Goal: Task Accomplishment & Management: Complete application form

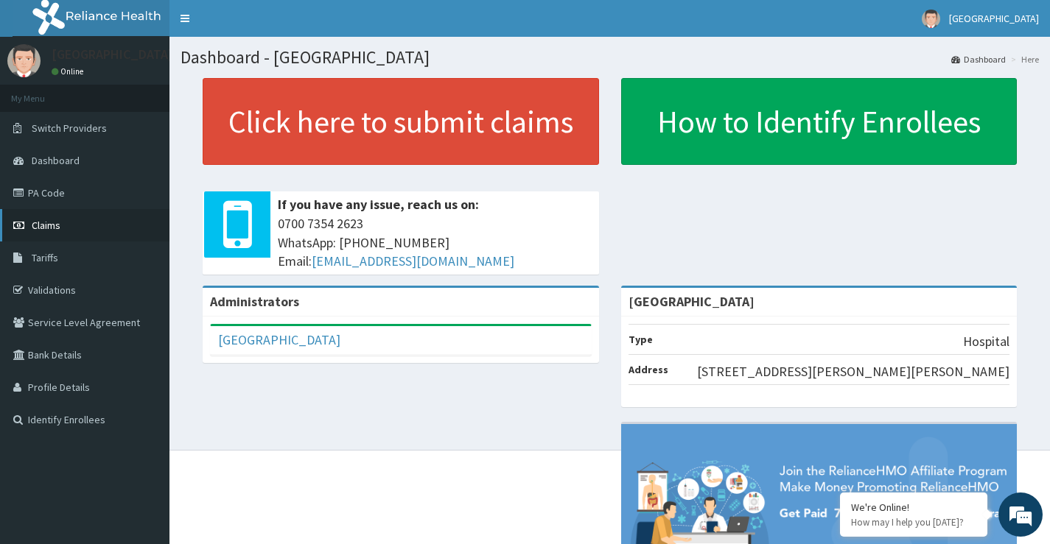
click at [57, 231] on span "Claims" at bounding box center [46, 225] width 29 height 13
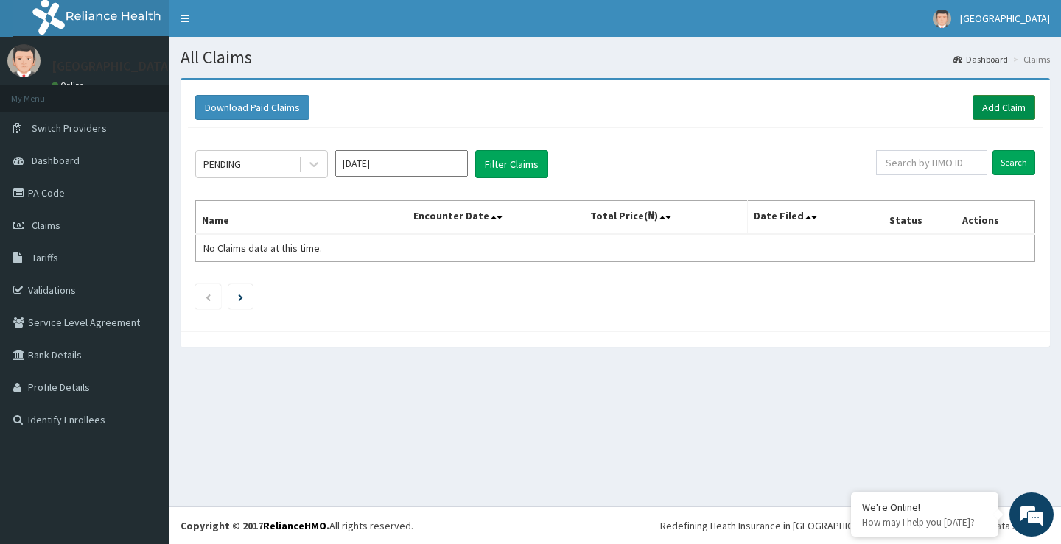
click at [1005, 102] on link "Add Claim" at bounding box center [1003, 107] width 63 height 25
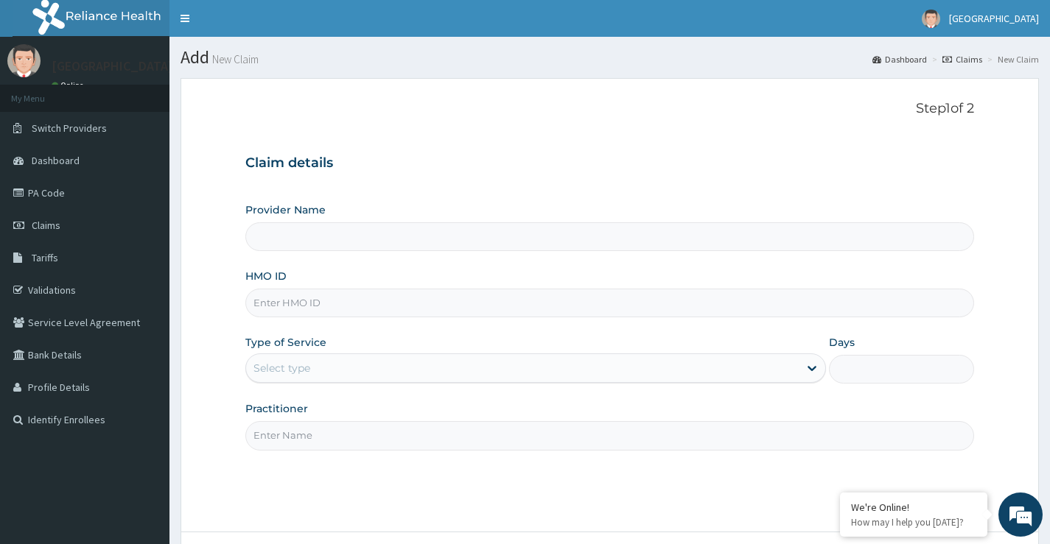
type input "[GEOGRAPHIC_DATA]"
click at [304, 298] on input "HMO ID" at bounding box center [609, 303] width 728 height 29
type input "ret/46548/a"
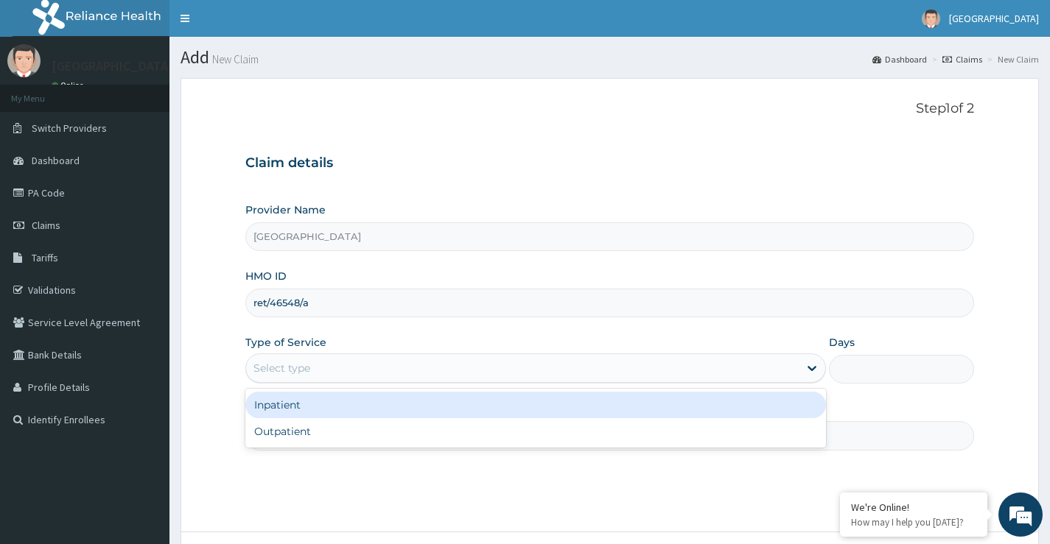
click at [345, 371] on div "Select type" at bounding box center [522, 369] width 552 height 24
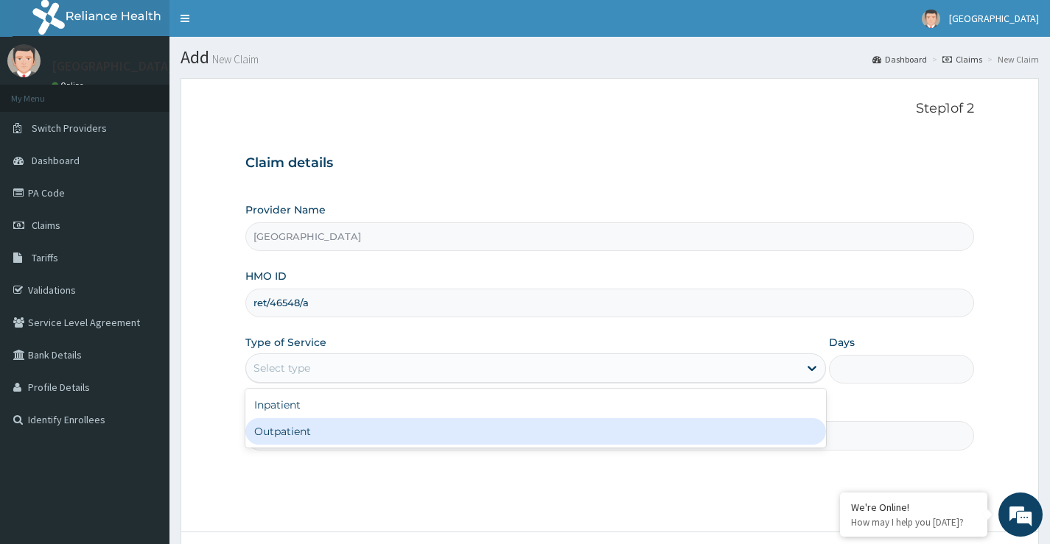
click at [336, 437] on div "Outpatient" at bounding box center [535, 431] width 580 height 27
type input "1"
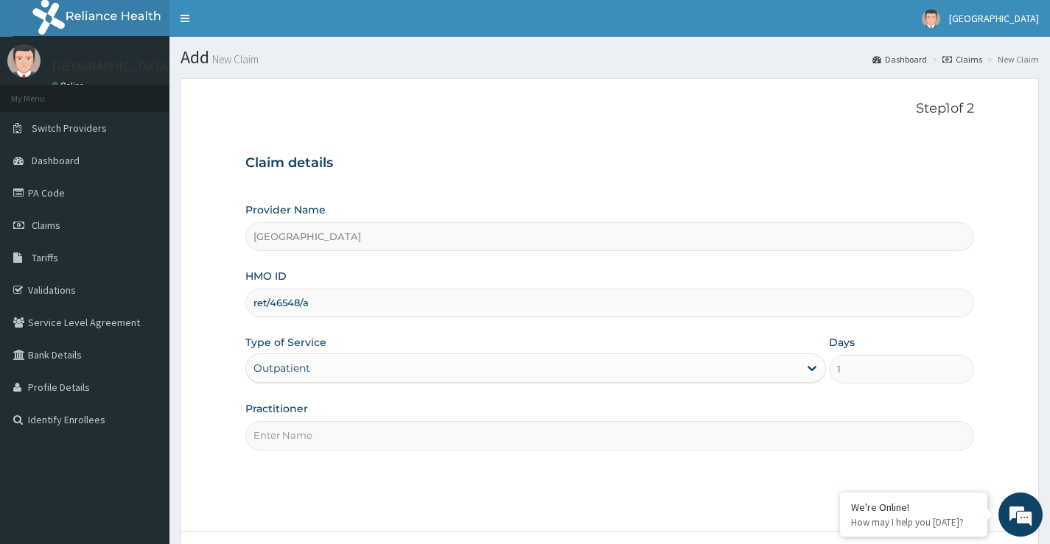
click at [348, 440] on input "Practitioner" at bounding box center [609, 435] width 728 height 29
type input "Dr Kukoyi"
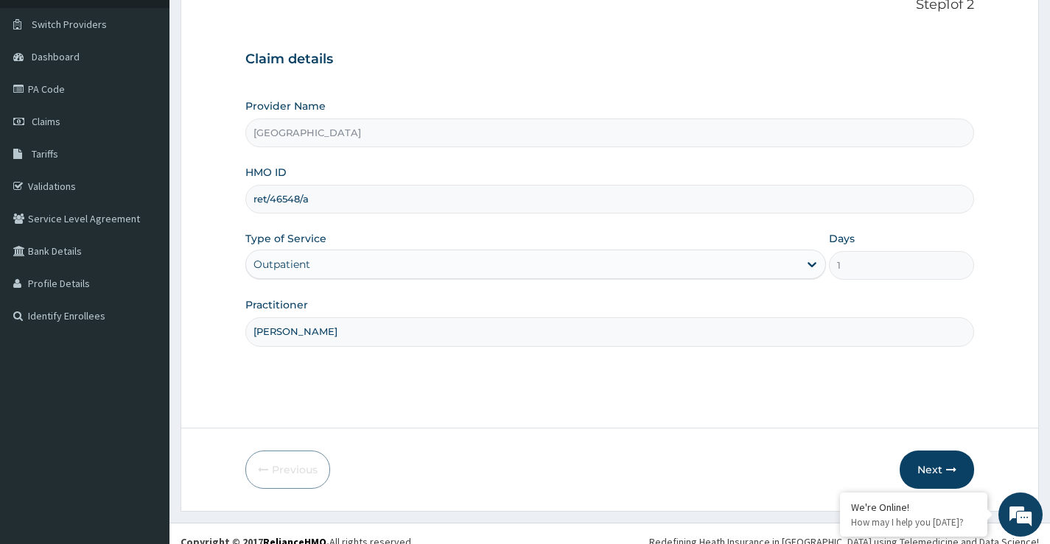
scroll to position [120, 0]
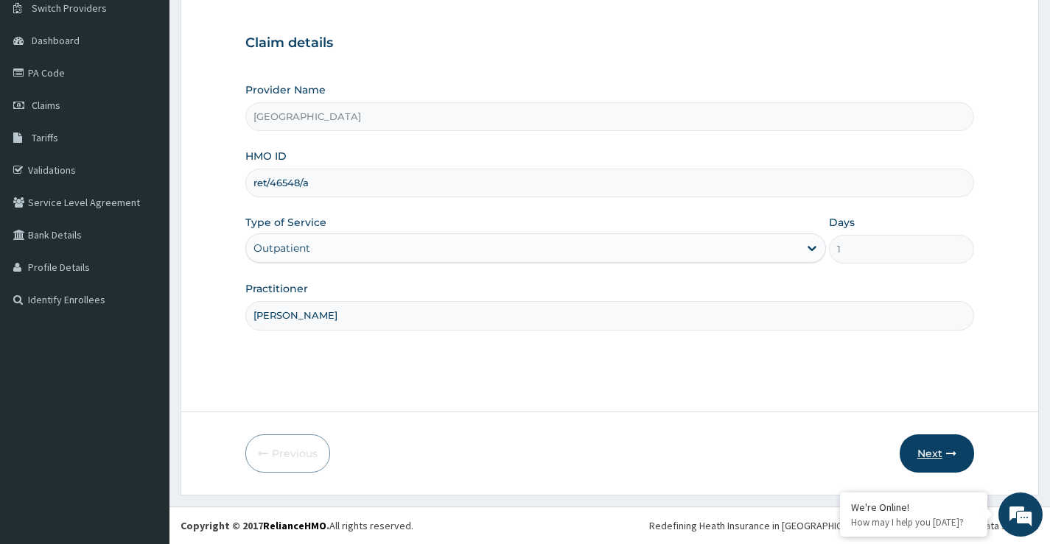
click at [927, 457] on button "Next" at bounding box center [936, 454] width 74 height 38
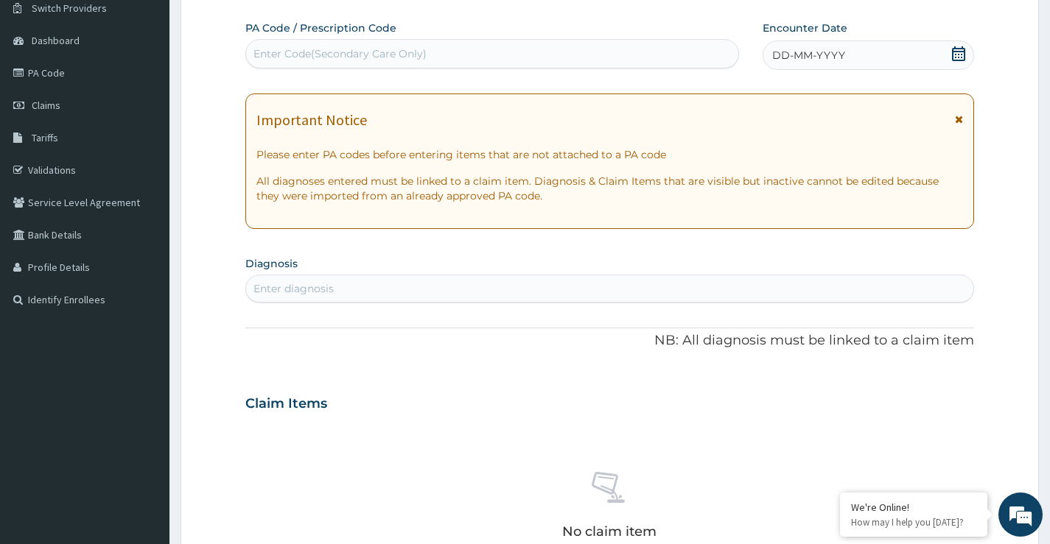
click at [958, 57] on icon at bounding box center [958, 53] width 13 height 15
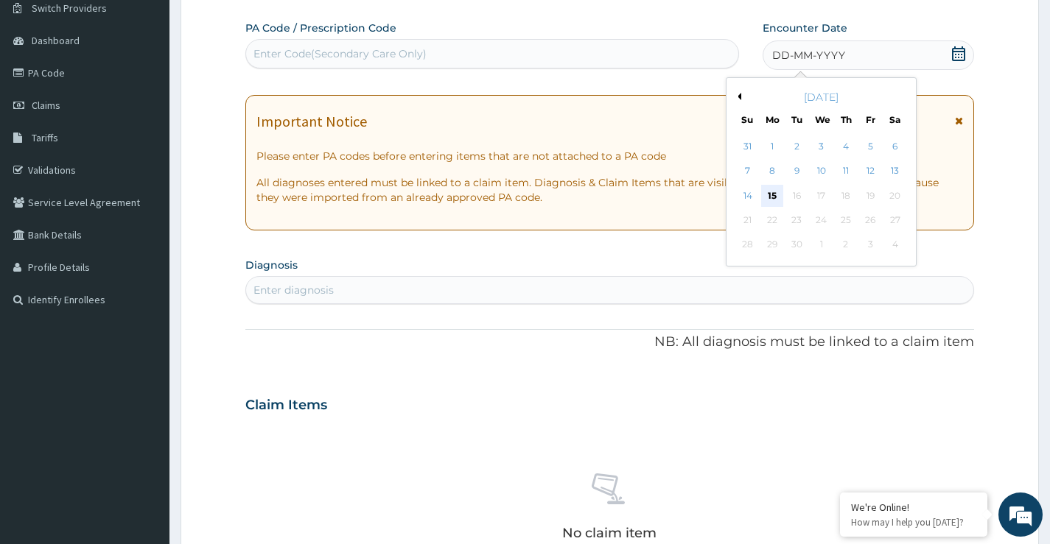
click at [769, 200] on div "15" at bounding box center [772, 196] width 22 height 22
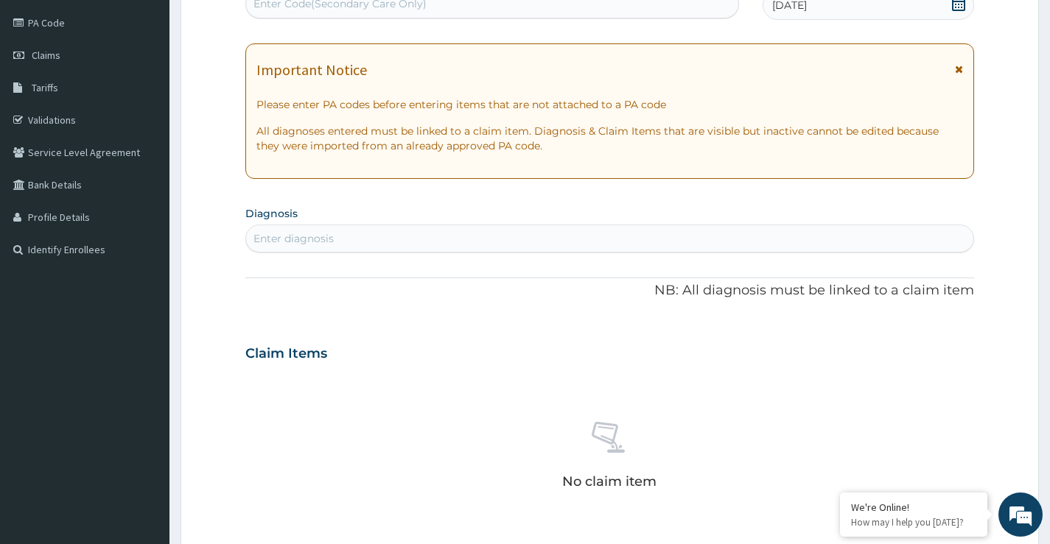
scroll to position [194, 0]
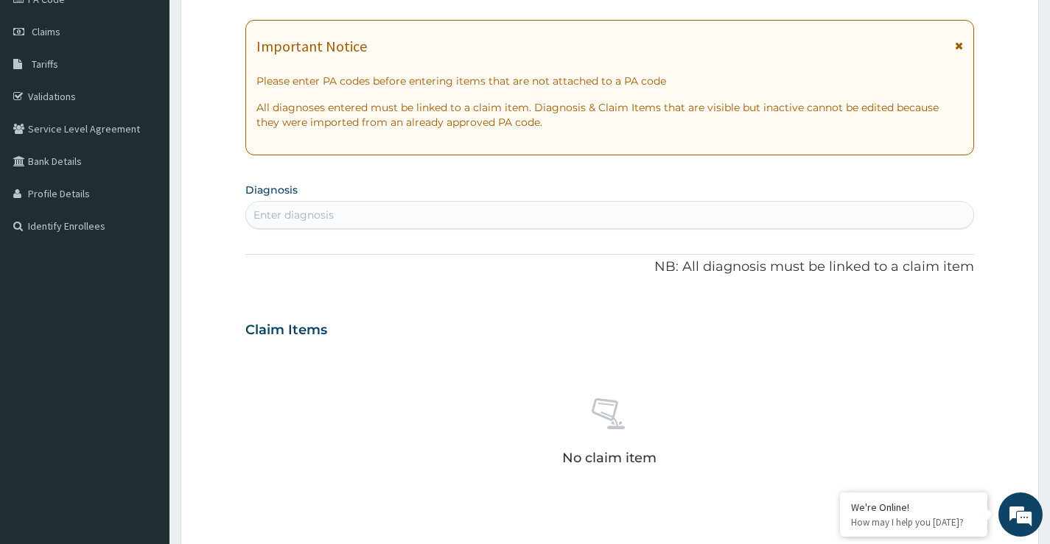
click at [467, 203] on div "Enter diagnosis" at bounding box center [609, 215] width 728 height 28
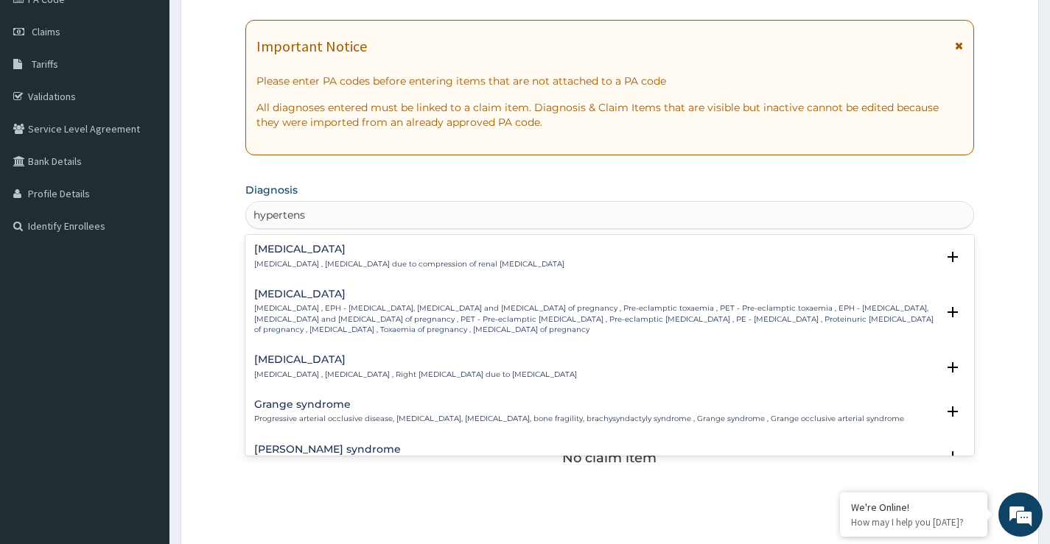
type input "hypertensi"
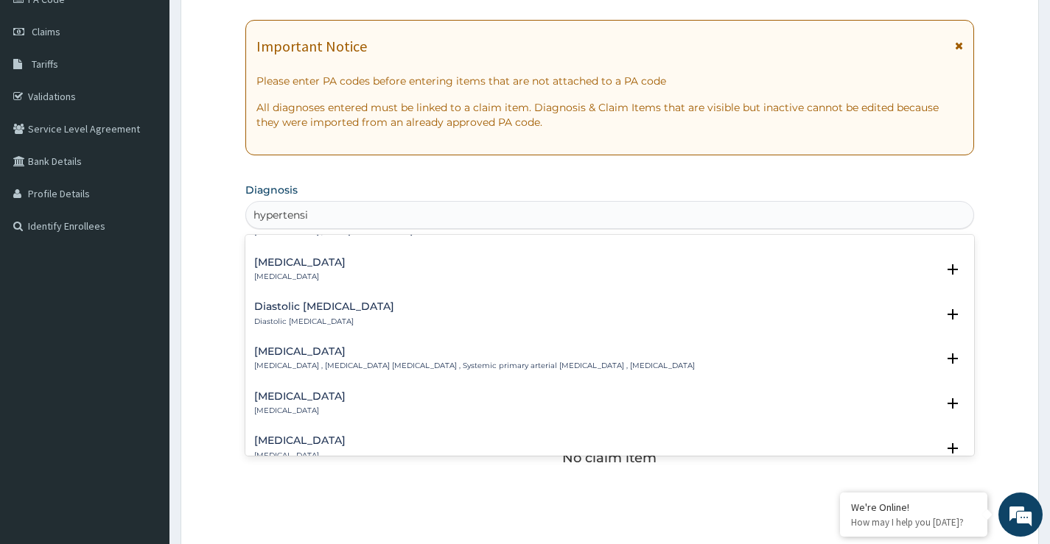
scroll to position [1326, 0]
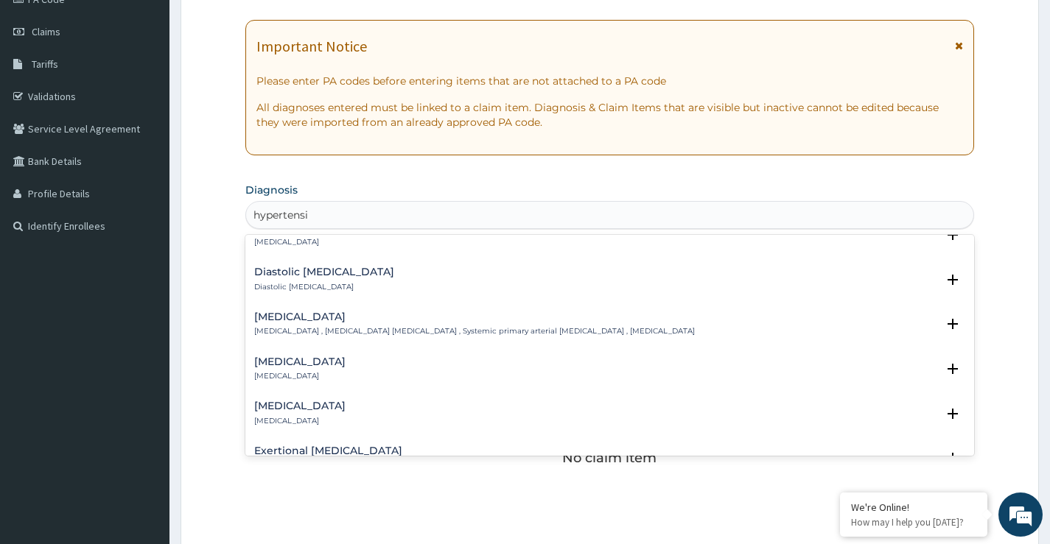
click at [337, 323] on h4 "Essential hypertension" at bounding box center [474, 317] width 440 height 11
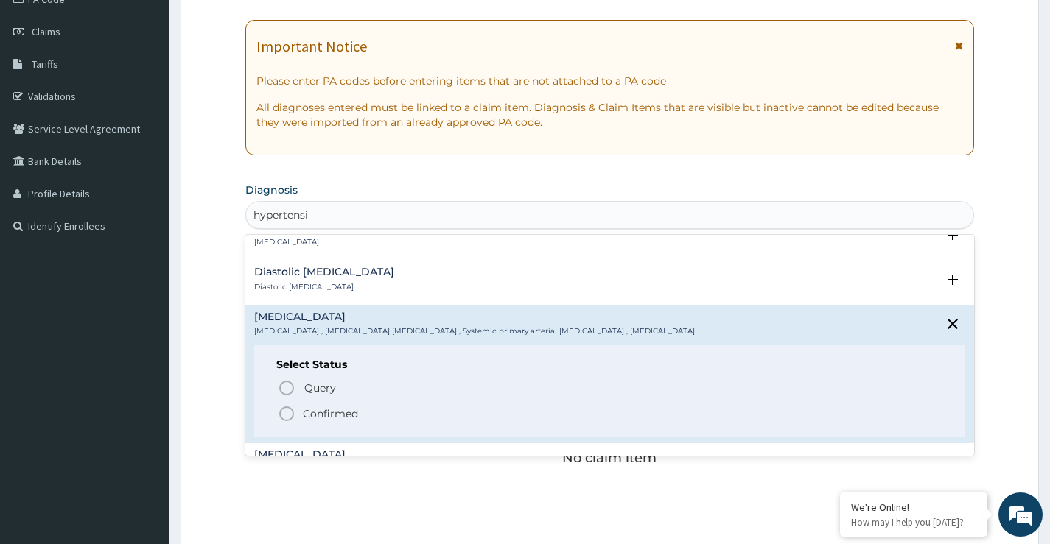
click at [321, 410] on p "Confirmed" at bounding box center [330, 414] width 55 height 15
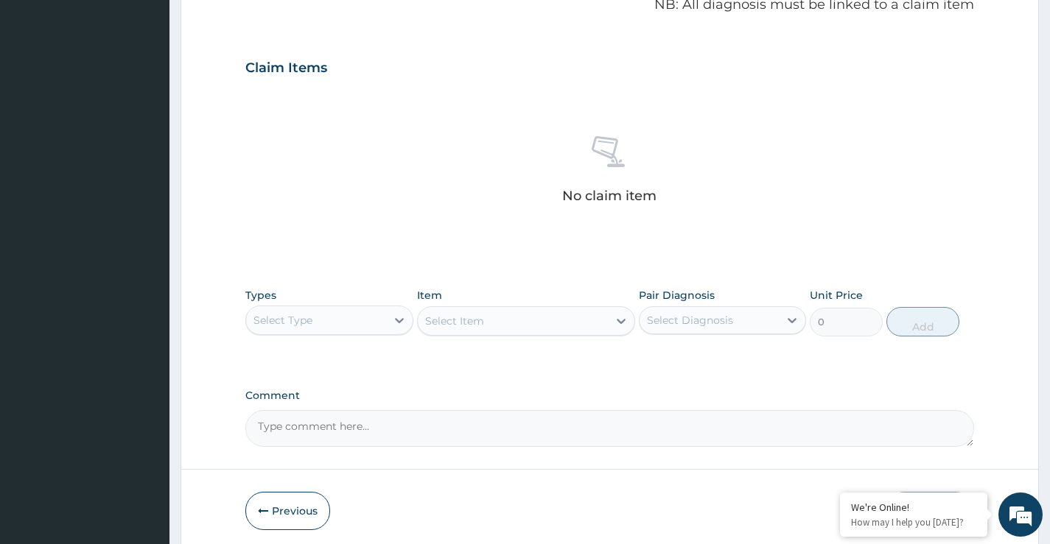
scroll to position [518, 0]
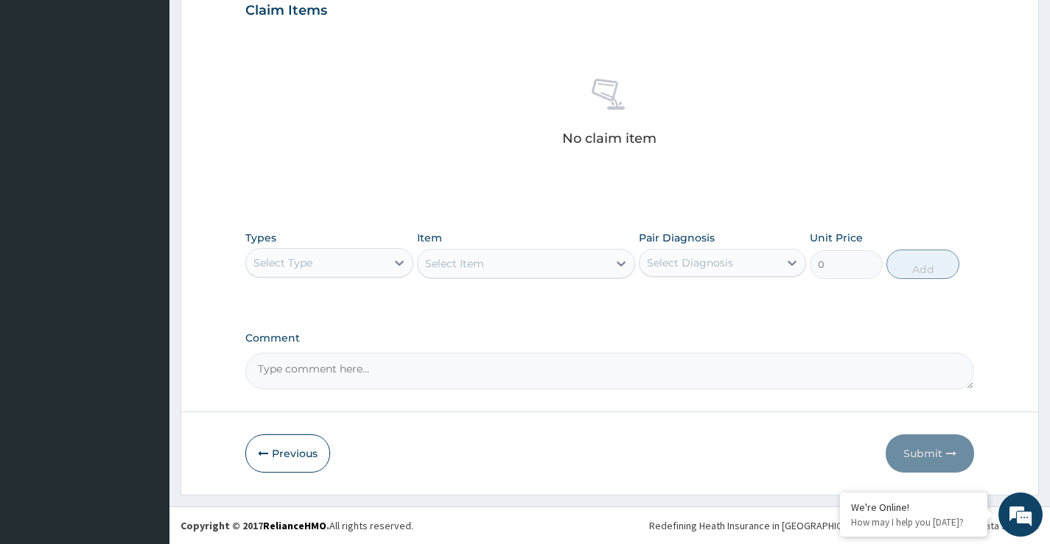
click at [382, 264] on div "Select Type" at bounding box center [315, 263] width 139 height 24
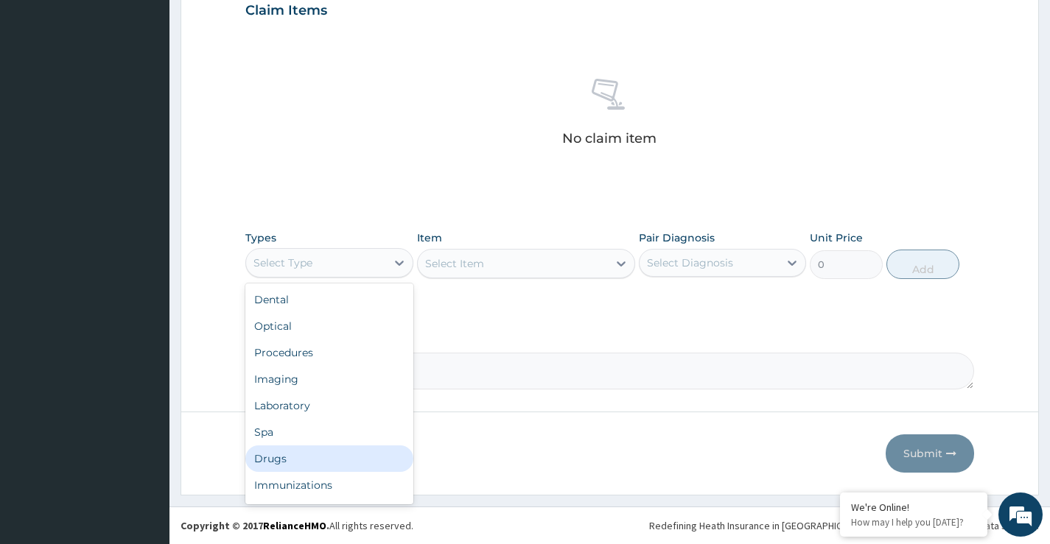
click at [306, 467] on div "Drugs" at bounding box center [328, 459] width 167 height 27
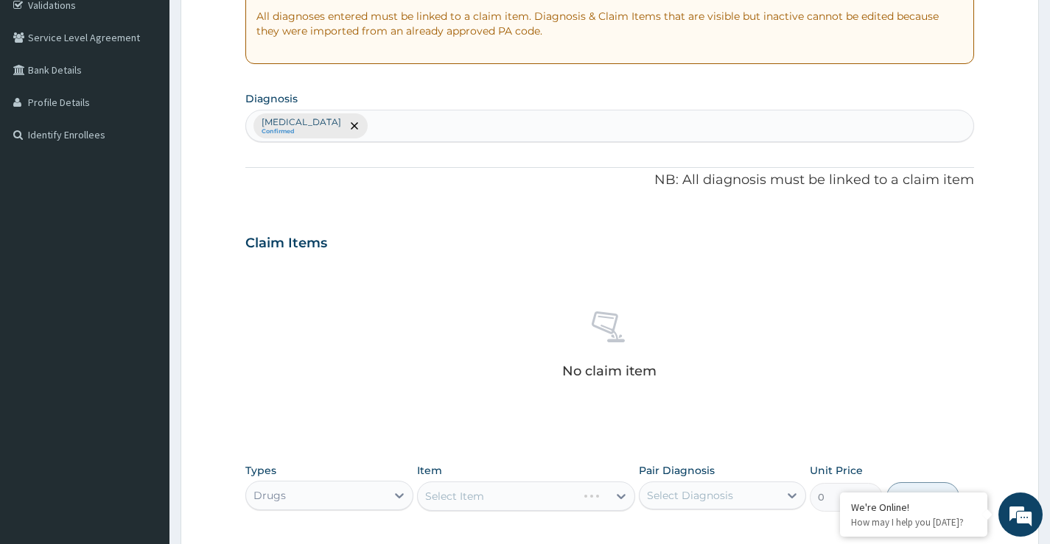
scroll to position [150, 0]
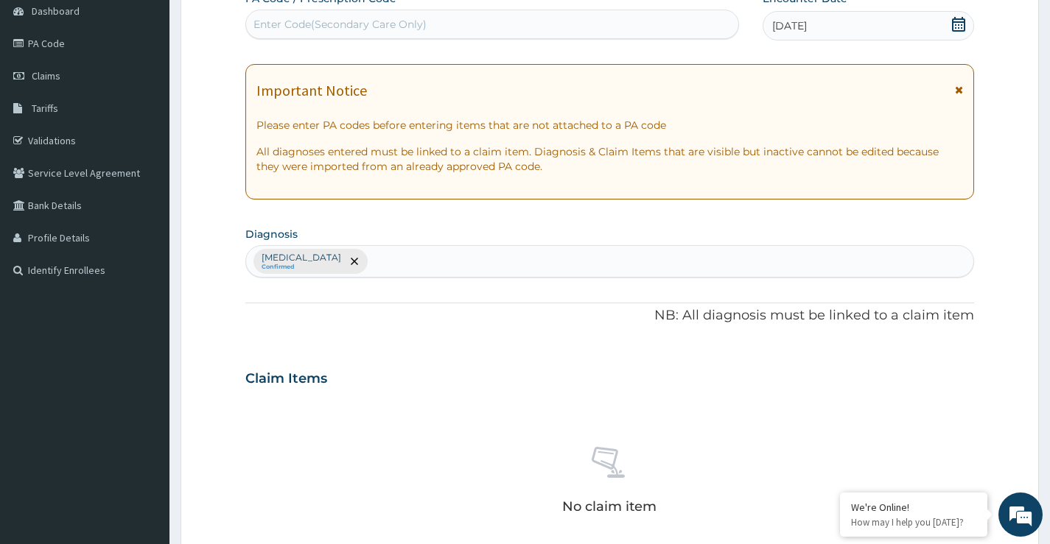
click at [443, 261] on div "Essential hypertension Confirmed" at bounding box center [609, 261] width 727 height 31
type input "m"
type input "plasmod"
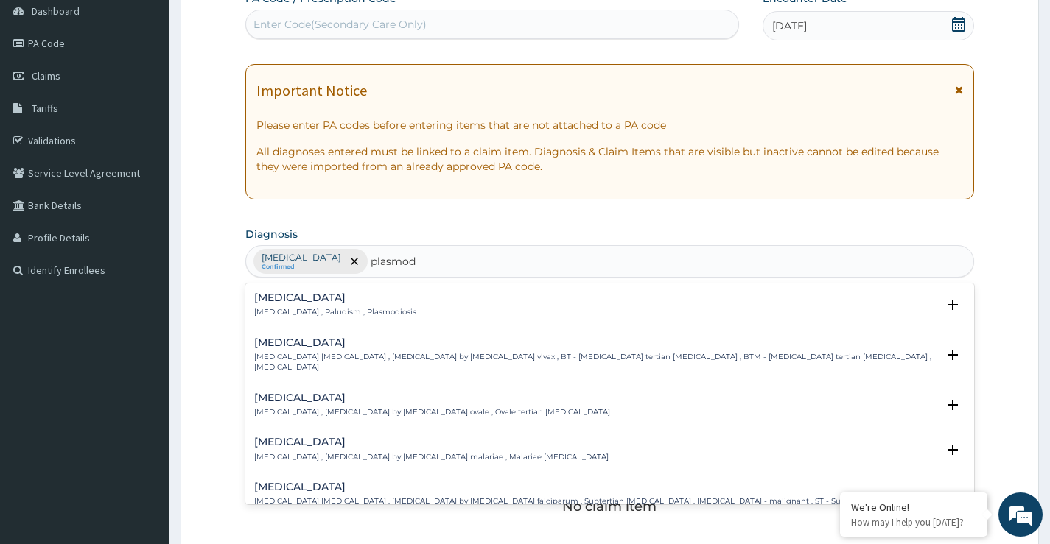
scroll to position [74, 0]
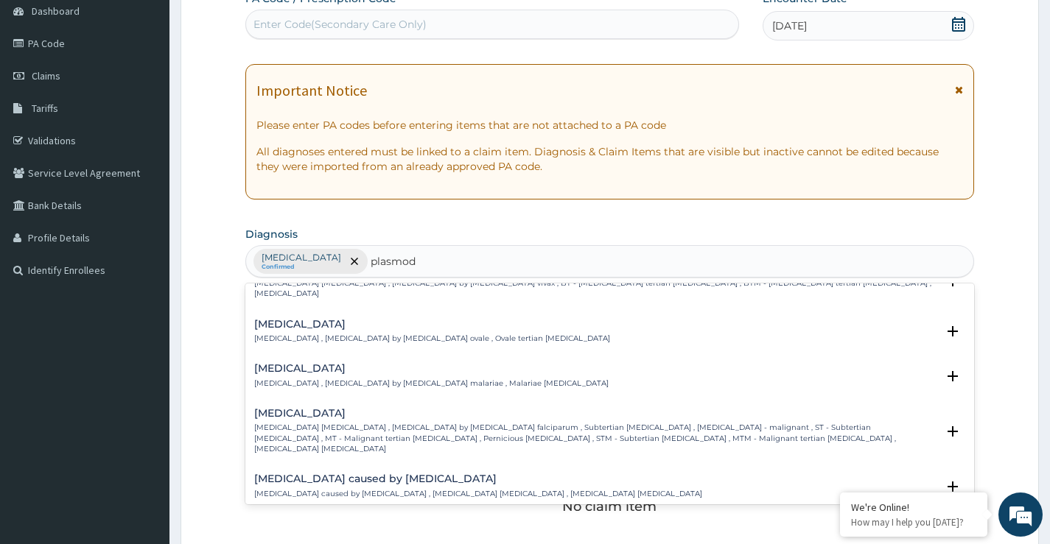
click at [359, 423] on p "[MEDICAL_DATA] [MEDICAL_DATA] , [MEDICAL_DATA] by [MEDICAL_DATA] falciparum , S…" at bounding box center [595, 439] width 682 height 32
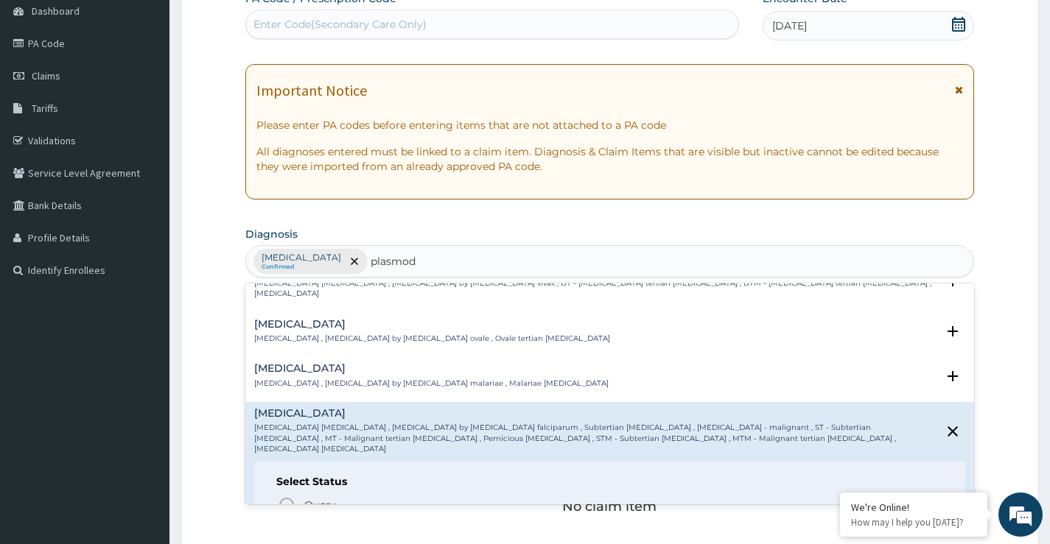
scroll to position [147, 0]
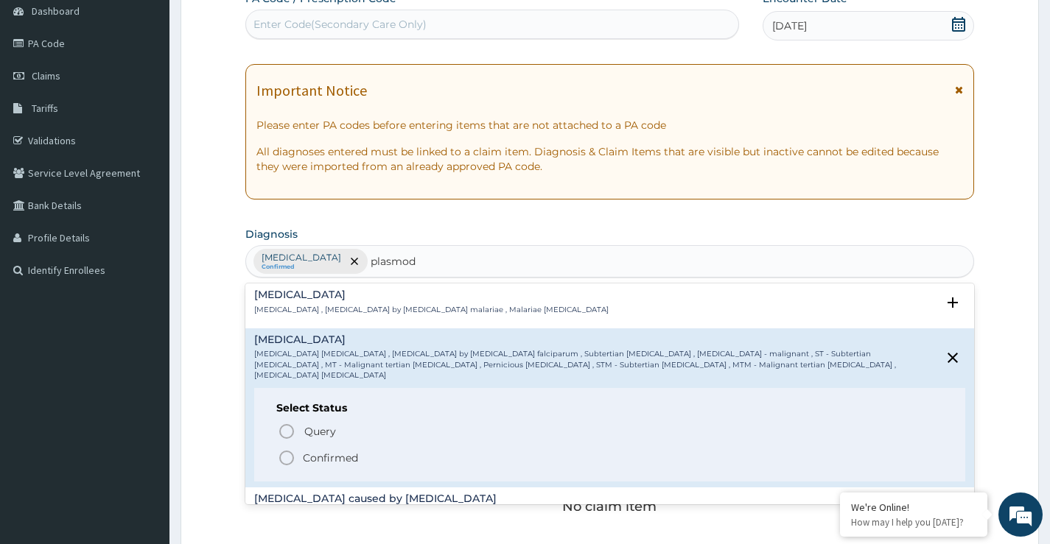
click at [343, 451] on p "Confirmed" at bounding box center [330, 458] width 55 height 15
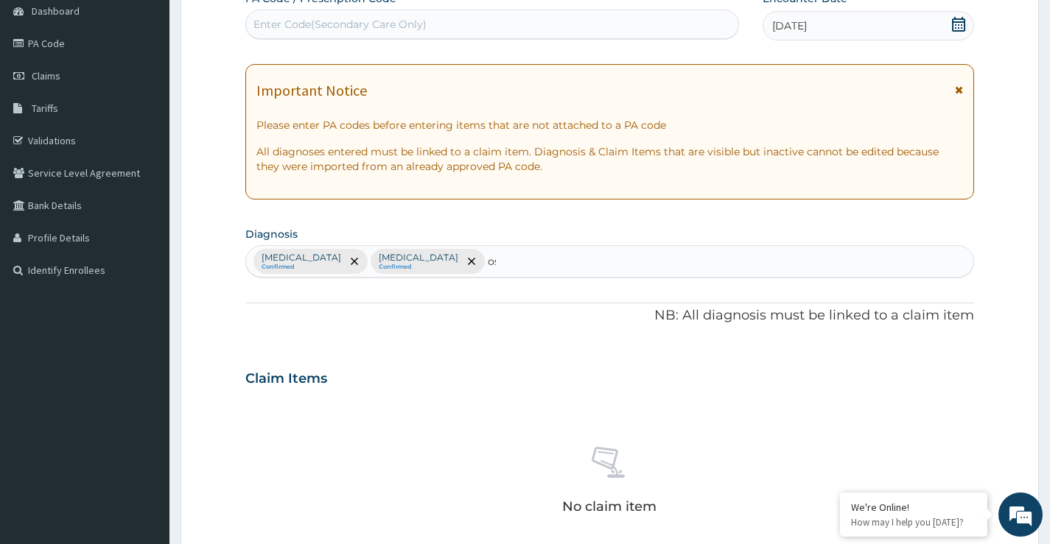
type input "o"
type input "arth"
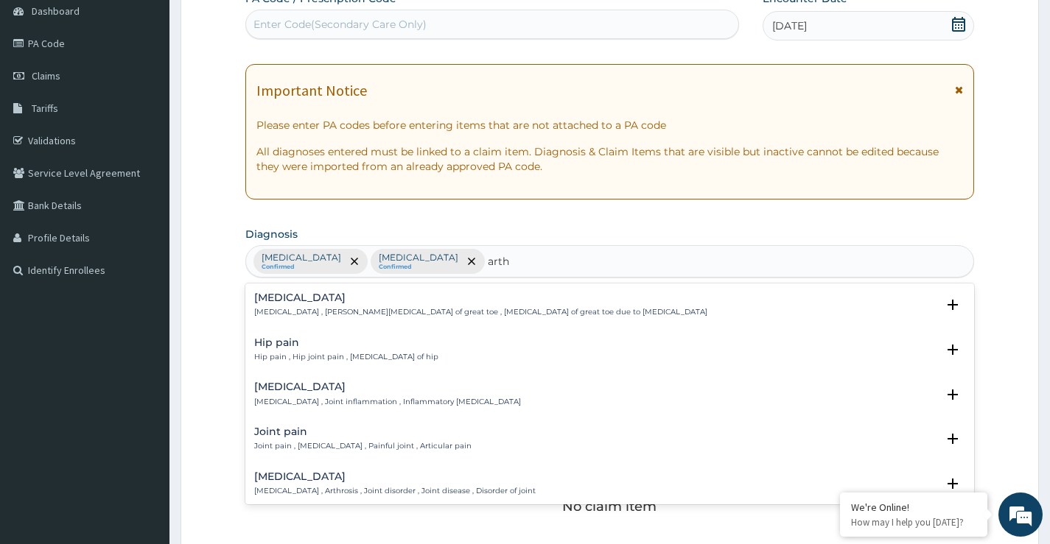
click at [337, 404] on p "Arthritis , Joint inflammation , Inflammatory arthritis" at bounding box center [387, 402] width 267 height 10
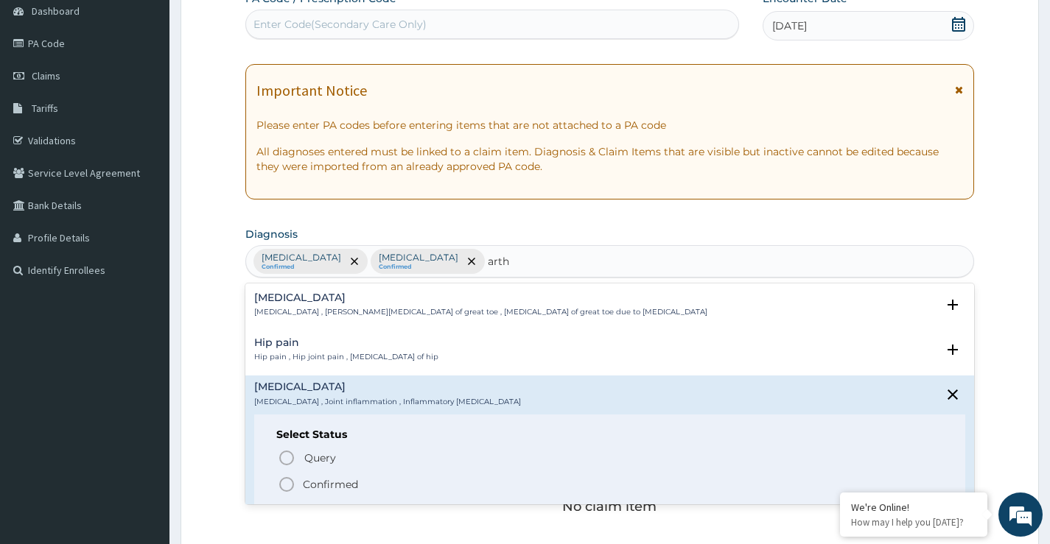
click at [336, 488] on p "Confirmed" at bounding box center [330, 484] width 55 height 15
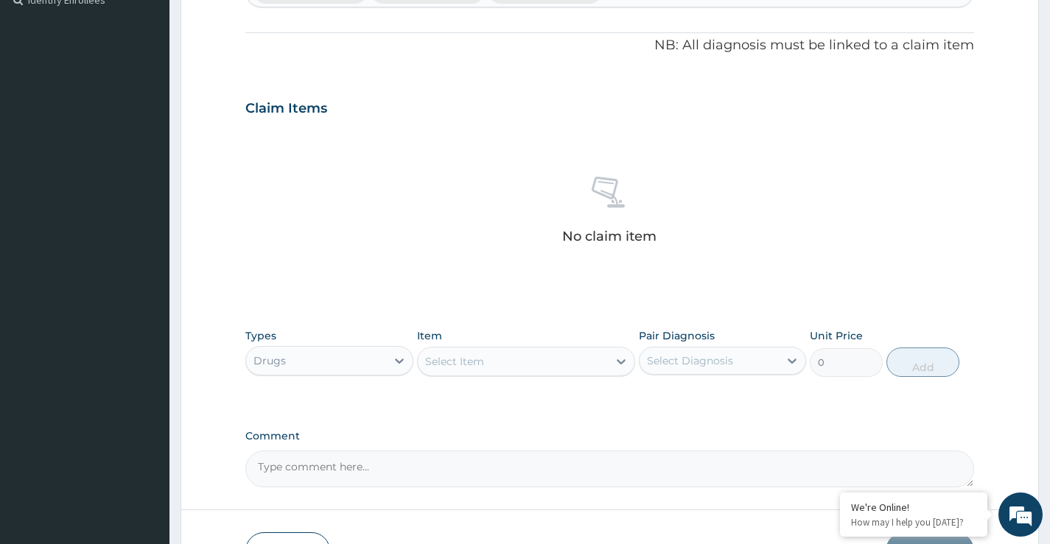
scroll to position [444, 0]
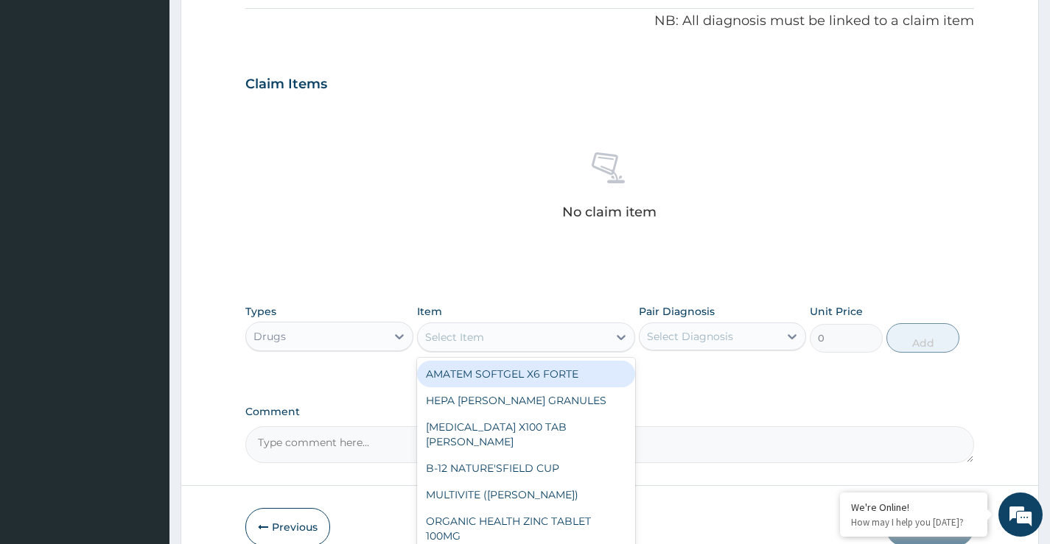
click at [485, 340] on div "Select Item" at bounding box center [513, 338] width 191 height 24
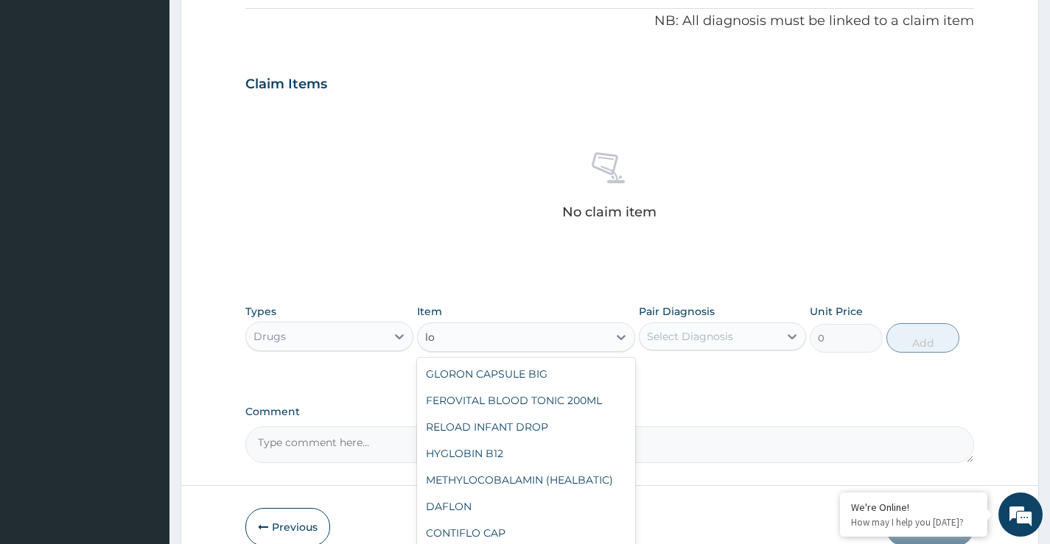
type input "l"
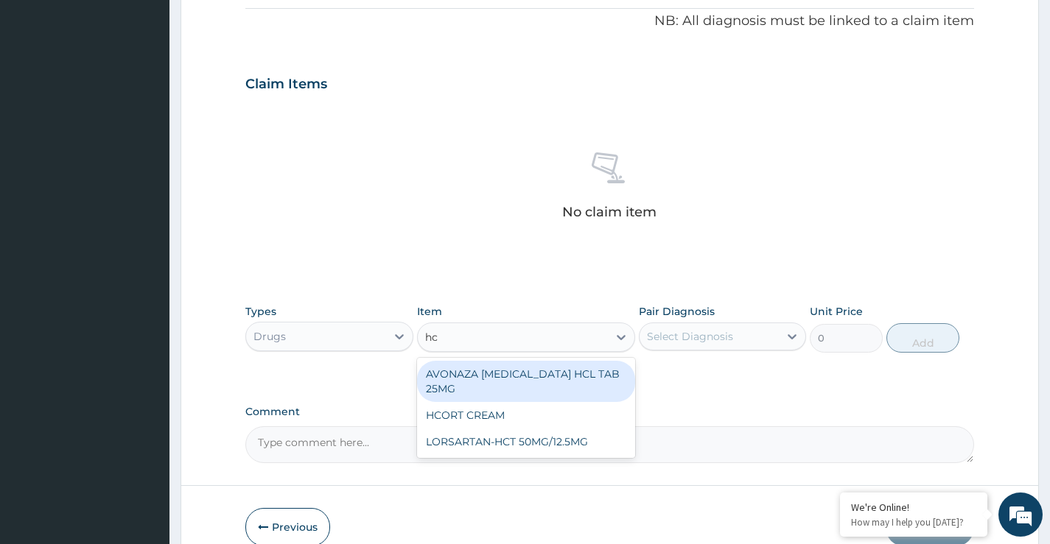
type input "hct"
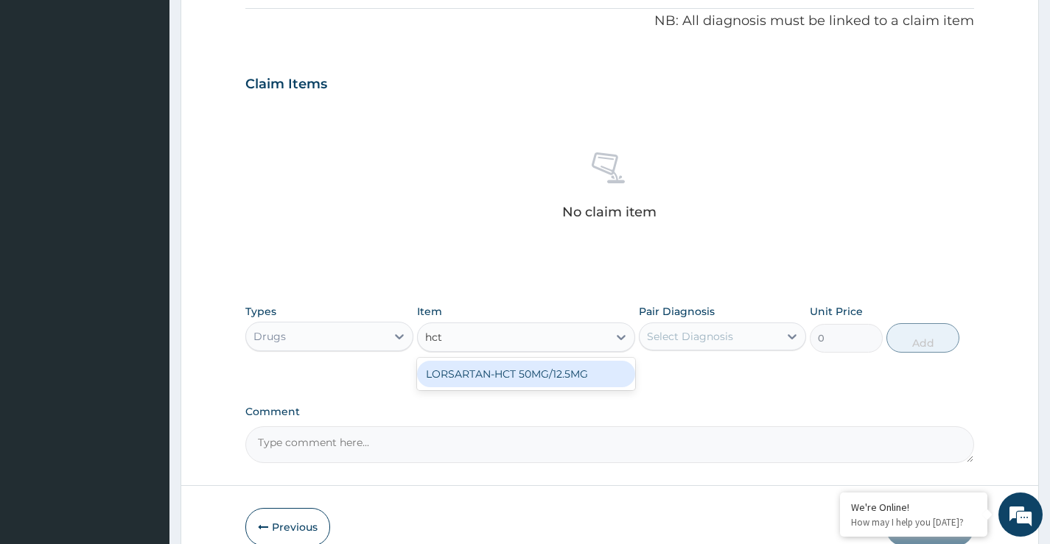
click at [512, 375] on div "LORSARTAN-HCT 50MG/12.5MG" at bounding box center [526, 374] width 219 height 27
type input "150"
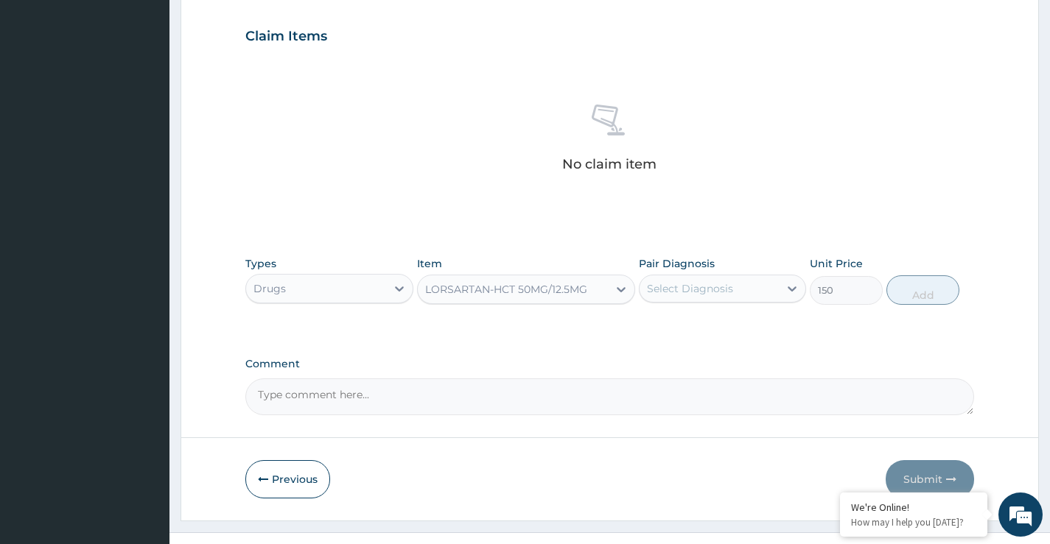
scroll to position [518, 0]
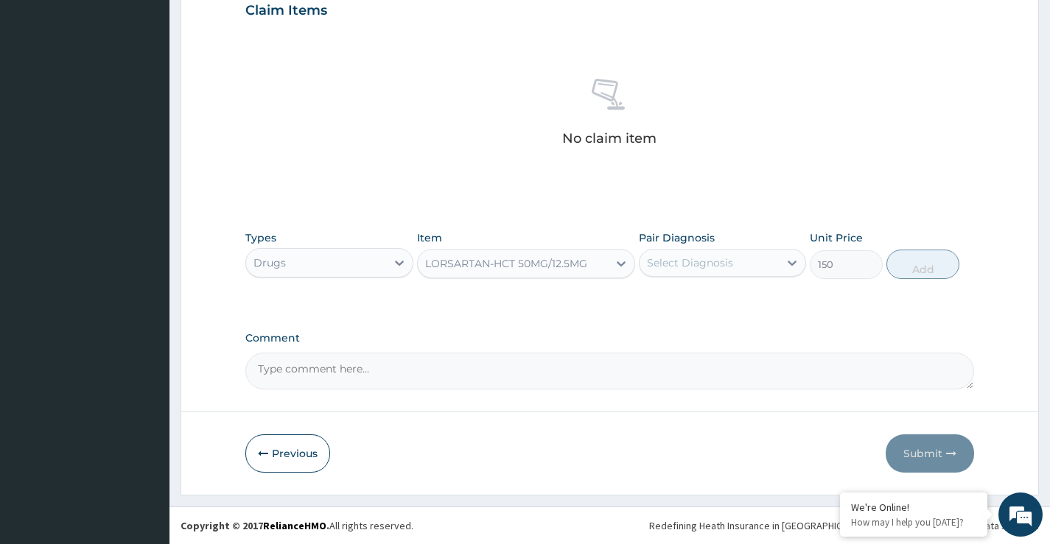
click at [729, 268] on div "Select Diagnosis" at bounding box center [690, 263] width 86 height 15
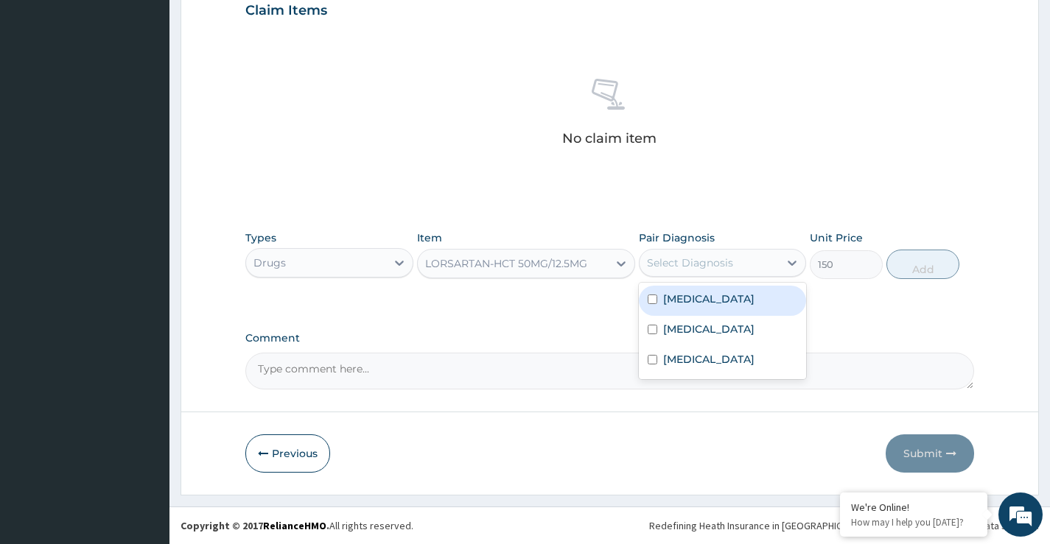
click at [723, 307] on div "[MEDICAL_DATA]" at bounding box center [722, 301] width 167 height 30
checkbox input "true"
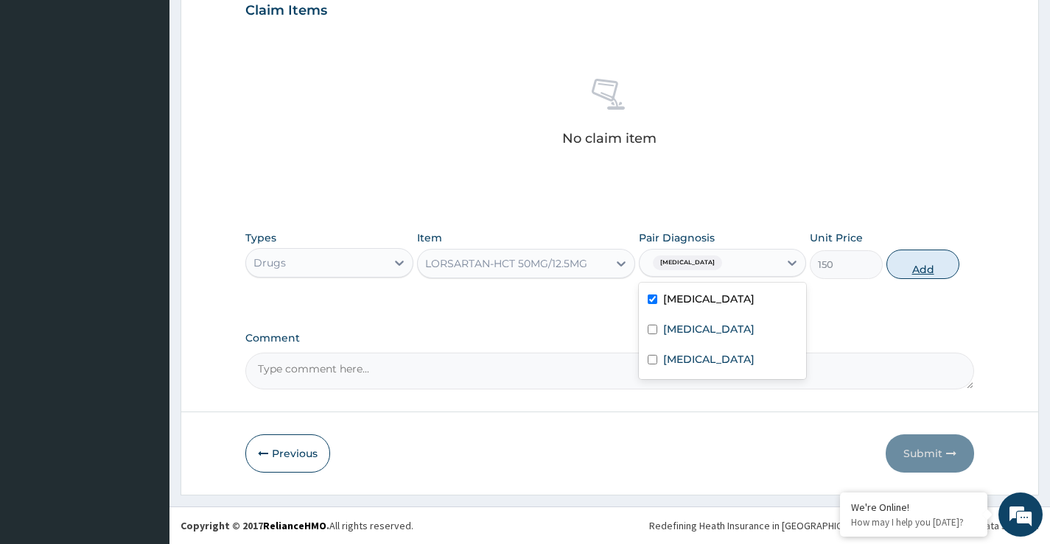
click at [924, 270] on button "Add" at bounding box center [922, 264] width 73 height 29
type input "0"
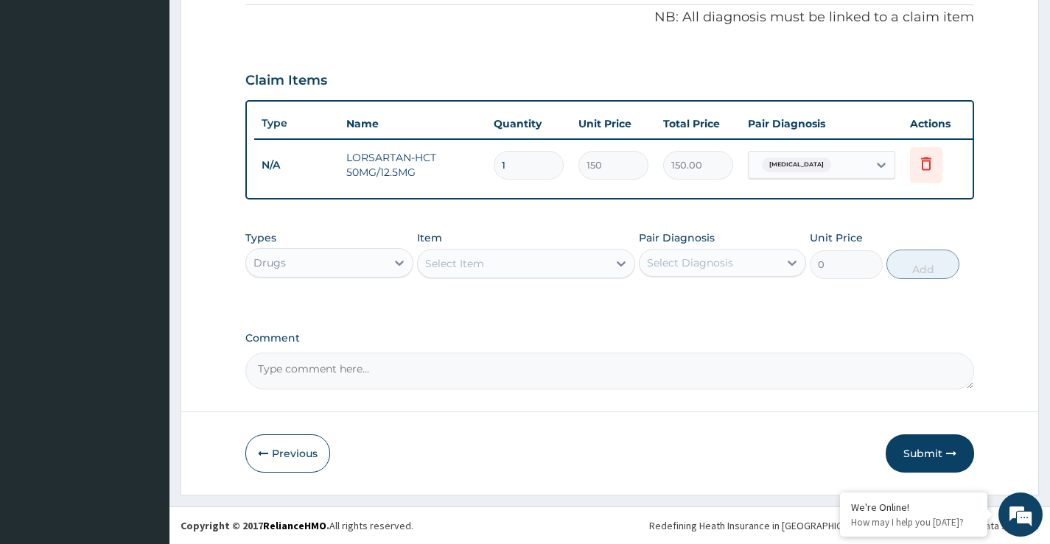
scroll to position [459, 0]
type input "0.00"
type input "3"
type input "450.00"
type input "30"
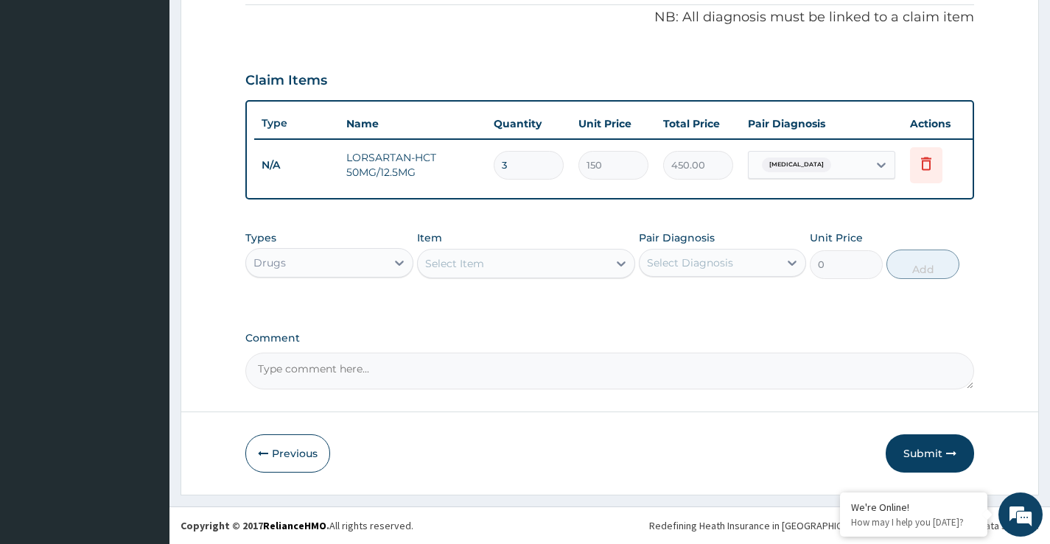
type input "4500.00"
type input "30"
click at [597, 273] on div "Select Item" at bounding box center [513, 264] width 191 height 24
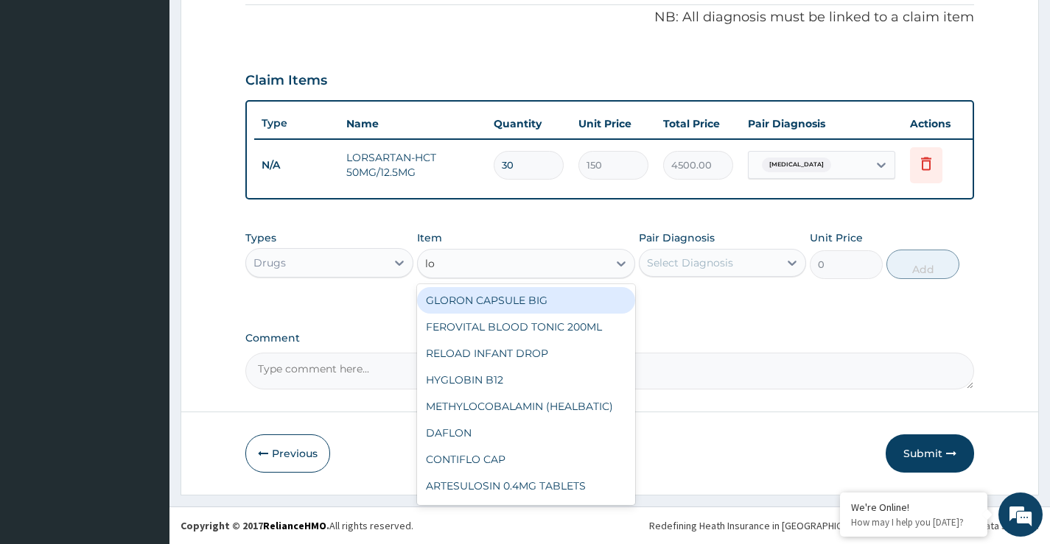
type input "los"
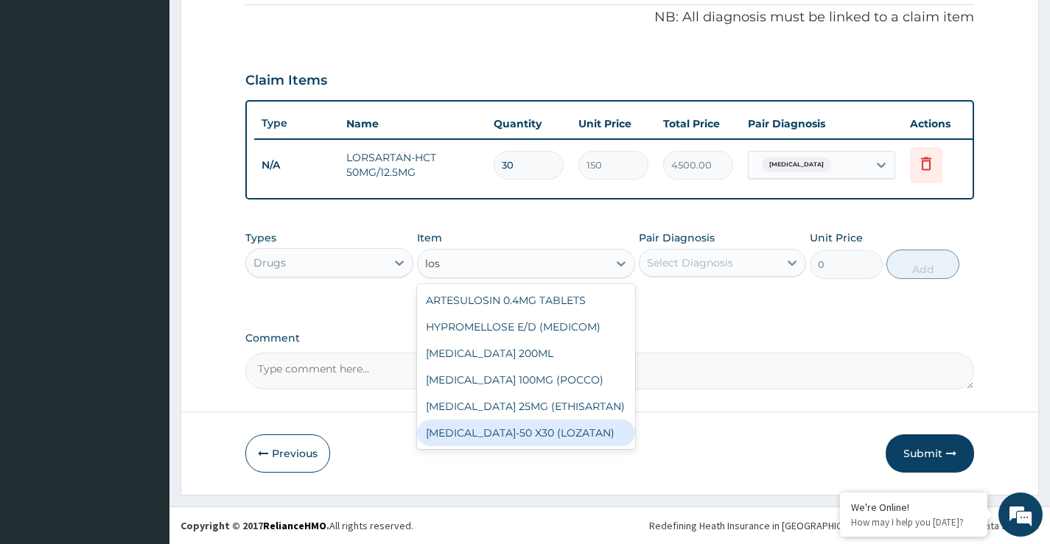
click at [502, 435] on div "[MEDICAL_DATA]-50 X30 (LOZATAN)" at bounding box center [526, 433] width 219 height 27
type input "130.075"
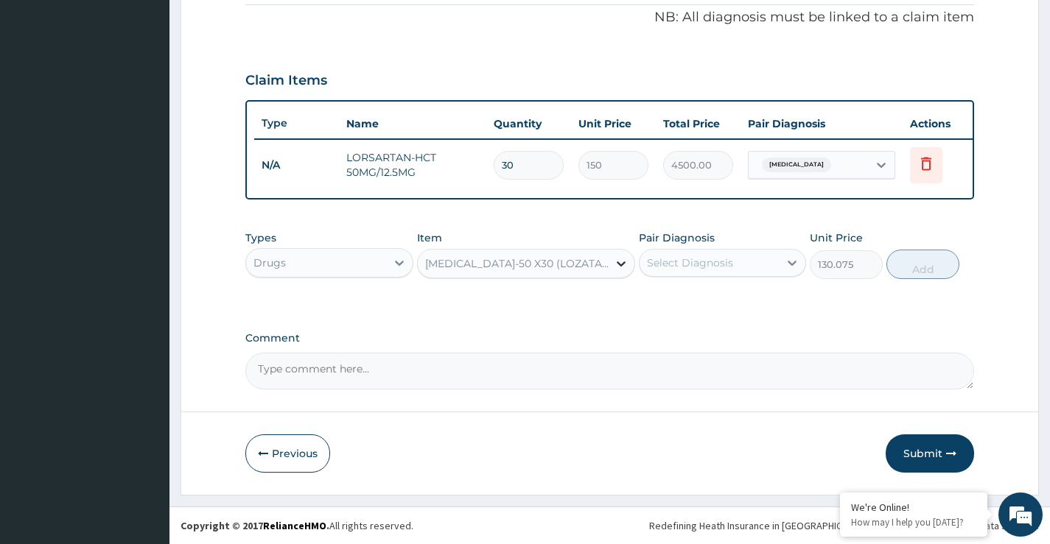
click at [609, 266] on div at bounding box center [621, 263] width 27 height 27
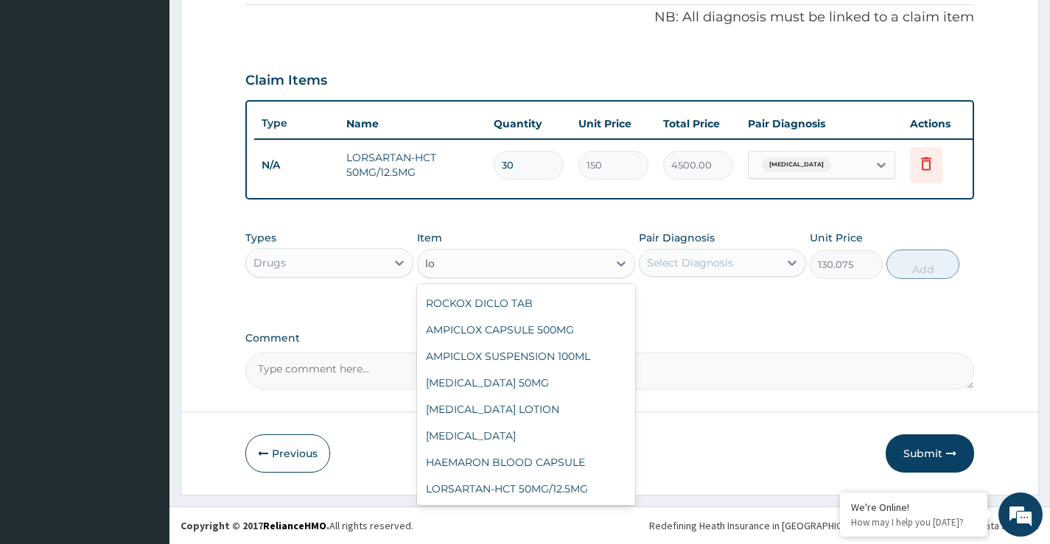
scroll to position [1270, 0]
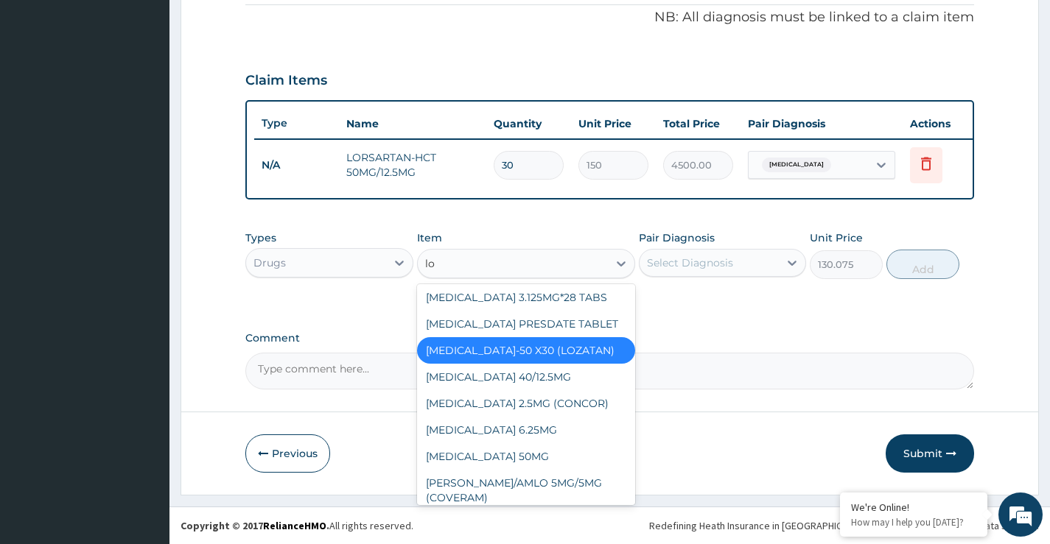
type input "los"
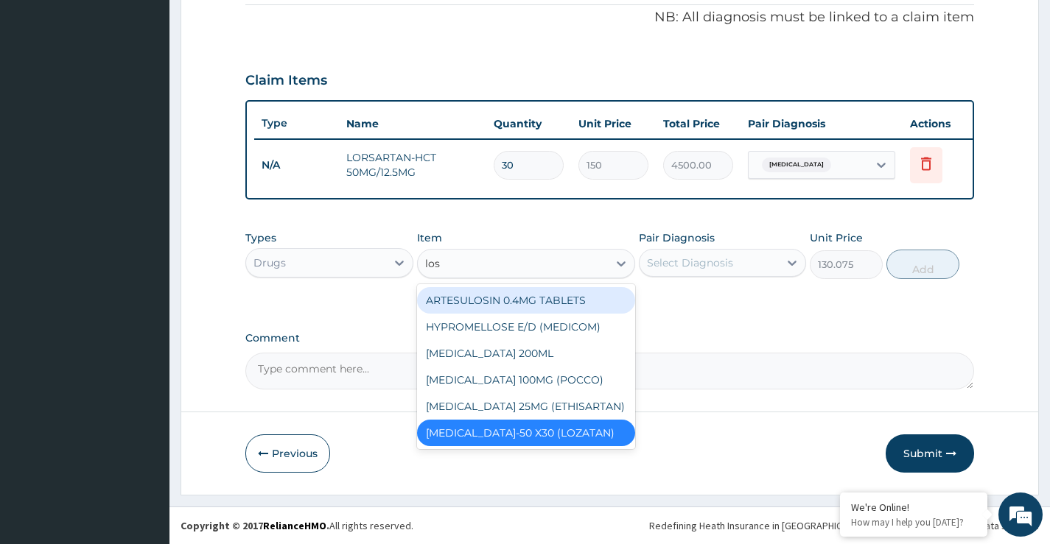
scroll to position [0, 0]
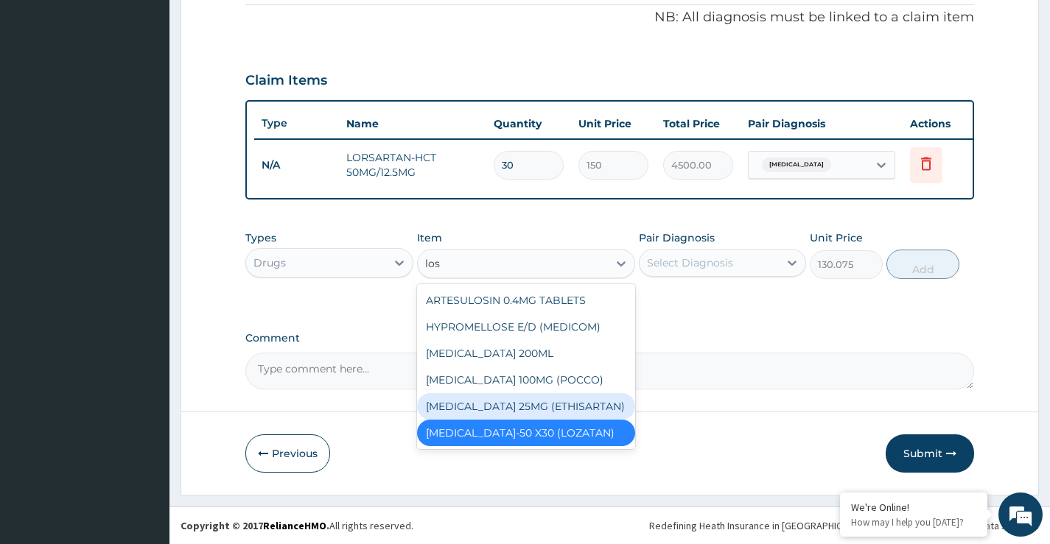
click at [536, 401] on div "[MEDICAL_DATA] 25MG (ETHISARTAN)" at bounding box center [526, 406] width 219 height 27
type input "35.475"
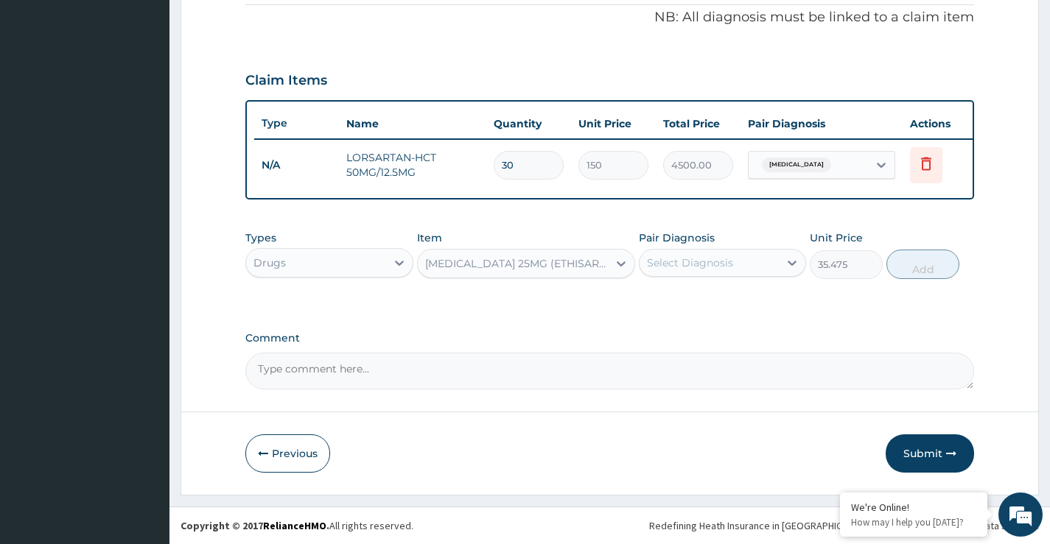
click at [574, 259] on div "[MEDICAL_DATA] 25MG (ETHISARTAN)" at bounding box center [517, 263] width 185 height 15
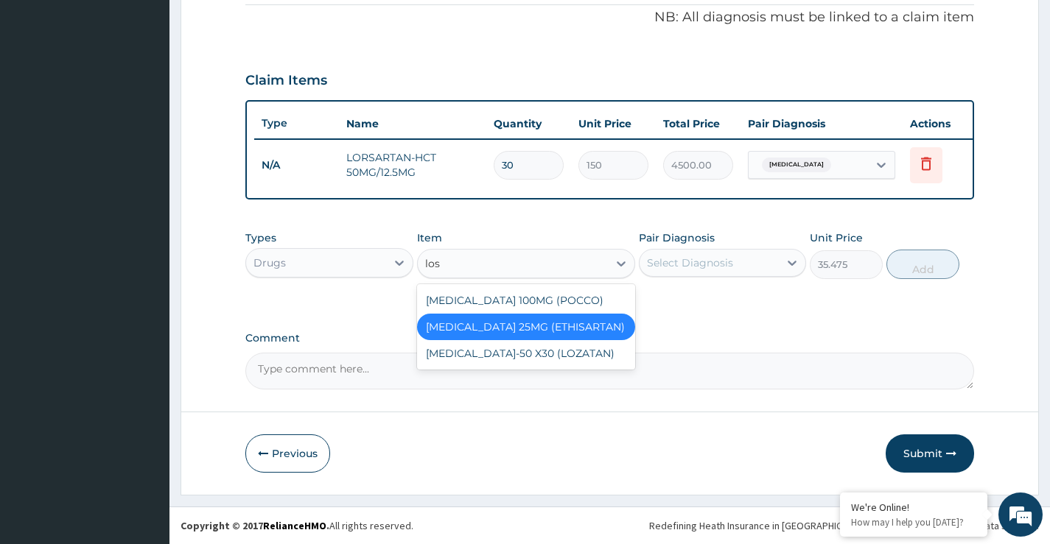
type input "losa"
click at [548, 295] on div "[MEDICAL_DATA] 100MG (POCCO)" at bounding box center [526, 300] width 219 height 27
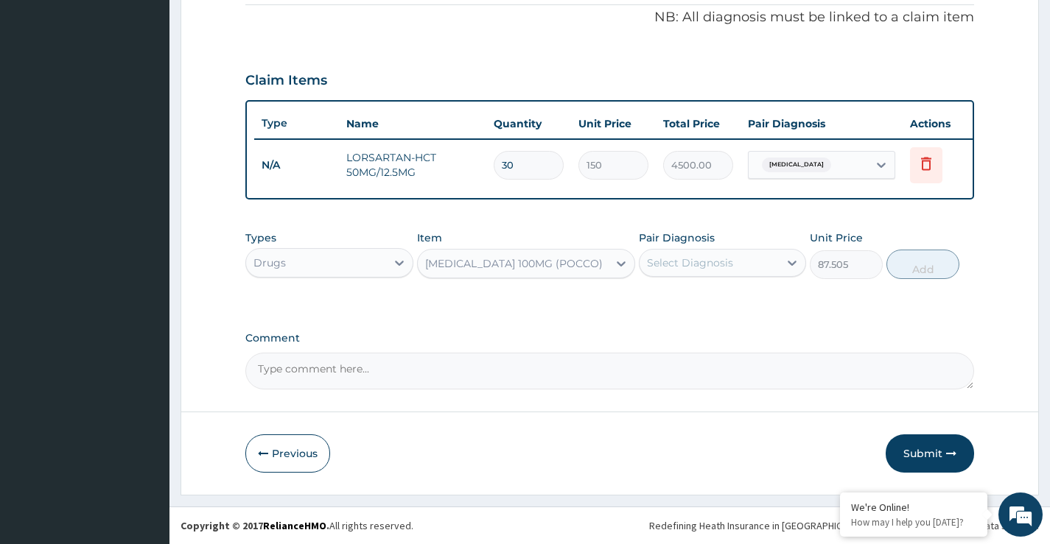
click at [602, 262] on div "[MEDICAL_DATA] 100MG (POCCO)" at bounding box center [513, 264] width 191 height 24
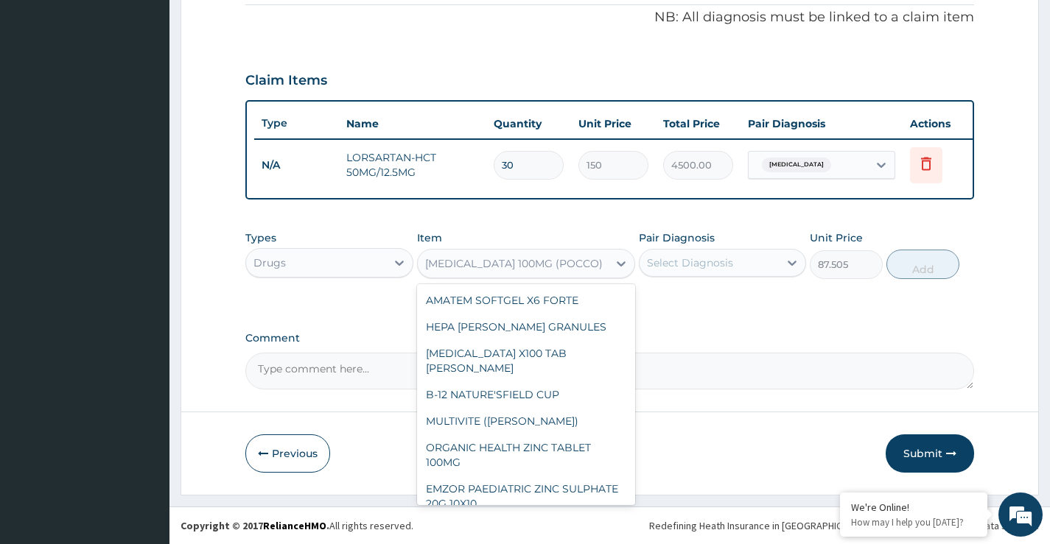
scroll to position [9228, 0]
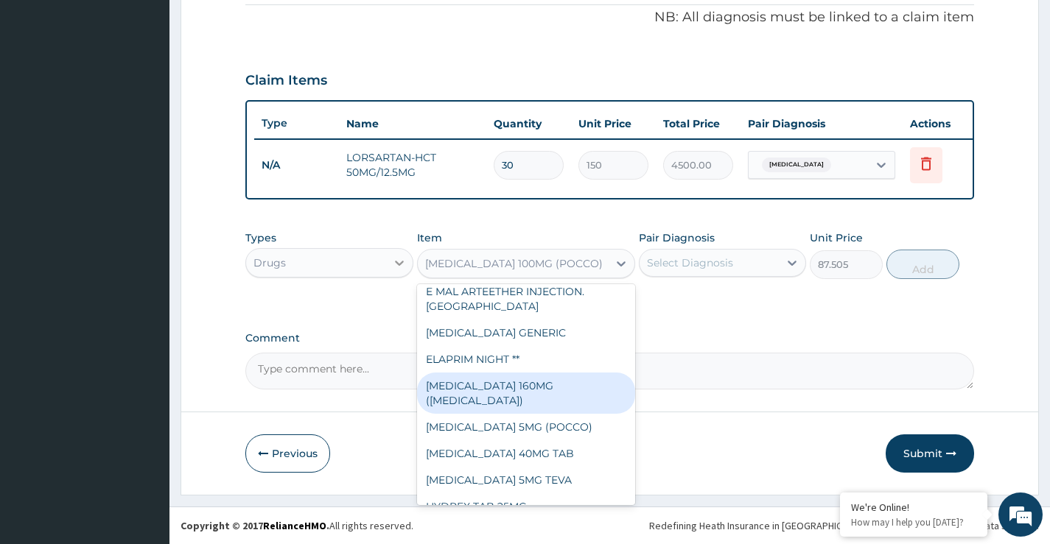
click at [394, 262] on icon at bounding box center [399, 263] width 15 height 15
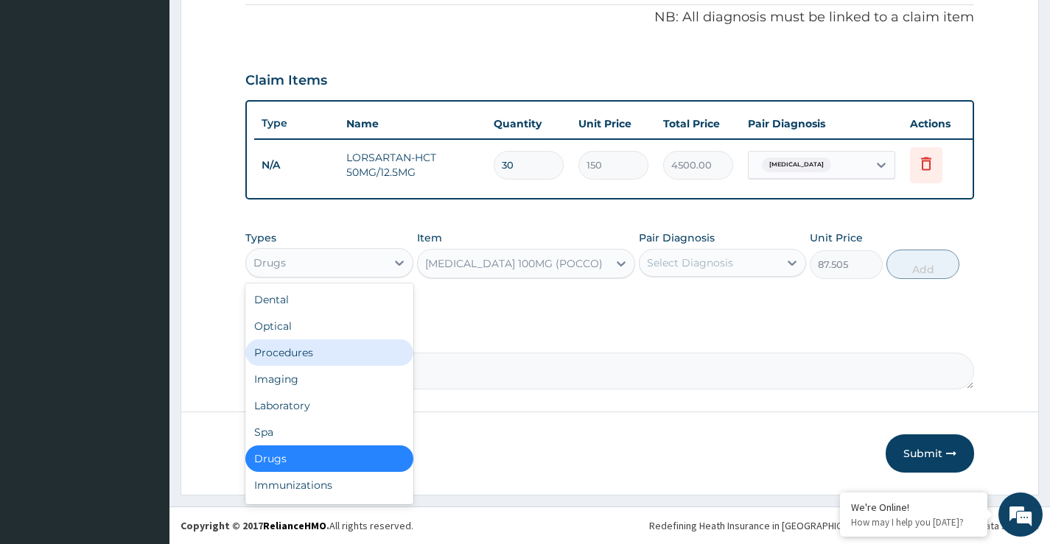
click at [324, 348] on div "Procedures" at bounding box center [328, 353] width 167 height 27
type input "0"
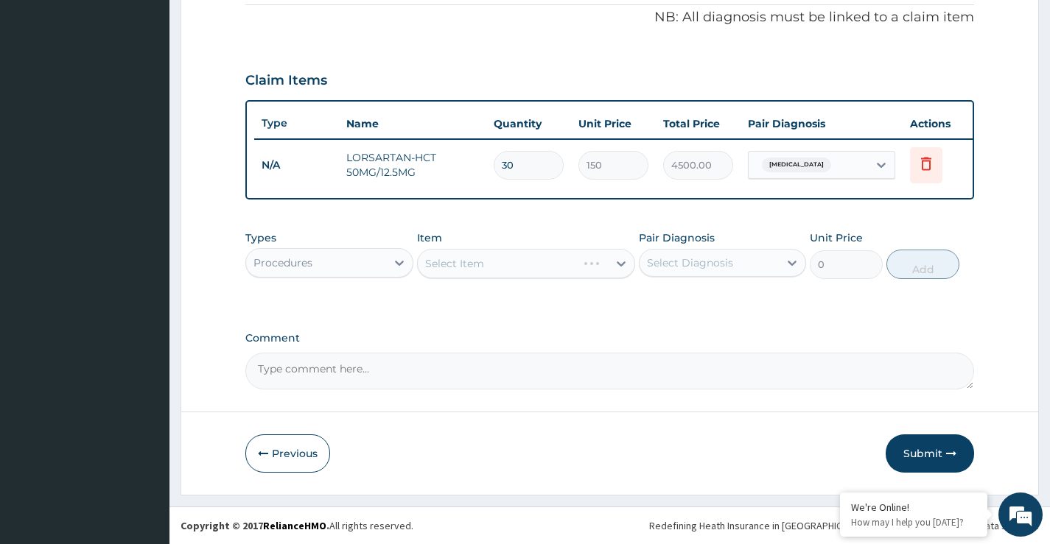
click at [455, 261] on div "Select Item" at bounding box center [526, 263] width 219 height 29
click at [462, 261] on div "Select Item" at bounding box center [454, 263] width 59 height 15
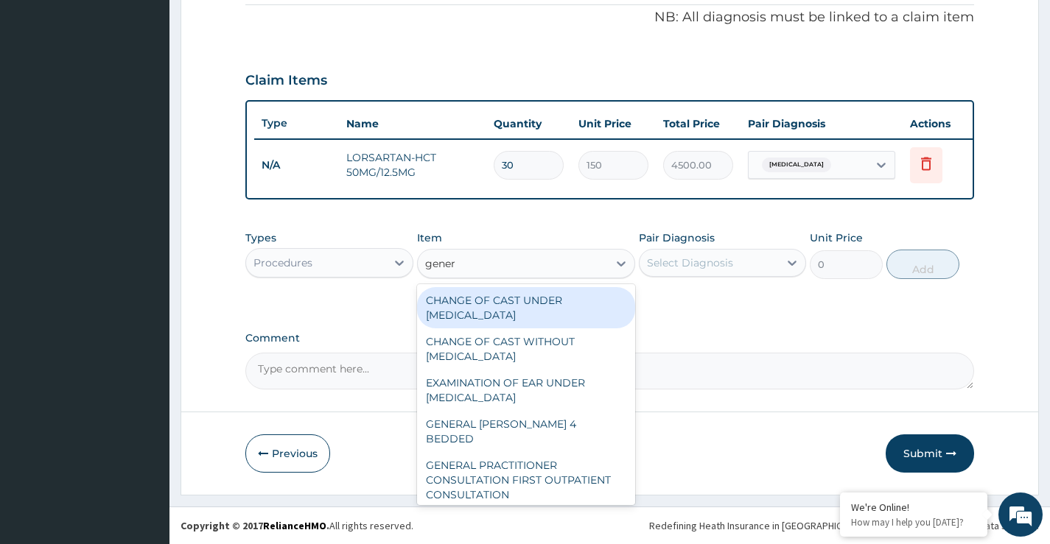
type input "genera"
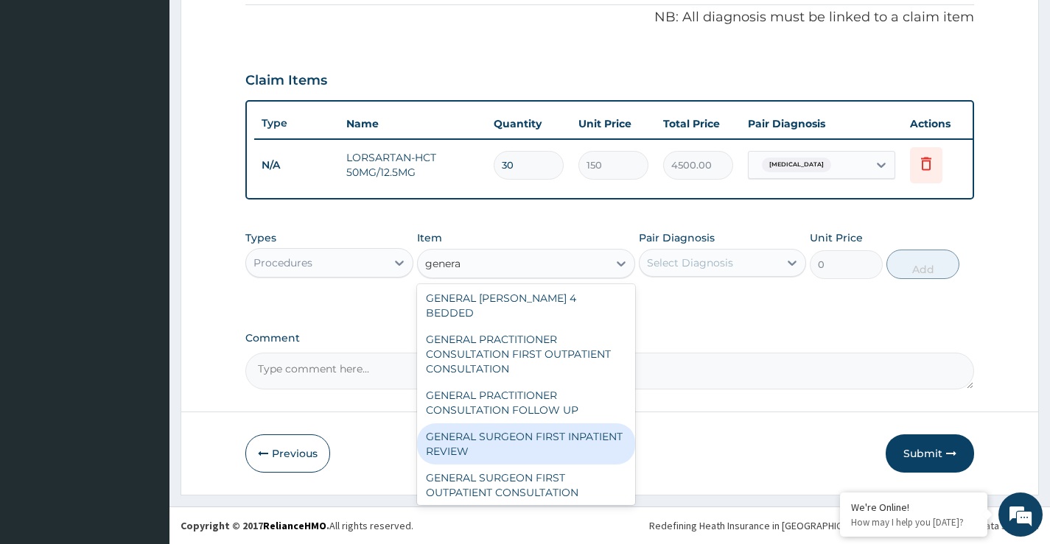
scroll to position [147, 0]
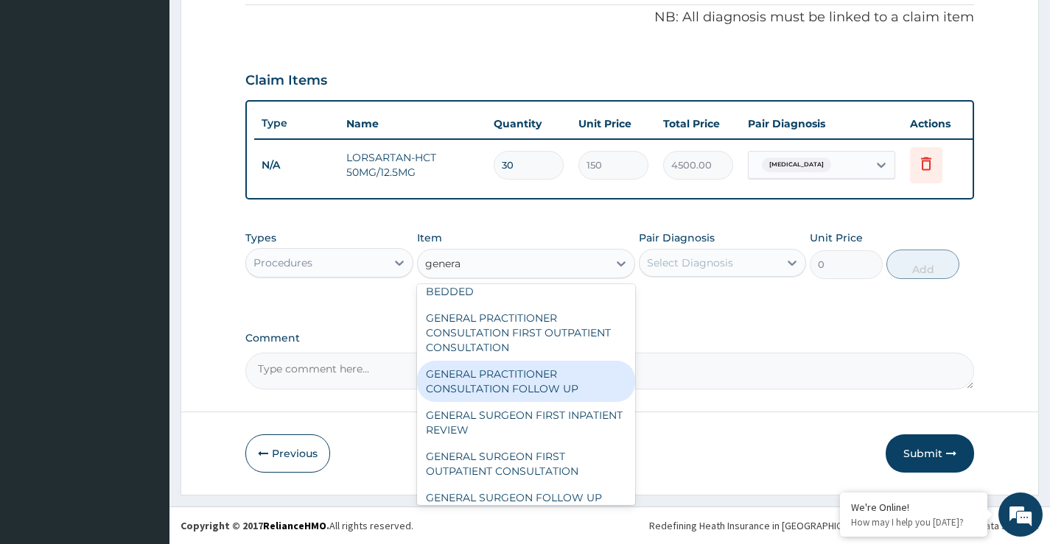
click at [509, 369] on div "GENERAL PRACTITIONER CONSULTATION FOLLOW UP" at bounding box center [526, 381] width 219 height 41
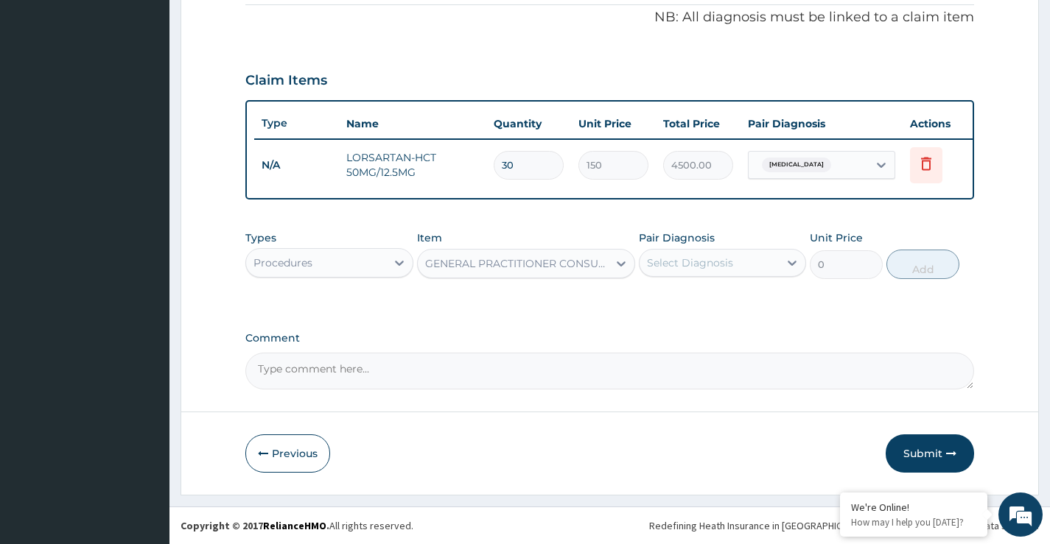
type input "2365"
click at [734, 273] on div "Select Diagnosis" at bounding box center [708, 263] width 139 height 24
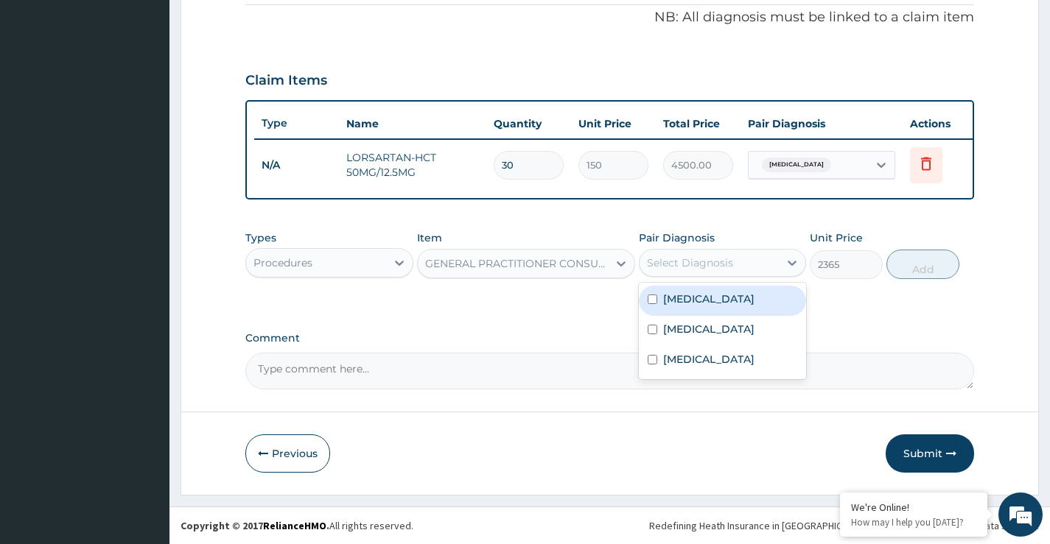
click at [733, 294] on label "[MEDICAL_DATA]" at bounding box center [708, 299] width 91 height 15
checkbox input "true"
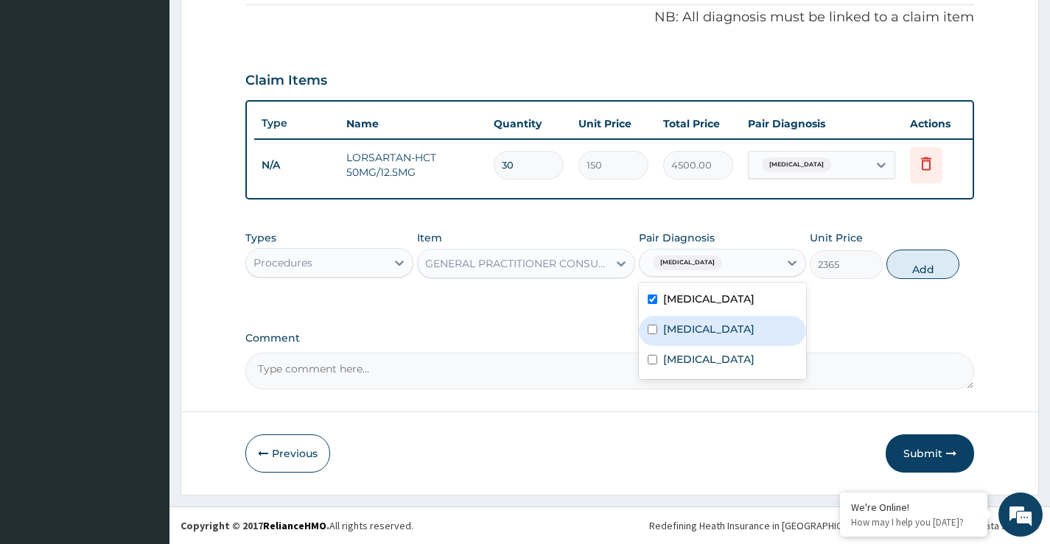
click at [736, 324] on label "[MEDICAL_DATA]" at bounding box center [708, 329] width 91 height 15
checkbox input "true"
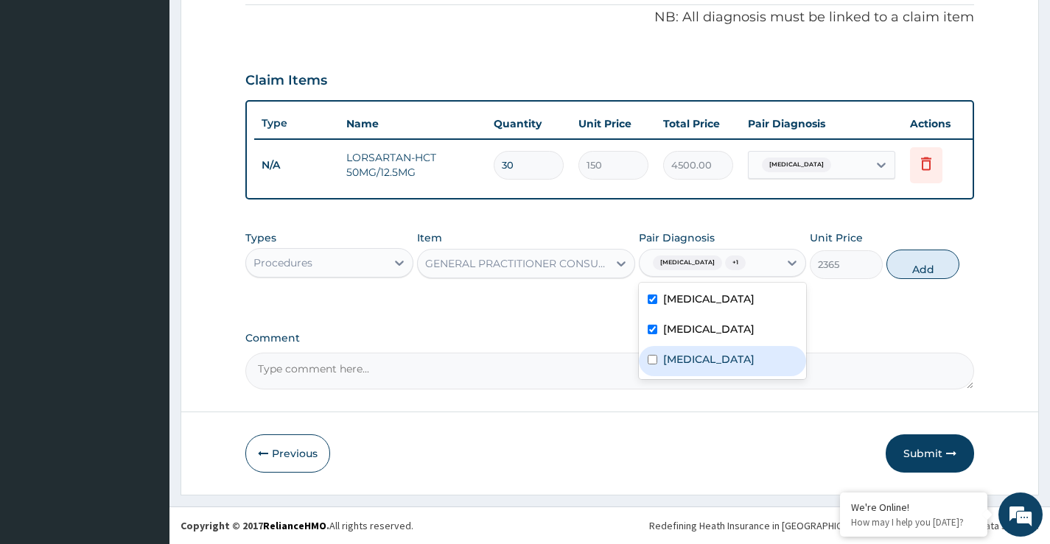
click at [723, 355] on div "Arthritis" at bounding box center [722, 361] width 167 height 30
checkbox input "true"
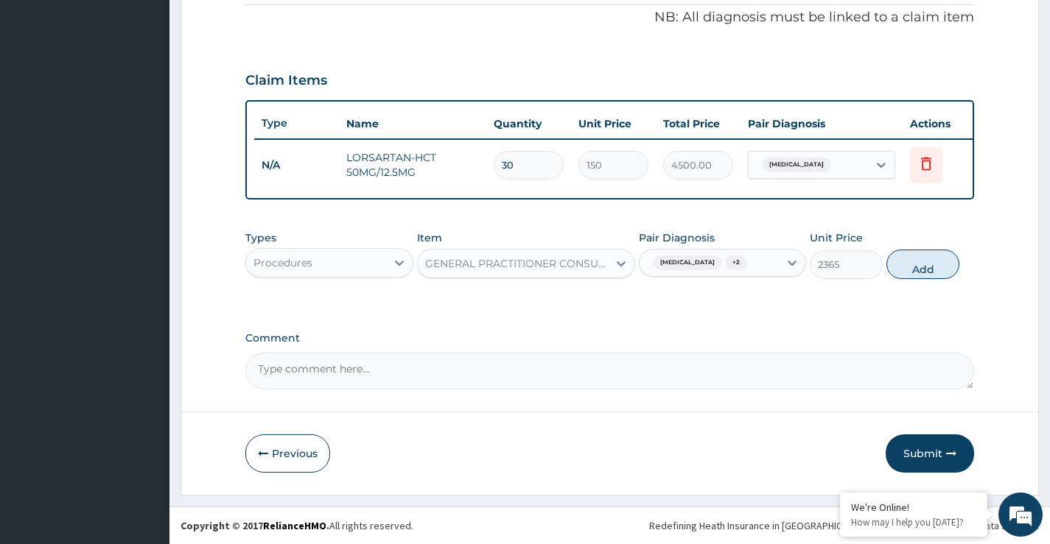
click at [932, 273] on button "Add" at bounding box center [922, 264] width 73 height 29
type input "0"
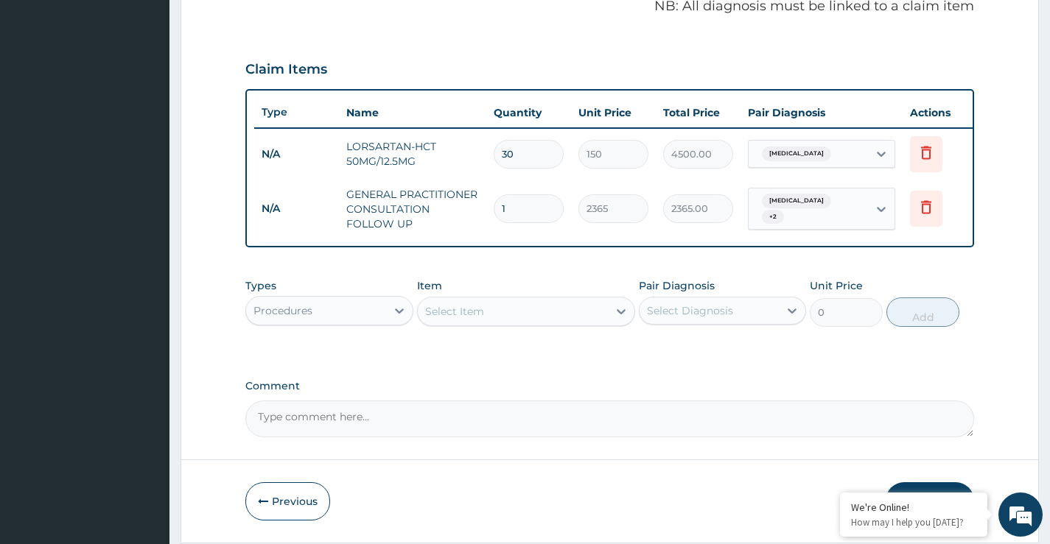
click at [338, 323] on div "Procedures" at bounding box center [315, 311] width 139 height 24
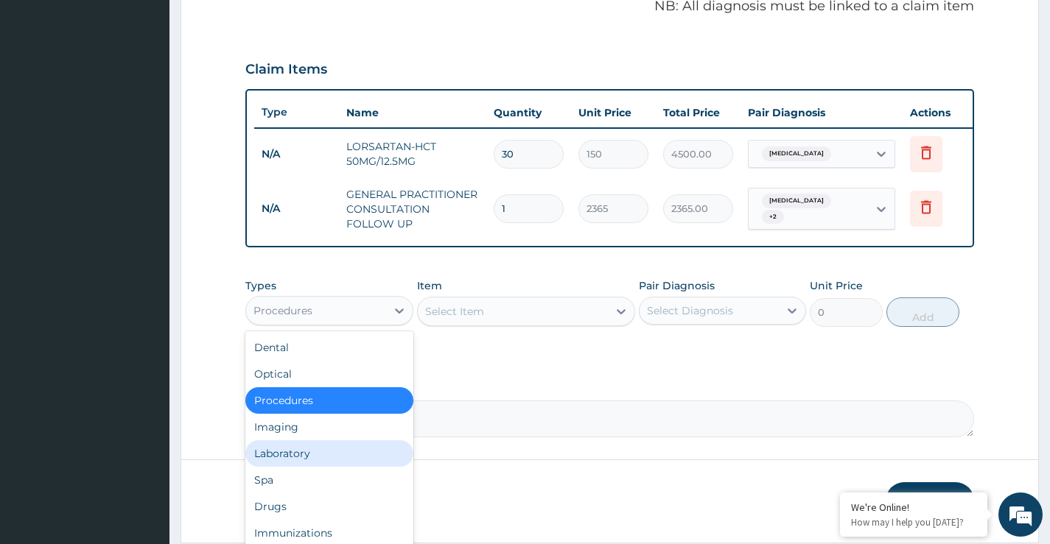
click at [287, 460] on div "Laboratory" at bounding box center [328, 453] width 167 height 27
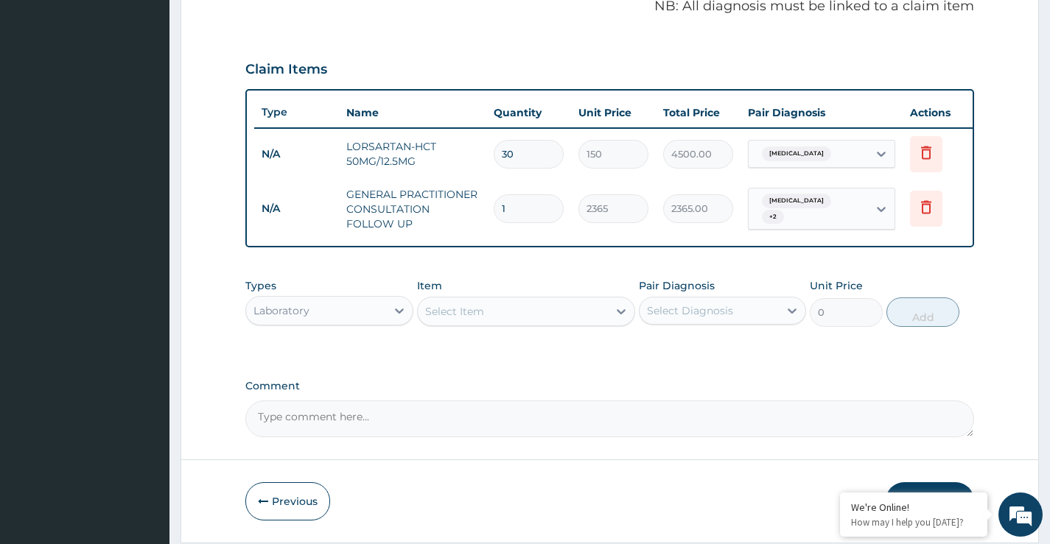
click at [522, 322] on div "Select Item" at bounding box center [513, 312] width 191 height 24
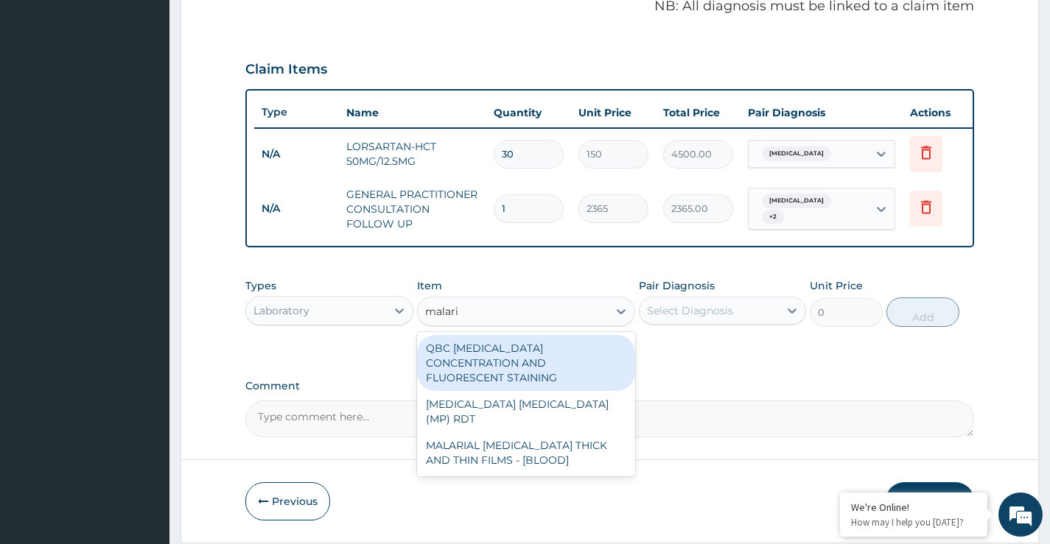
type input "[MEDICAL_DATA]"
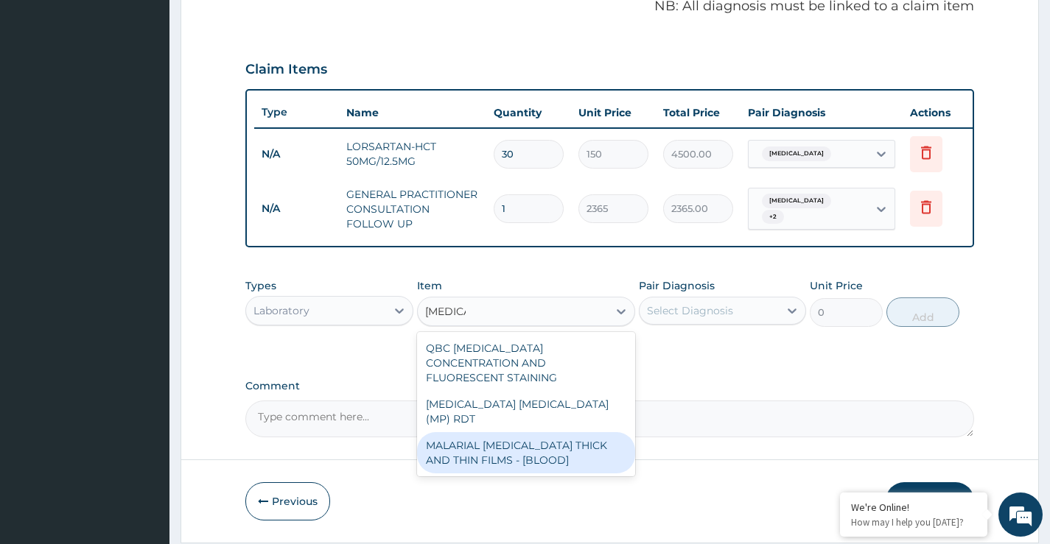
click at [526, 432] on div "MALARIAL [MEDICAL_DATA] THICK AND THIN FILMS - [BLOOD]" at bounding box center [526, 452] width 219 height 41
type input "2000"
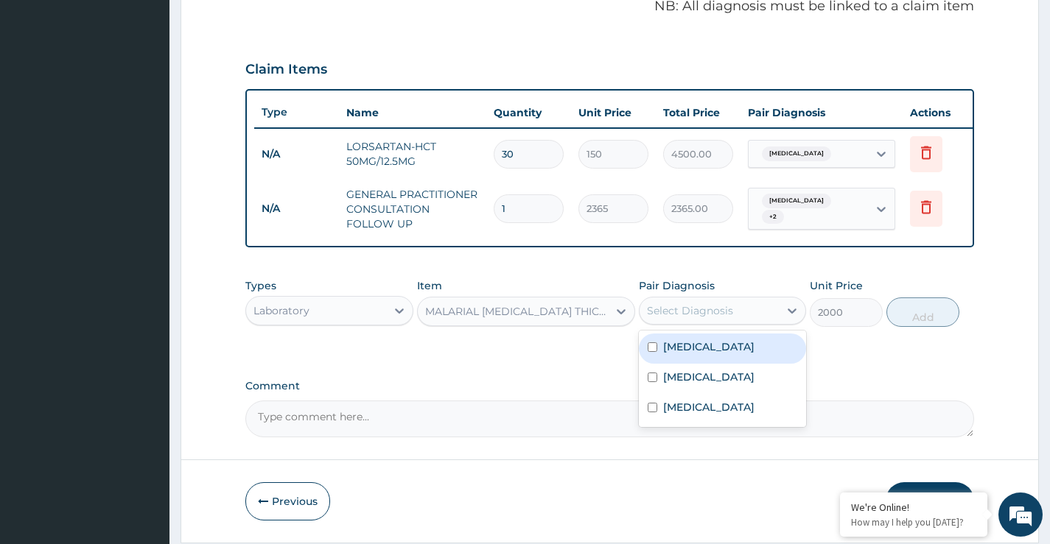
click at [756, 323] on div "Select Diagnosis" at bounding box center [708, 311] width 139 height 24
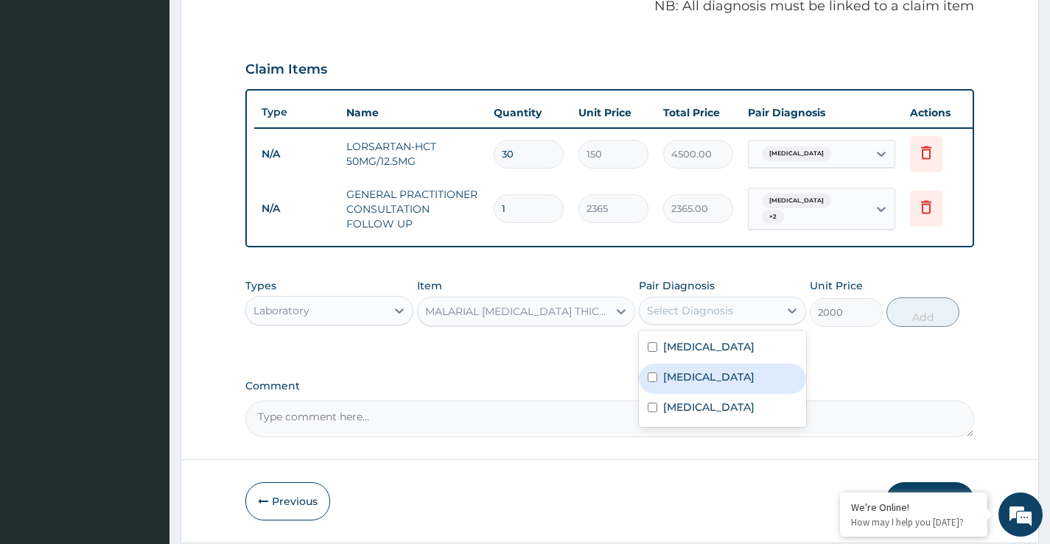
drag, startPoint x: 740, startPoint y: 389, endPoint x: 751, endPoint y: 385, distance: 12.3
click at [740, 385] on label "[MEDICAL_DATA]" at bounding box center [708, 377] width 91 height 15
checkbox input "true"
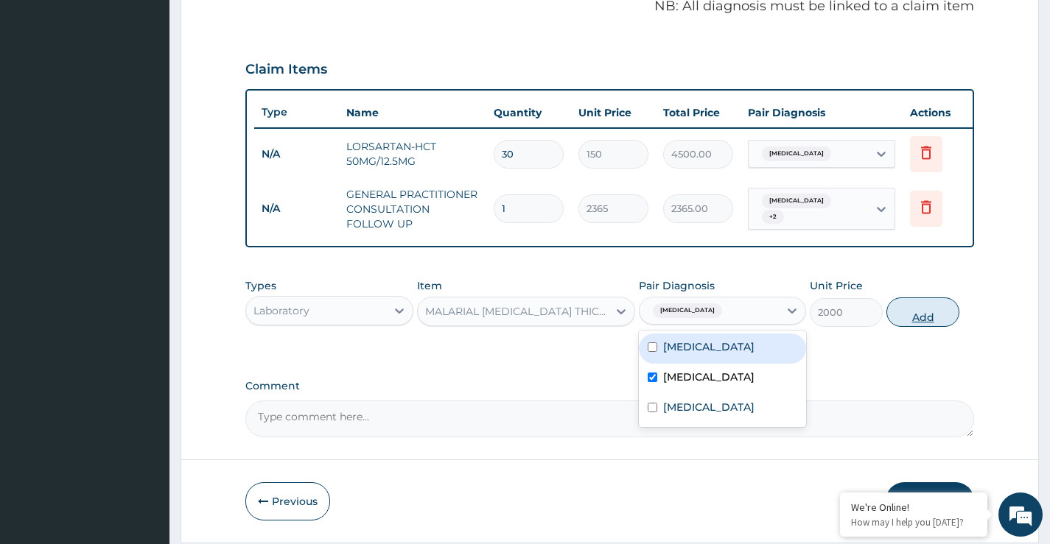
click at [899, 327] on button "Add" at bounding box center [922, 312] width 73 height 29
type input "0"
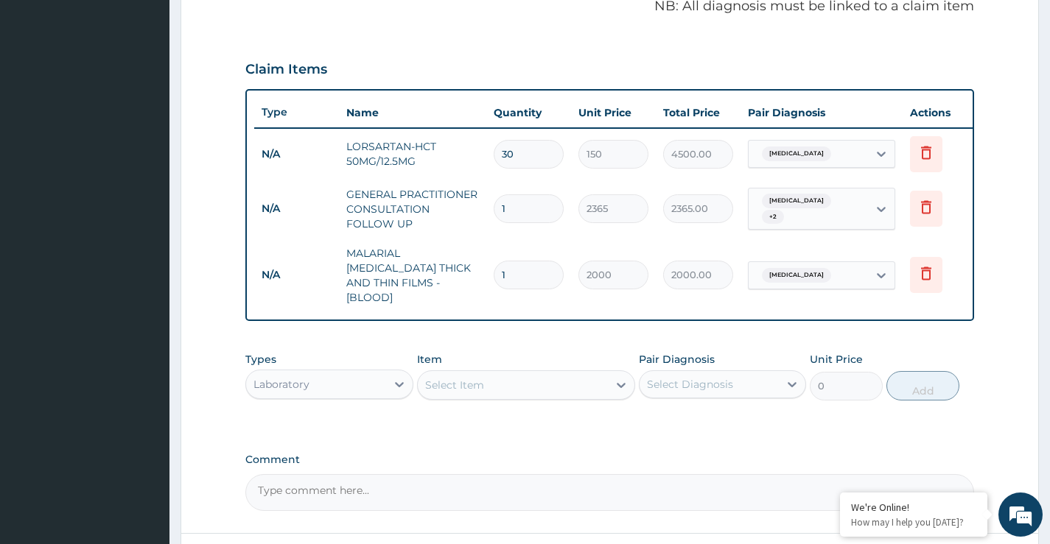
click at [568, 371] on div "Select Item" at bounding box center [526, 385] width 219 height 29
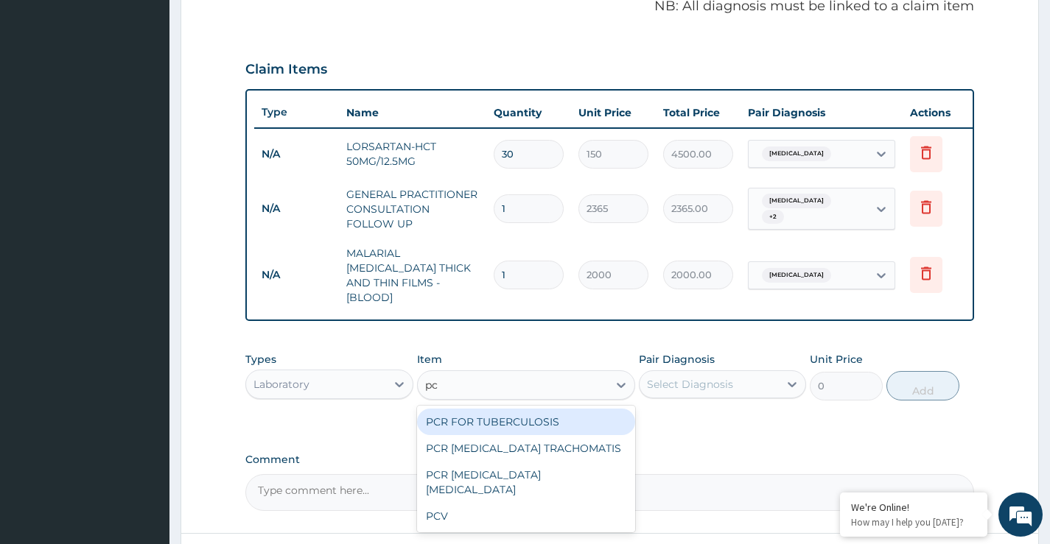
type input "pcv"
click at [565, 412] on div "PCV" at bounding box center [526, 422] width 219 height 27
type input "2150"
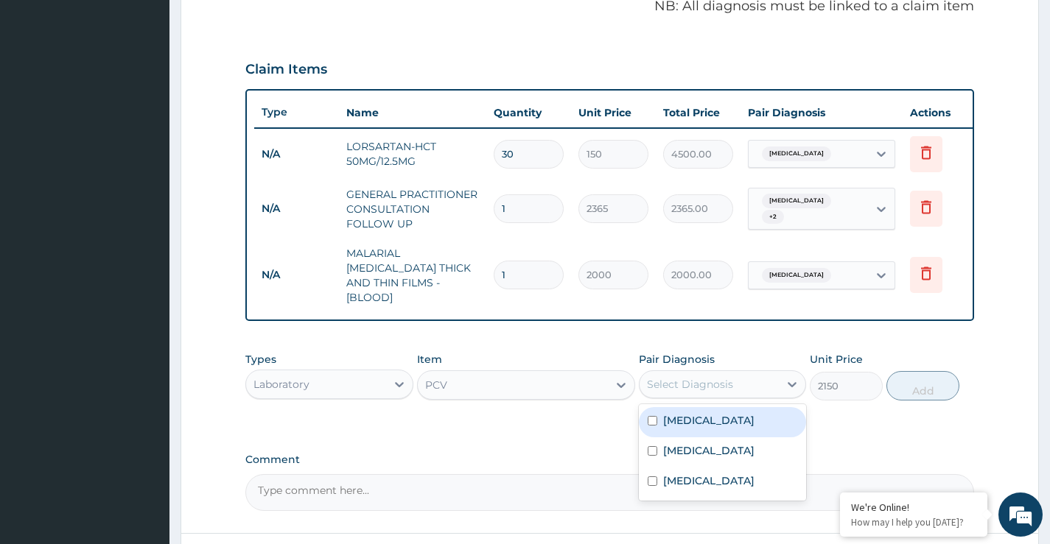
click at [704, 386] on div "Select Diagnosis" at bounding box center [690, 384] width 86 height 15
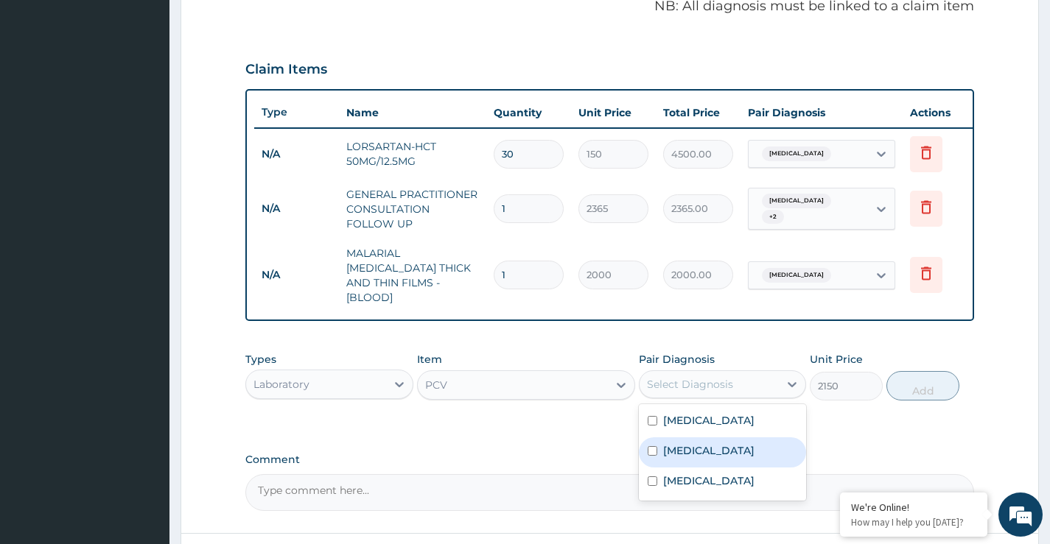
click at [704, 449] on label "[MEDICAL_DATA]" at bounding box center [708, 450] width 91 height 15
checkbox input "true"
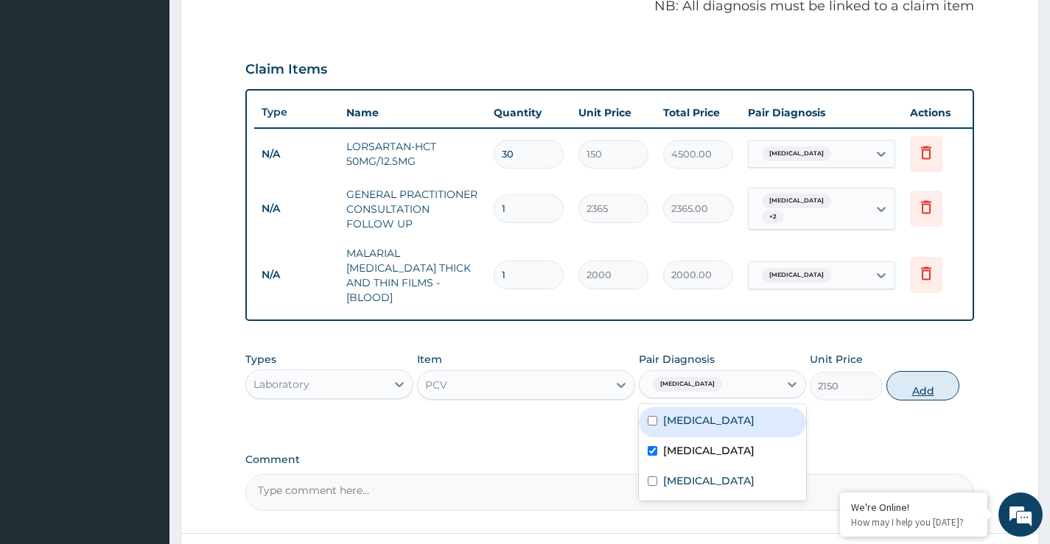
click at [925, 385] on button "Add" at bounding box center [922, 385] width 73 height 29
type input "0"
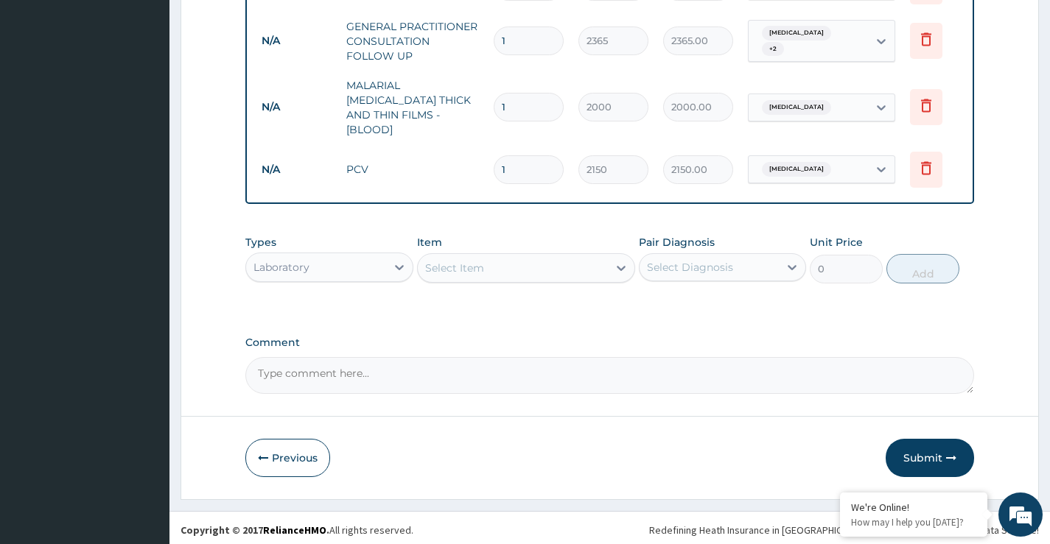
scroll to position [628, 0]
click at [563, 259] on div "Select Item" at bounding box center [513, 268] width 191 height 24
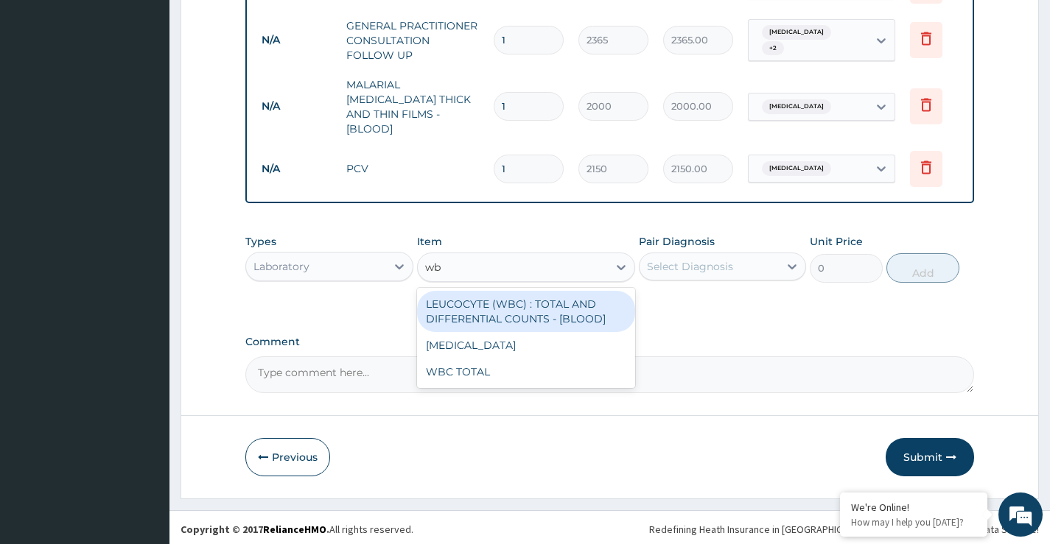
type input "wbc"
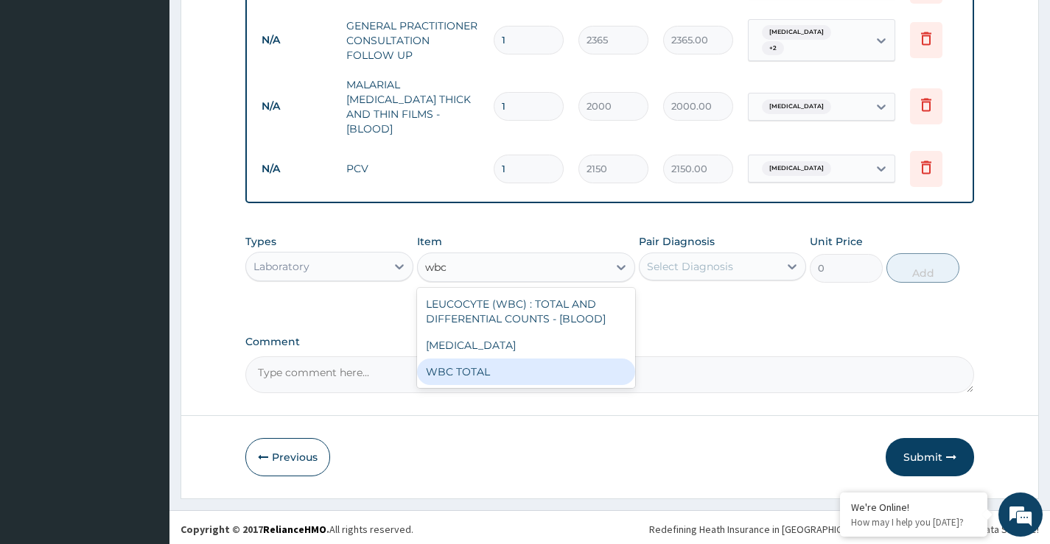
click at [460, 368] on div "WBC TOTAL" at bounding box center [526, 372] width 219 height 27
type input "3225"
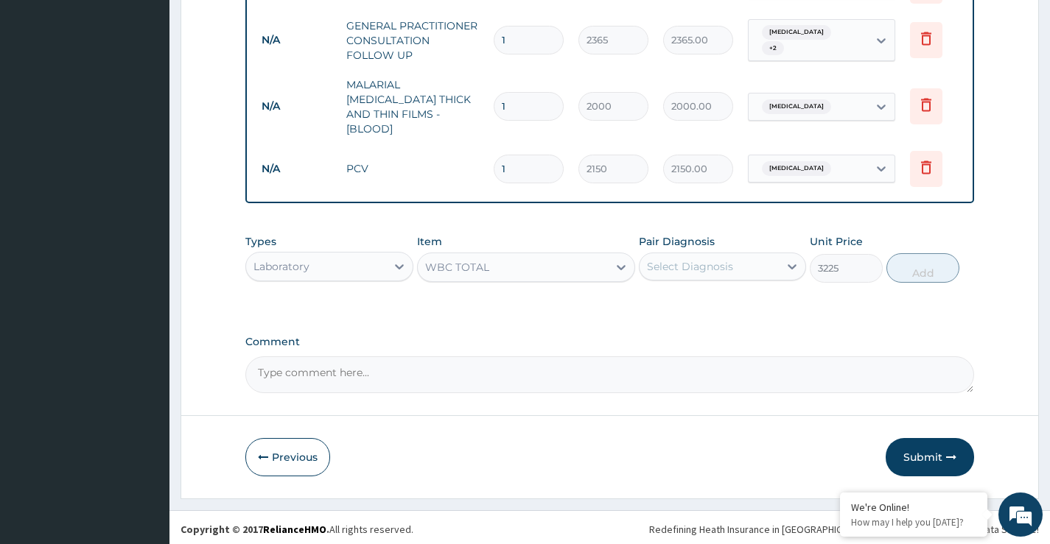
click at [762, 275] on div "Select Diagnosis" at bounding box center [722, 267] width 167 height 28
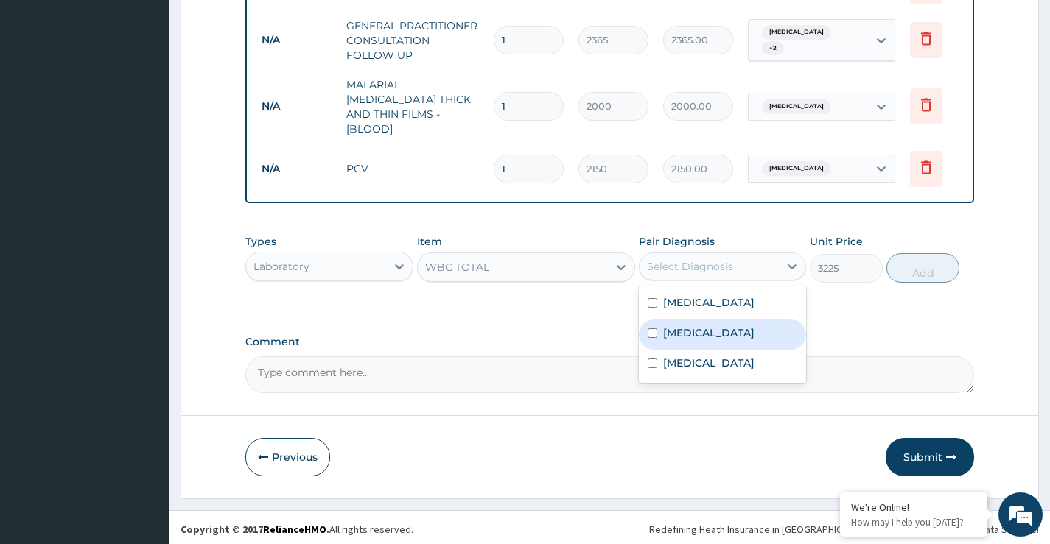
click at [754, 329] on label "[MEDICAL_DATA]" at bounding box center [708, 333] width 91 height 15
checkbox input "true"
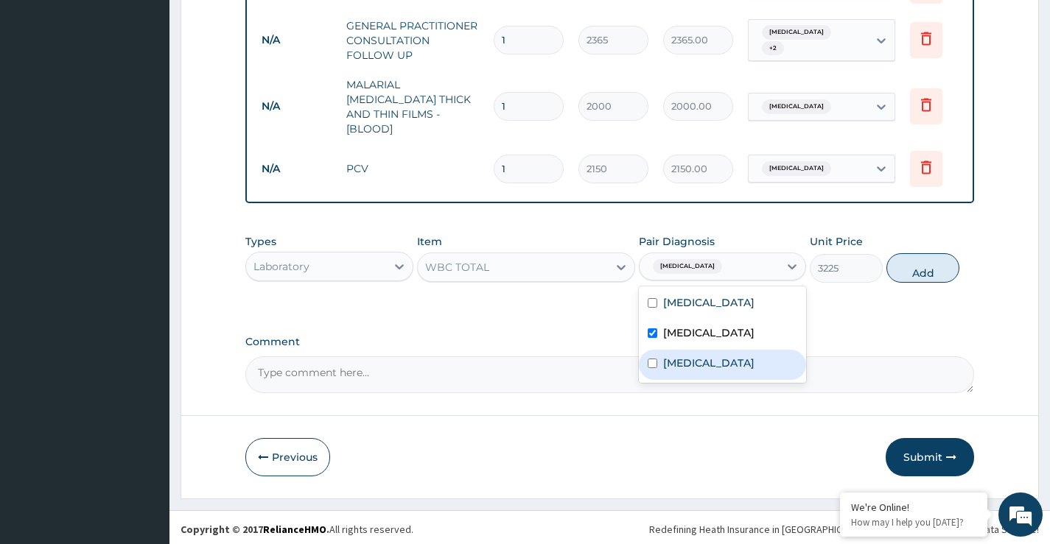
click at [737, 357] on div "Arthritis" at bounding box center [722, 365] width 167 height 30
checkbox input "true"
click at [907, 270] on button "Add" at bounding box center [922, 267] width 73 height 29
type input "0"
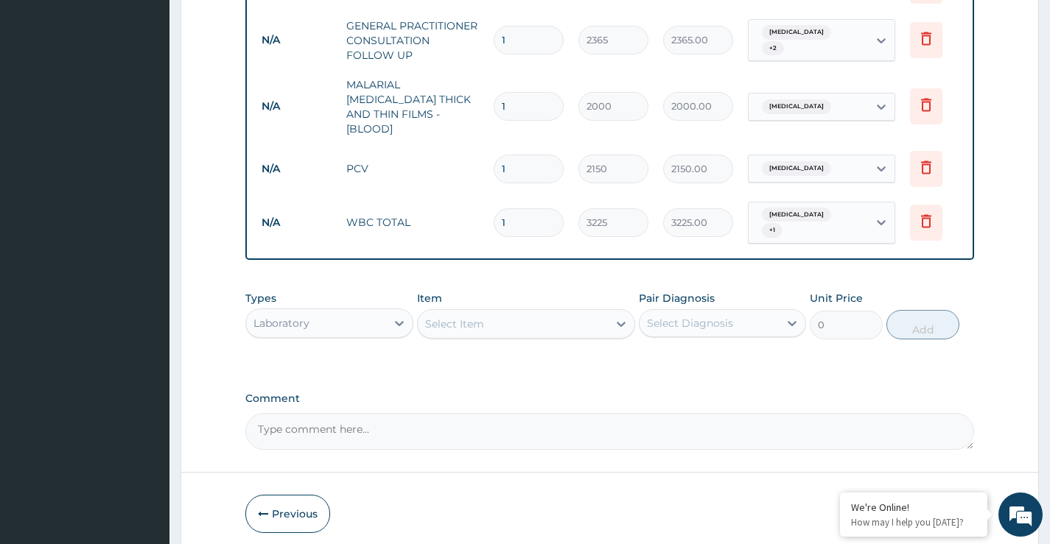
drag, startPoint x: 329, startPoint y: 310, endPoint x: 333, endPoint y: 323, distance: 13.3
click at [329, 312] on div "Laboratory" at bounding box center [315, 324] width 139 height 24
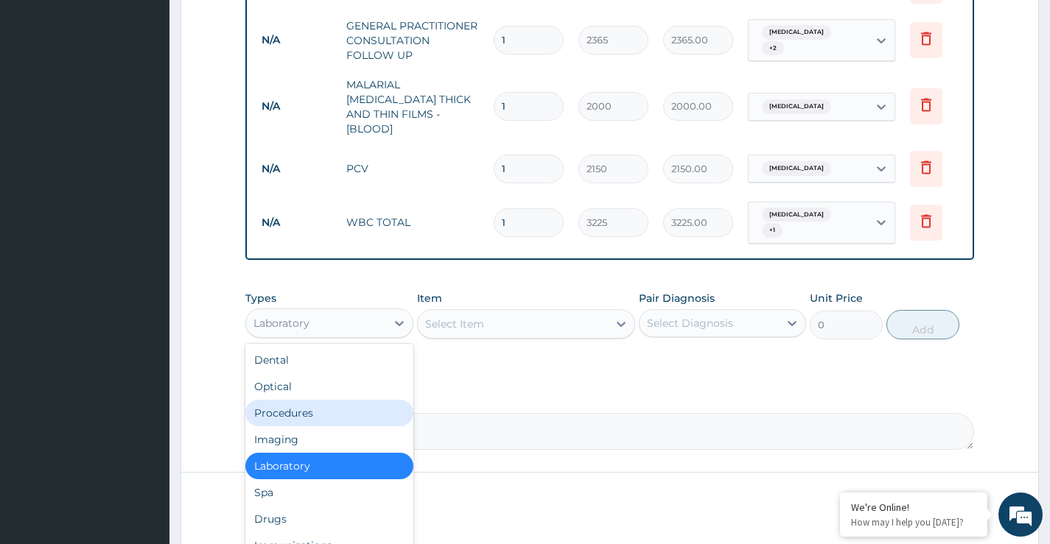
scroll to position [50, 0]
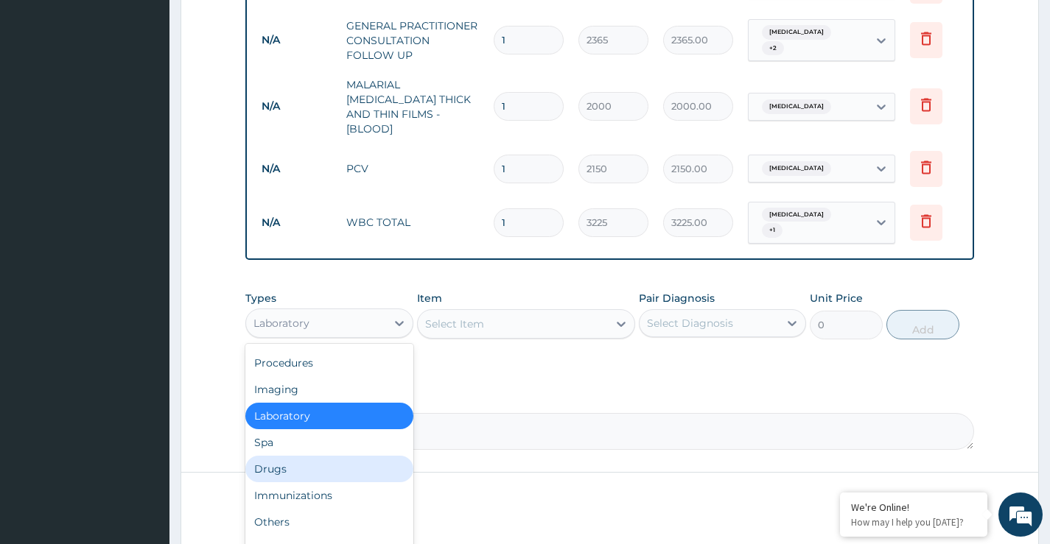
click at [284, 463] on div "Drugs" at bounding box center [328, 469] width 167 height 27
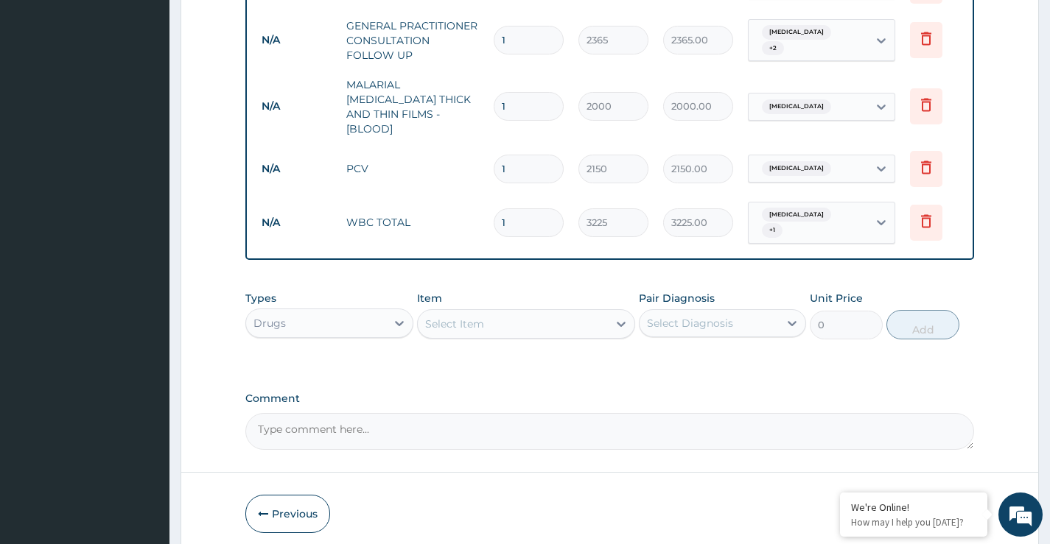
click at [536, 320] on div "Select Item" at bounding box center [513, 324] width 191 height 24
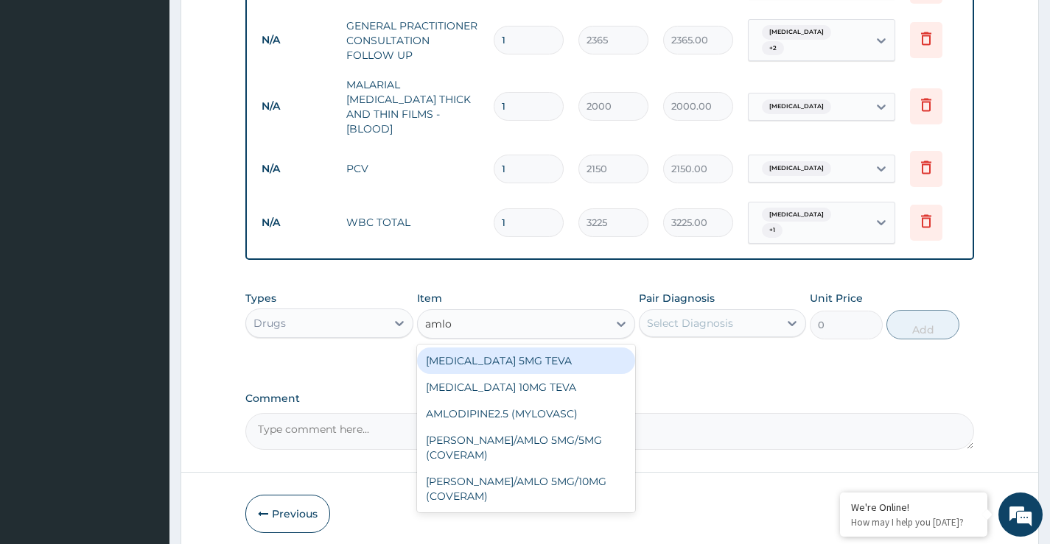
type input "amlod"
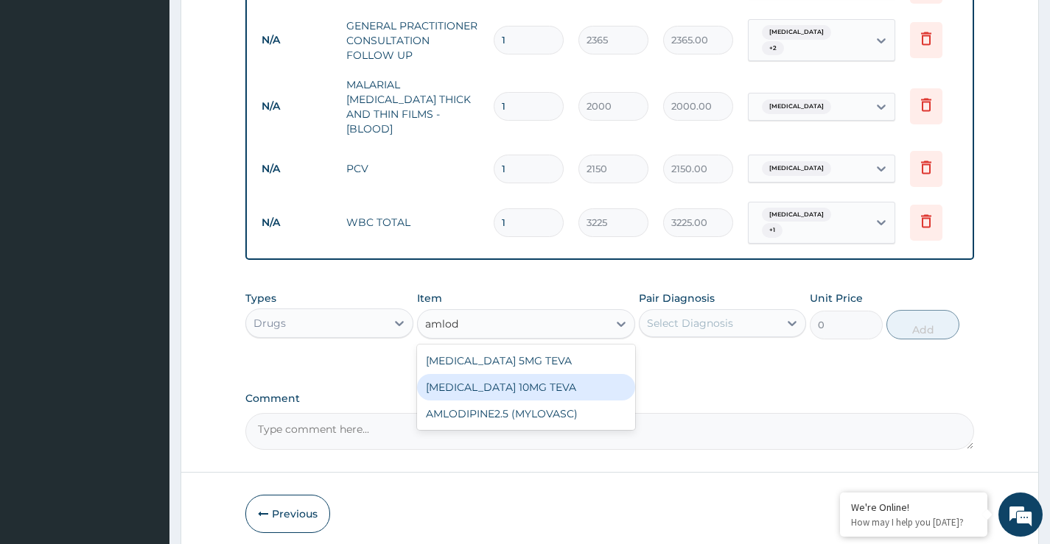
click at [513, 380] on div "[MEDICAL_DATA] 10MG TEVA" at bounding box center [526, 387] width 219 height 27
type input "100.5125"
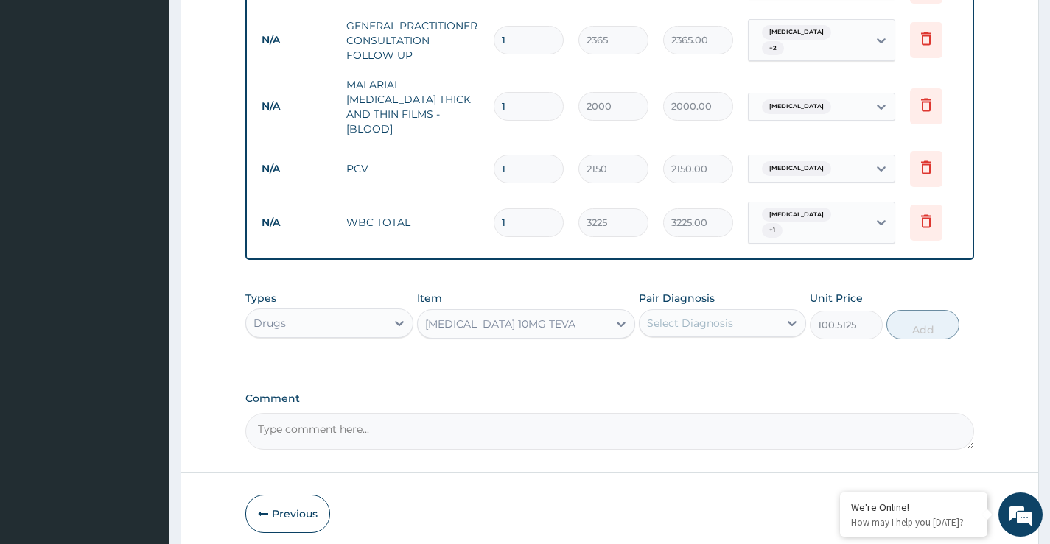
click at [707, 323] on div "Select Diagnosis" at bounding box center [690, 323] width 86 height 15
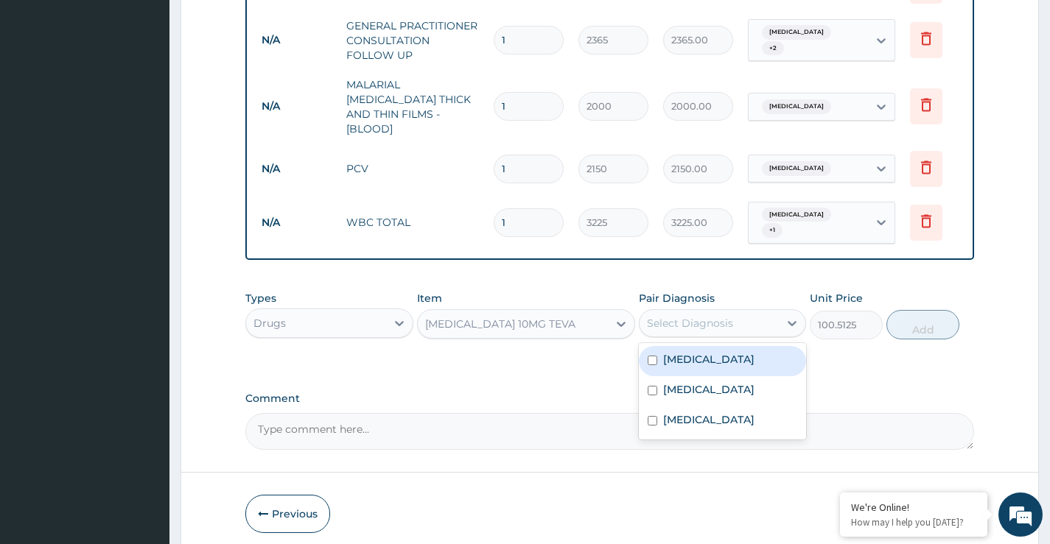
click at [705, 360] on label "[MEDICAL_DATA]" at bounding box center [708, 359] width 91 height 15
checkbox input "true"
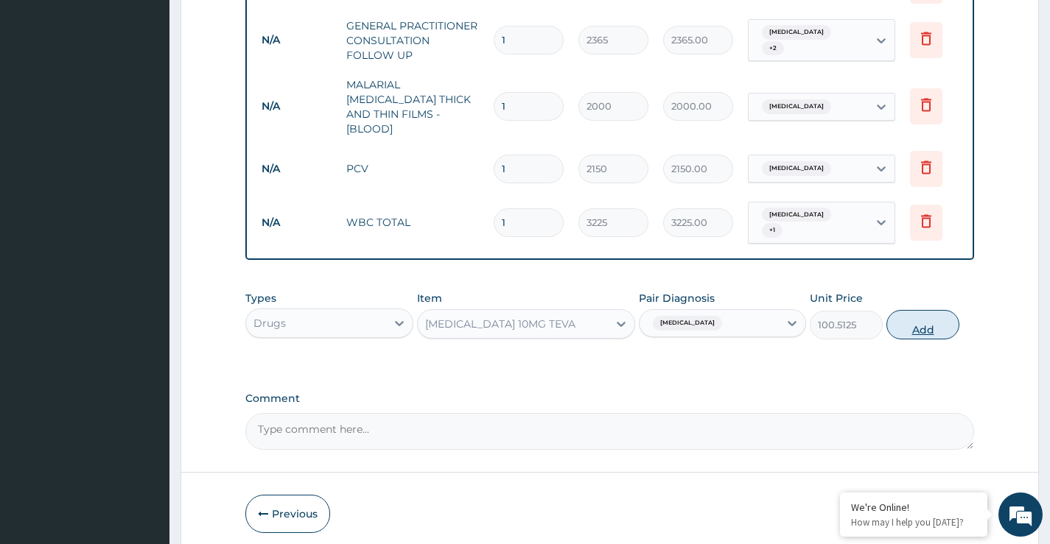
click at [927, 331] on button "Add" at bounding box center [922, 324] width 73 height 29
type input "0"
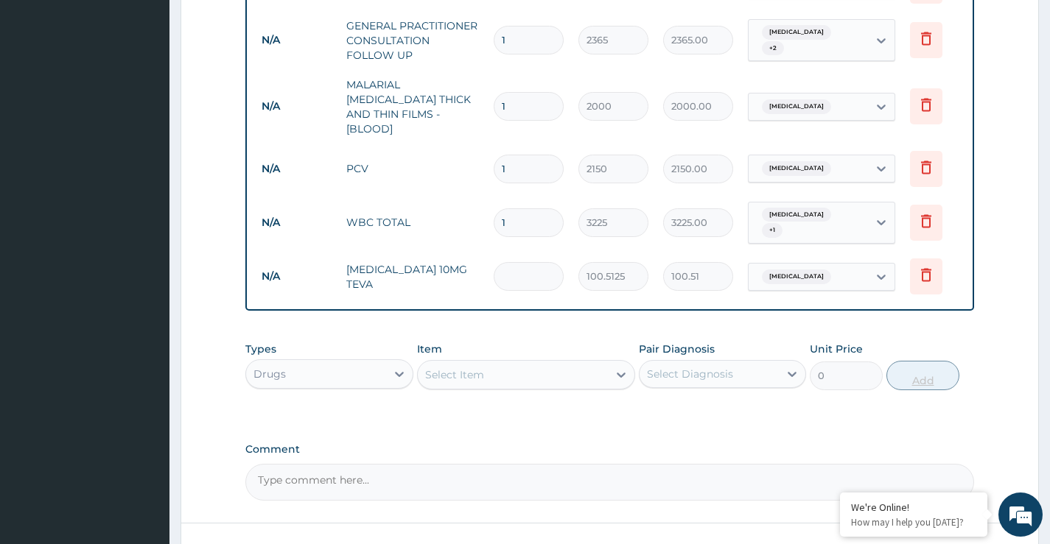
type input "0.00"
type input "3"
type input "301.54"
type input "30"
type input "3015.38"
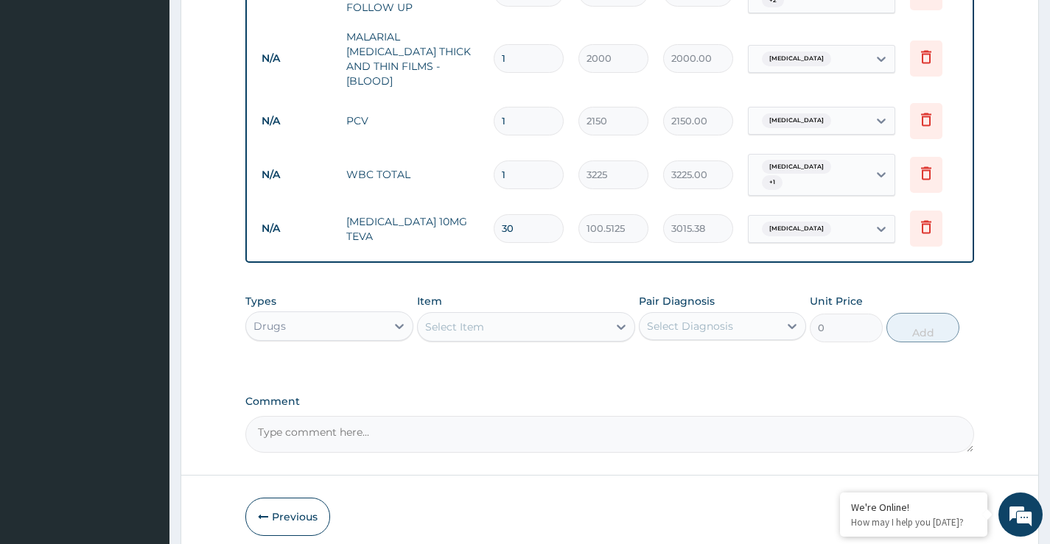
scroll to position [701, 0]
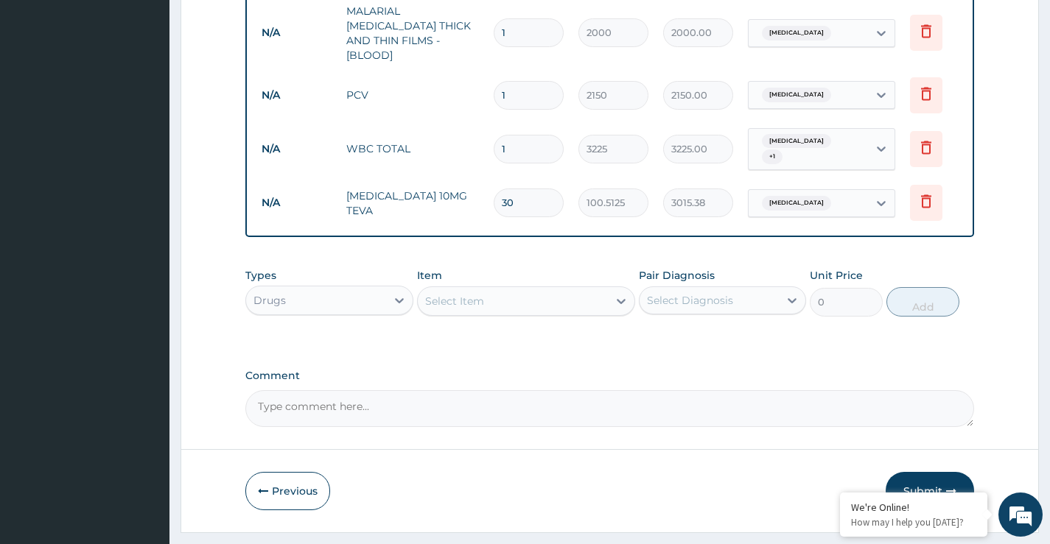
type input "30"
click at [544, 298] on div "Select Item" at bounding box center [513, 301] width 191 height 24
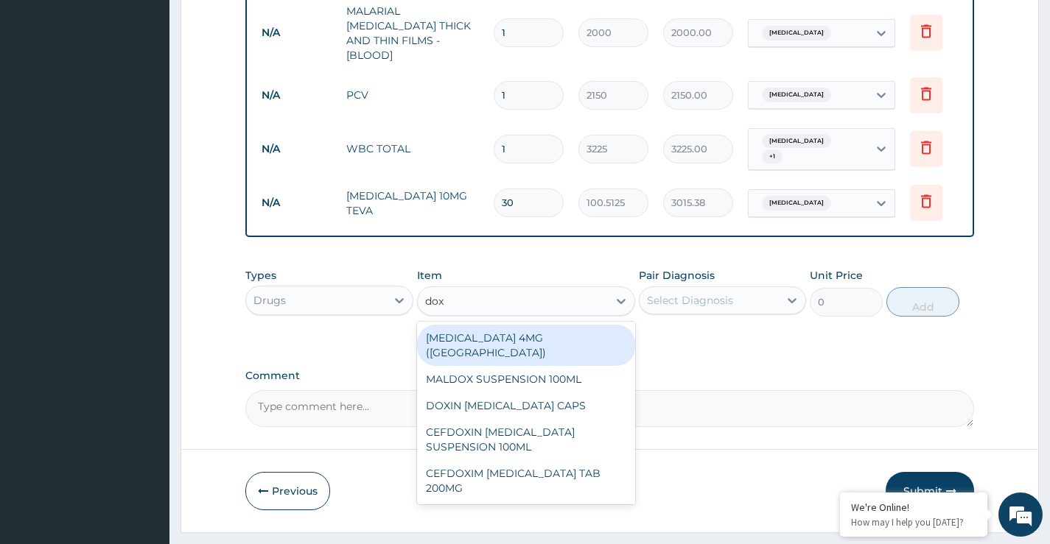
type input "doxy"
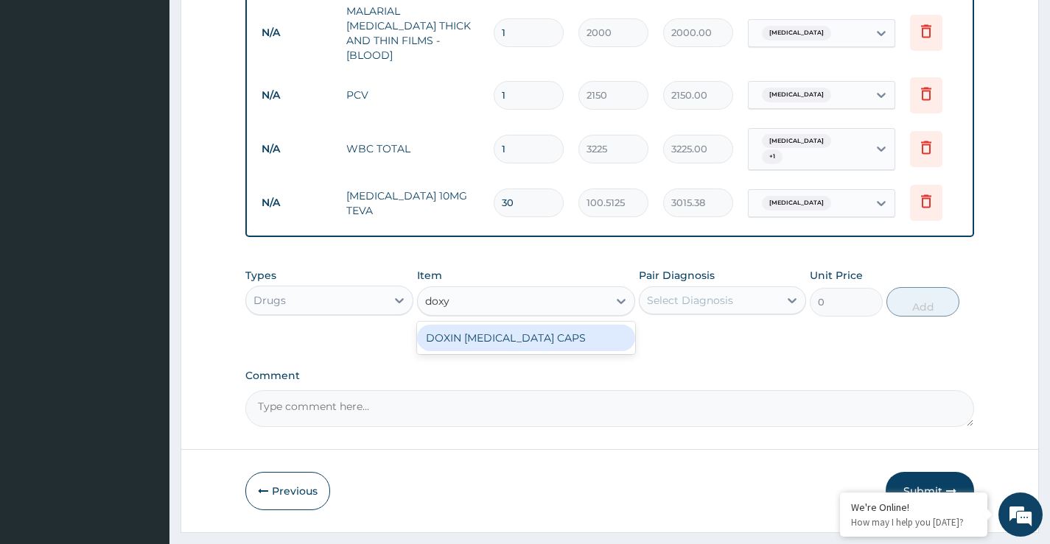
click at [541, 334] on div "DOXIN [MEDICAL_DATA] CAPS" at bounding box center [526, 338] width 219 height 27
type input "59.125"
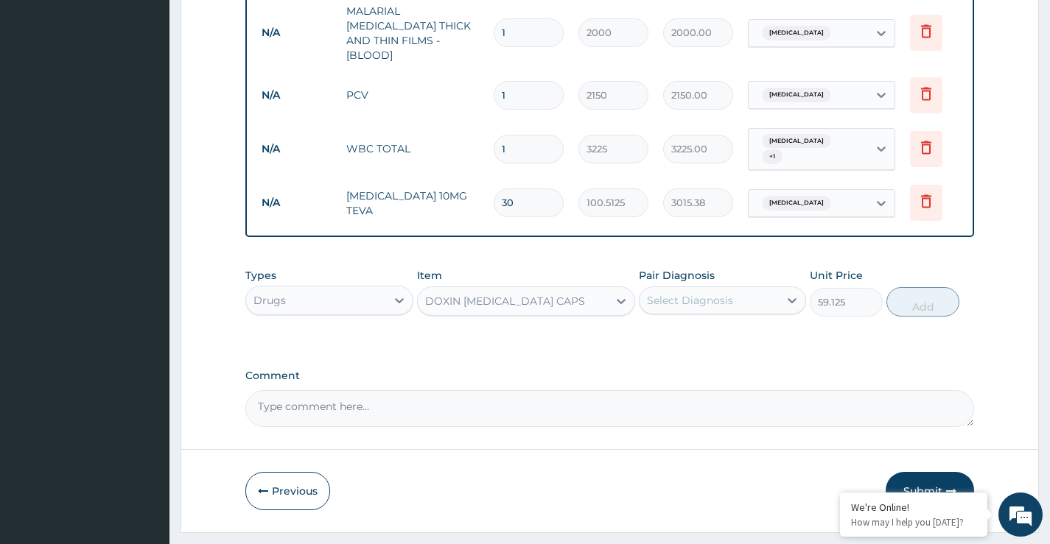
click at [717, 299] on div "Select Diagnosis" at bounding box center [690, 300] width 86 height 15
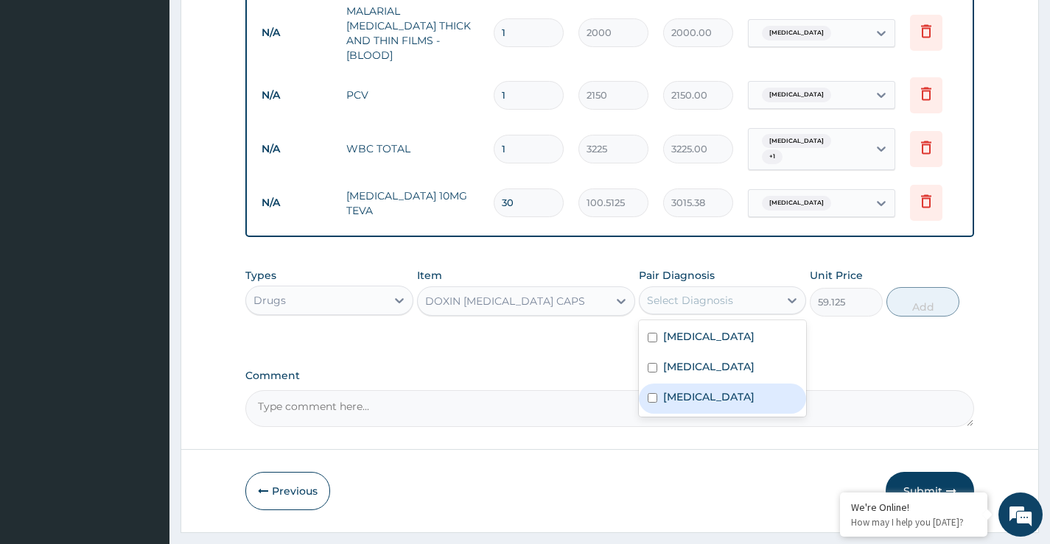
click at [719, 395] on div "Arthritis" at bounding box center [722, 399] width 167 height 30
checkbox input "true"
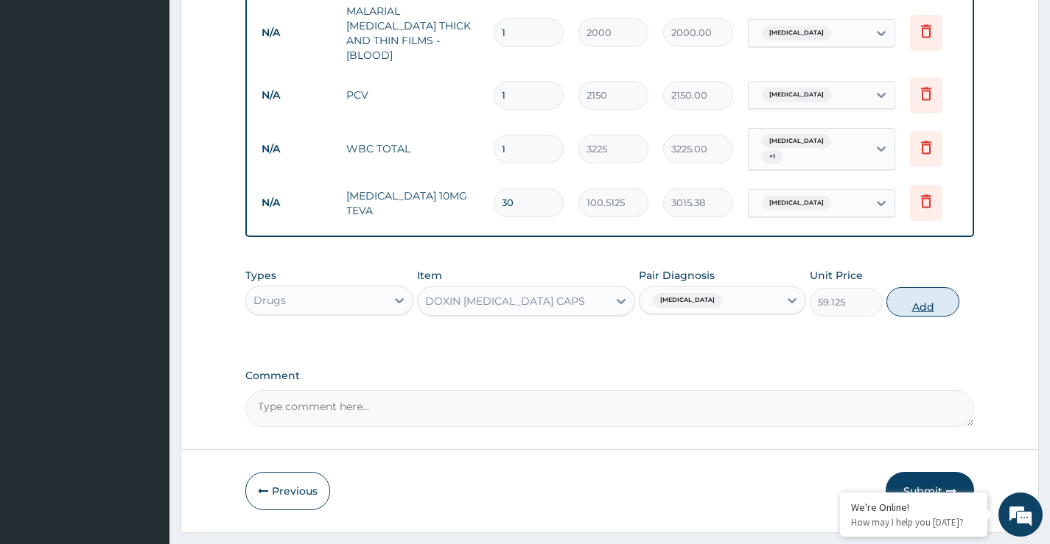
click at [916, 303] on button "Add" at bounding box center [922, 301] width 73 height 29
type input "0"
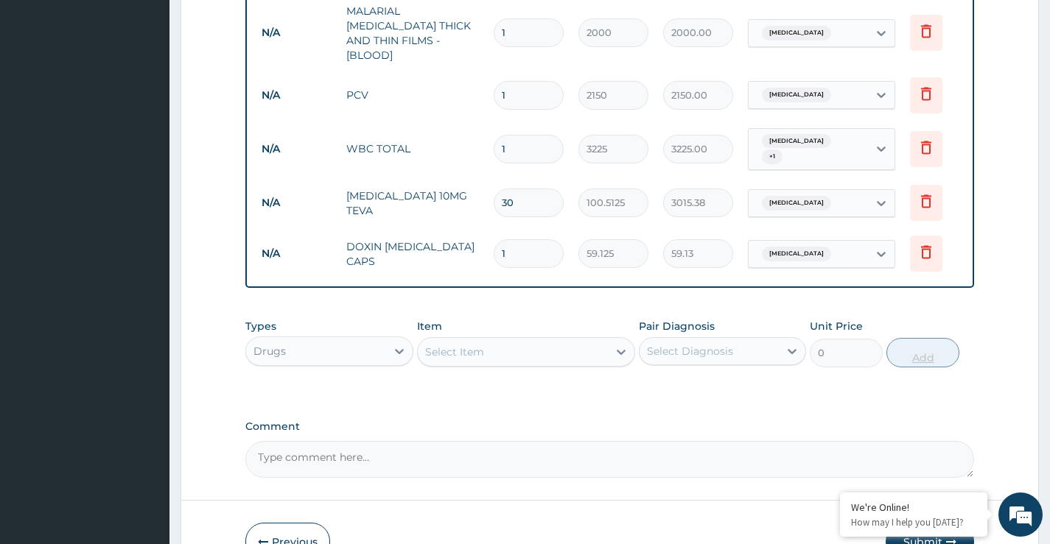
type input "10"
type input "591.25"
type input "10"
click at [571, 347] on div "Select Item" at bounding box center [513, 352] width 191 height 24
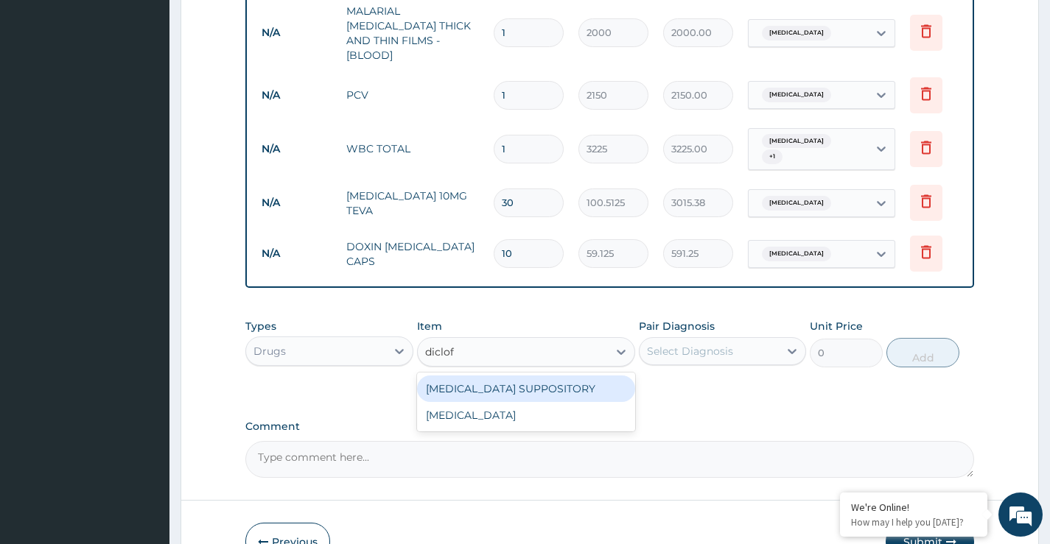
type input "diclofe"
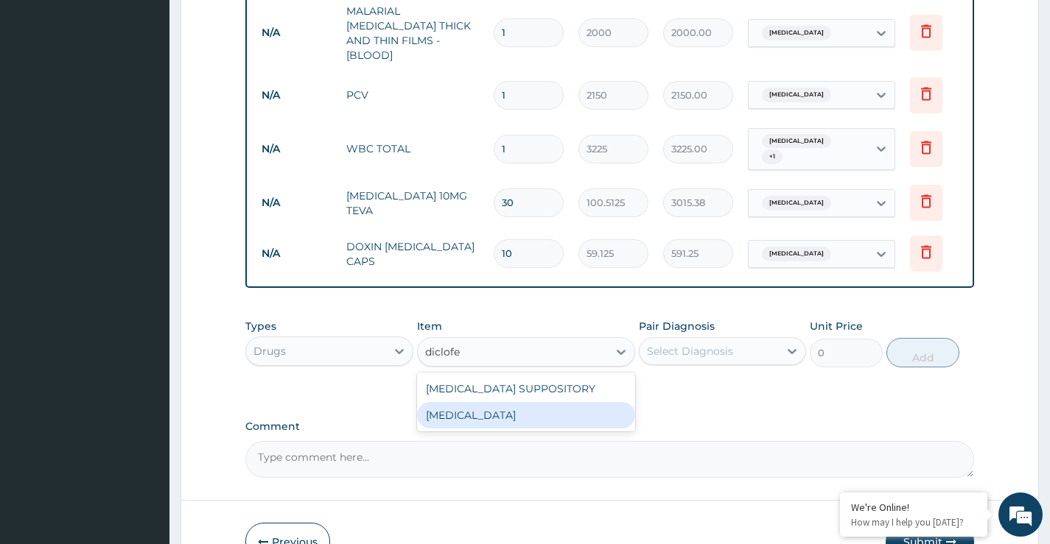
click at [551, 406] on div "[MEDICAL_DATA]" at bounding box center [526, 415] width 219 height 27
type input "591.25"
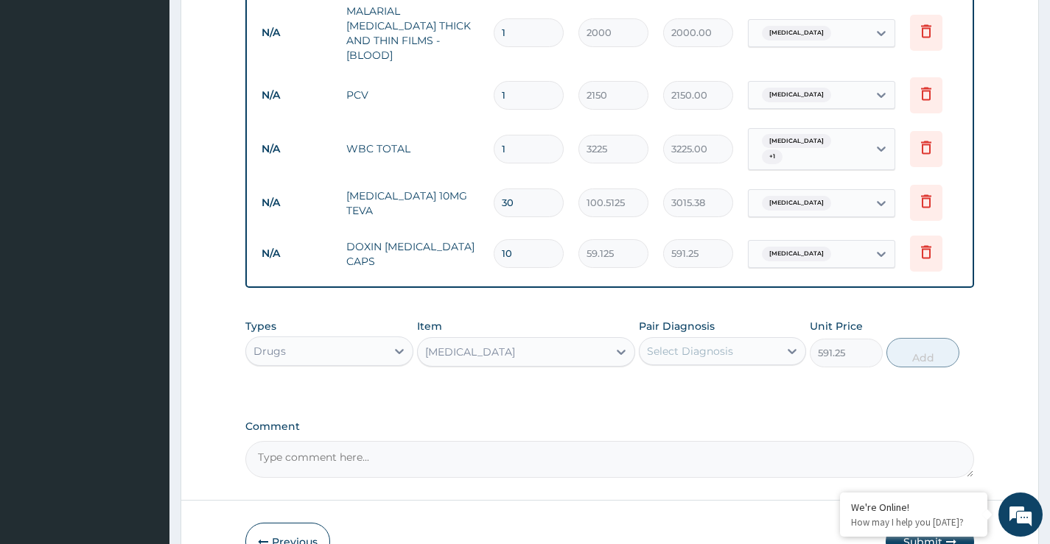
click at [698, 344] on div "Select Diagnosis" at bounding box center [690, 351] width 86 height 15
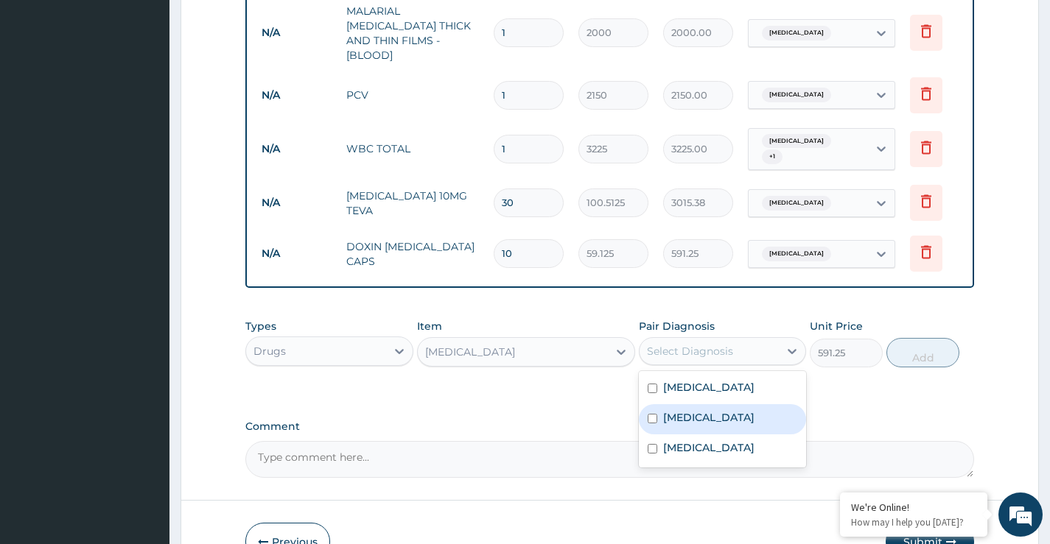
click at [703, 416] on label "[MEDICAL_DATA]" at bounding box center [708, 417] width 91 height 15
checkbox input "true"
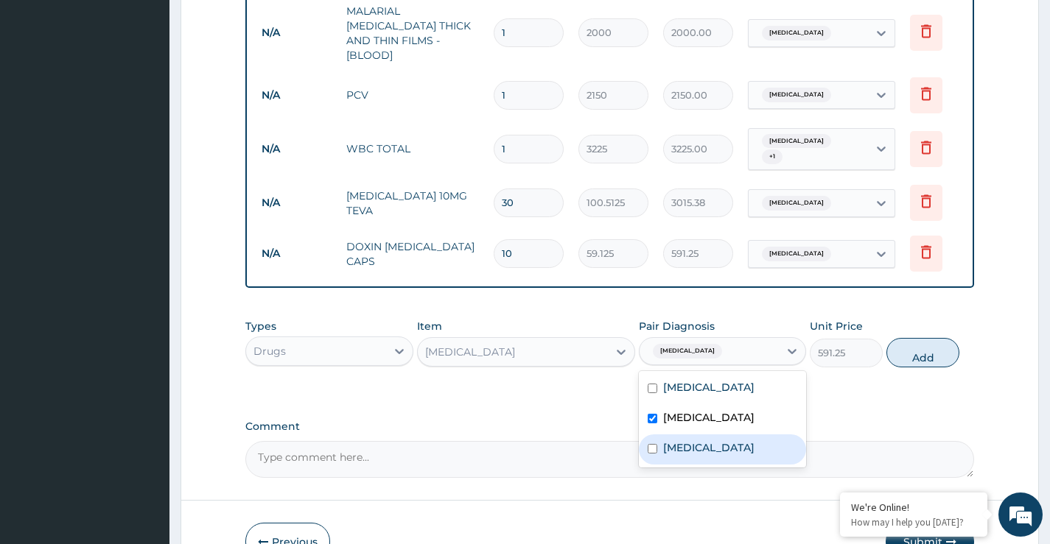
click at [703, 435] on div "Arthritis" at bounding box center [722, 450] width 167 height 30
checkbox input "true"
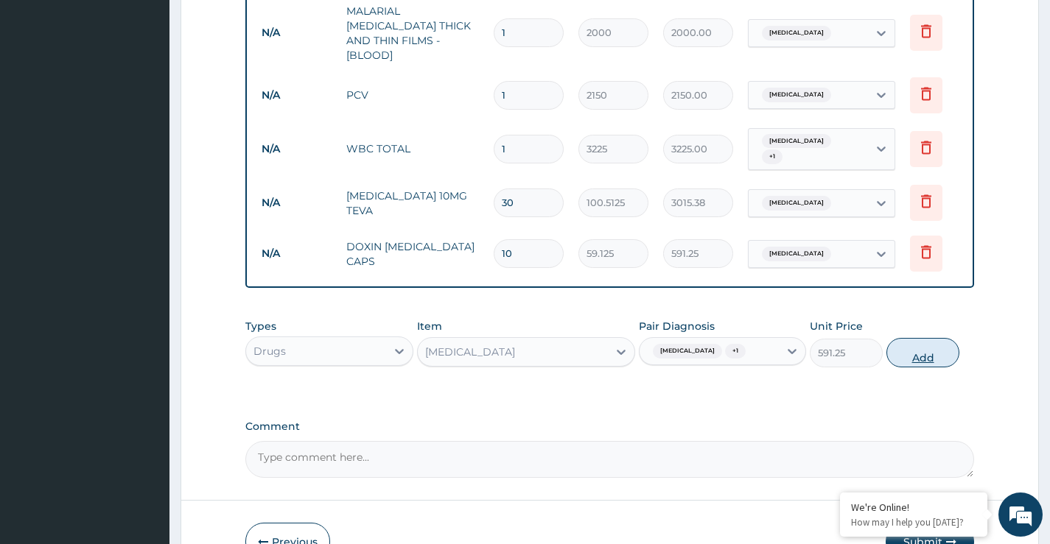
click at [919, 358] on button "Add" at bounding box center [922, 352] width 73 height 29
type input "0"
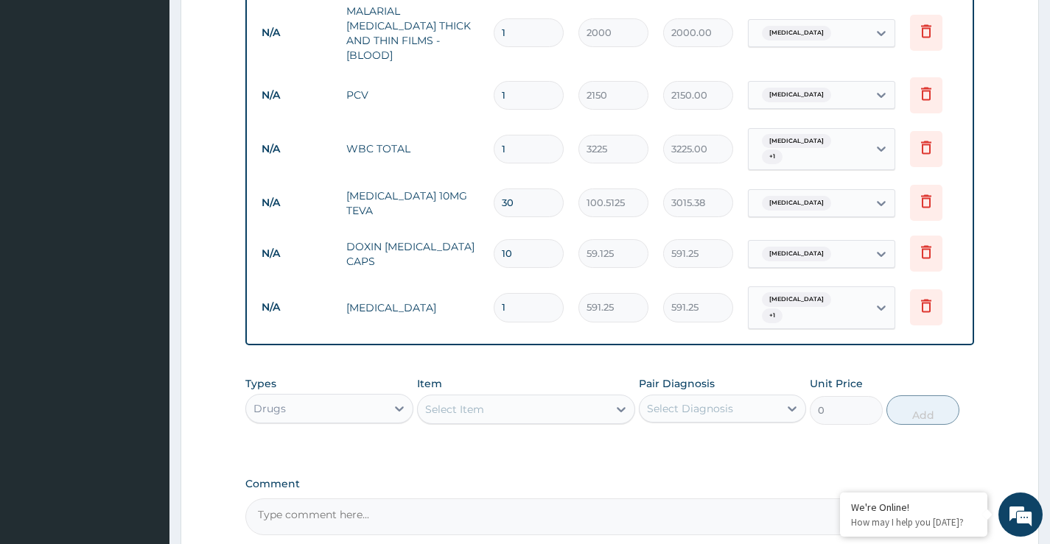
click at [573, 405] on div "Select Item" at bounding box center [513, 410] width 191 height 24
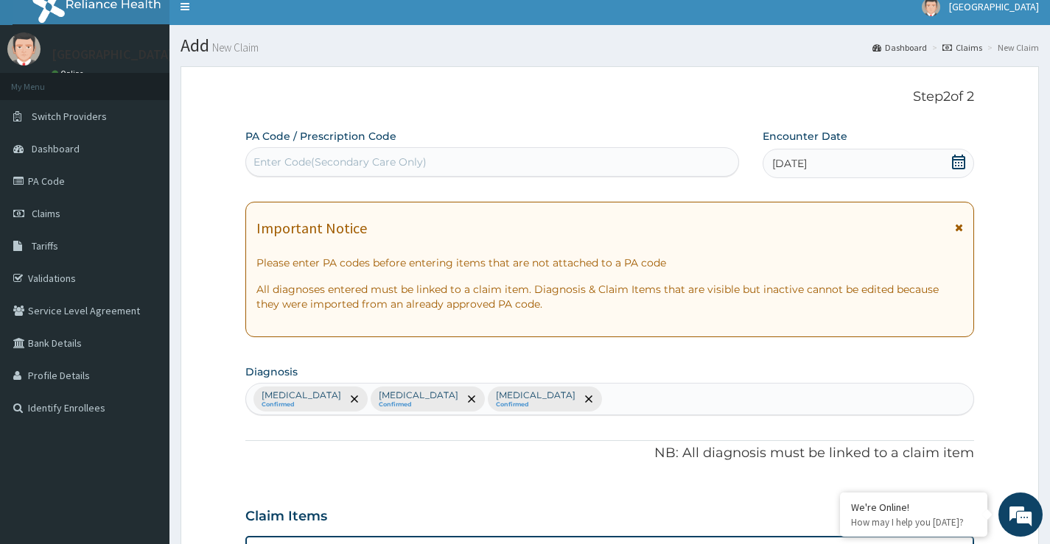
scroll to position [0, 0]
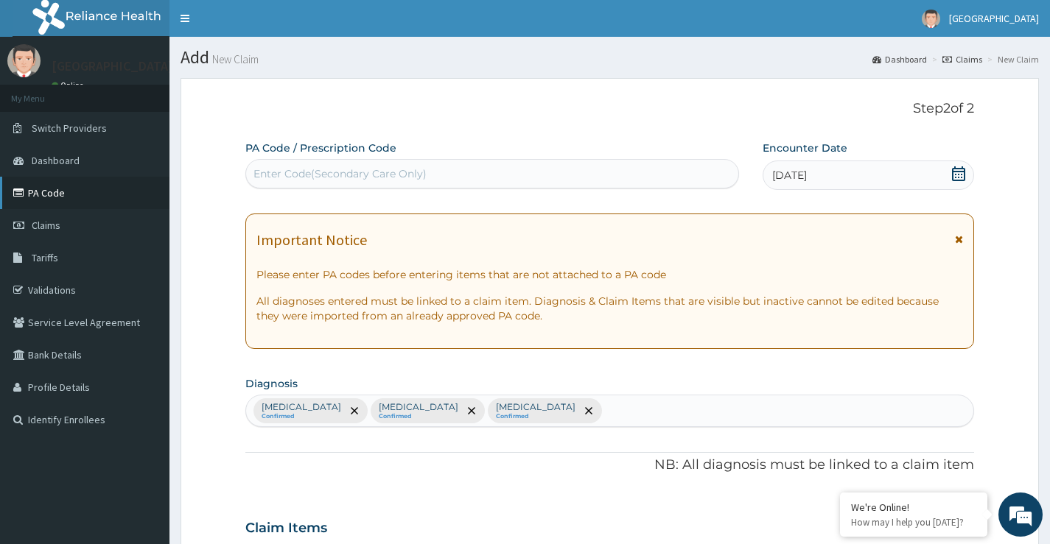
type input "artr"
click at [31, 192] on link "PA Code" at bounding box center [84, 193] width 169 height 32
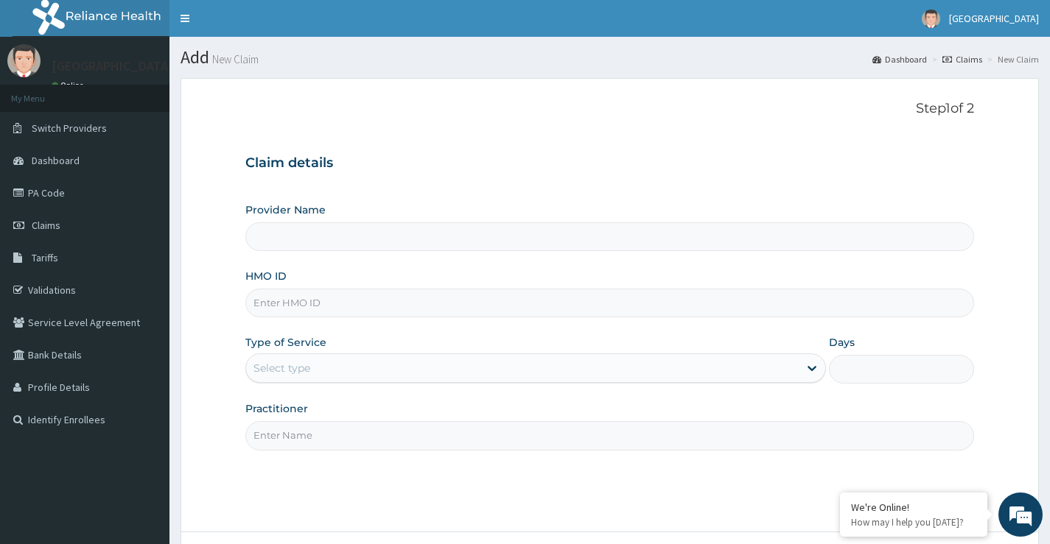
type input "[GEOGRAPHIC_DATA]"
click at [358, 348] on div "Type of Service Select type" at bounding box center [535, 359] width 580 height 49
click at [349, 343] on div "Type of Service Select type" at bounding box center [535, 359] width 580 height 49
click at [337, 363] on div "Select type" at bounding box center [522, 369] width 552 height 24
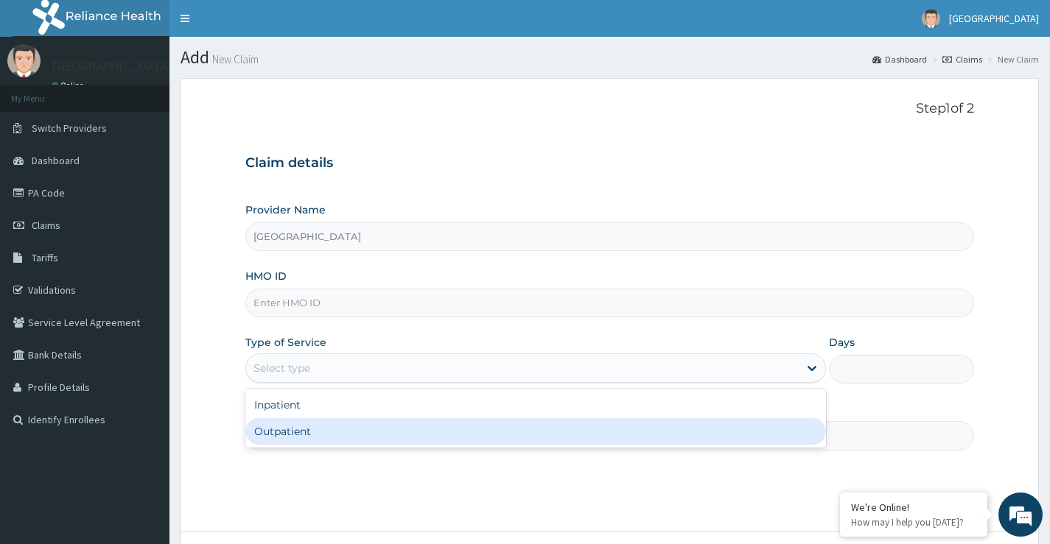
click at [325, 432] on div "Outpatient" at bounding box center [535, 431] width 580 height 27
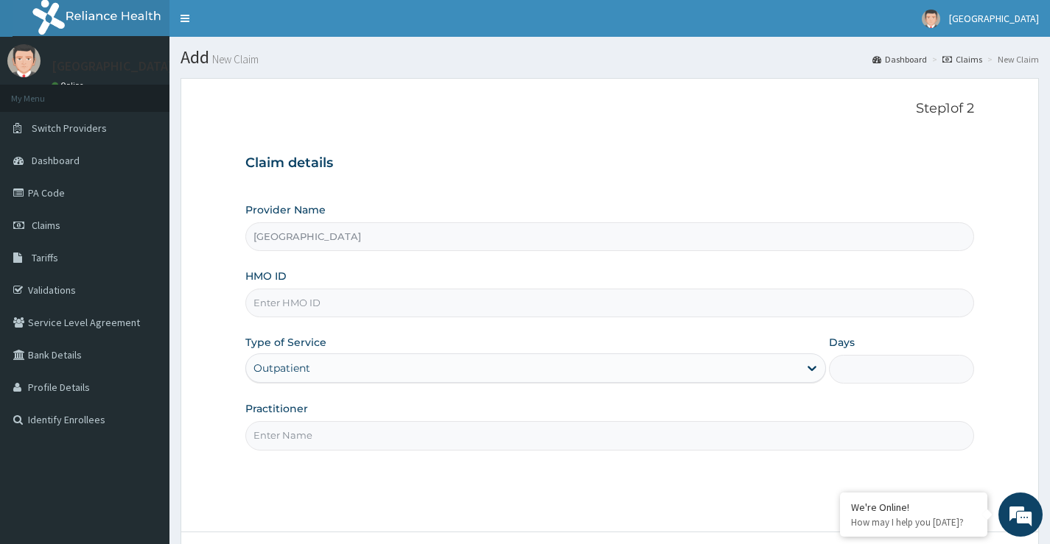
type input "1"
click at [333, 306] on input "HMO ID" at bounding box center [609, 303] width 728 height 29
type input "ret/46548/a"
click at [315, 438] on input "Practitioner" at bounding box center [609, 435] width 728 height 29
type input "[PERSON_NAME]"
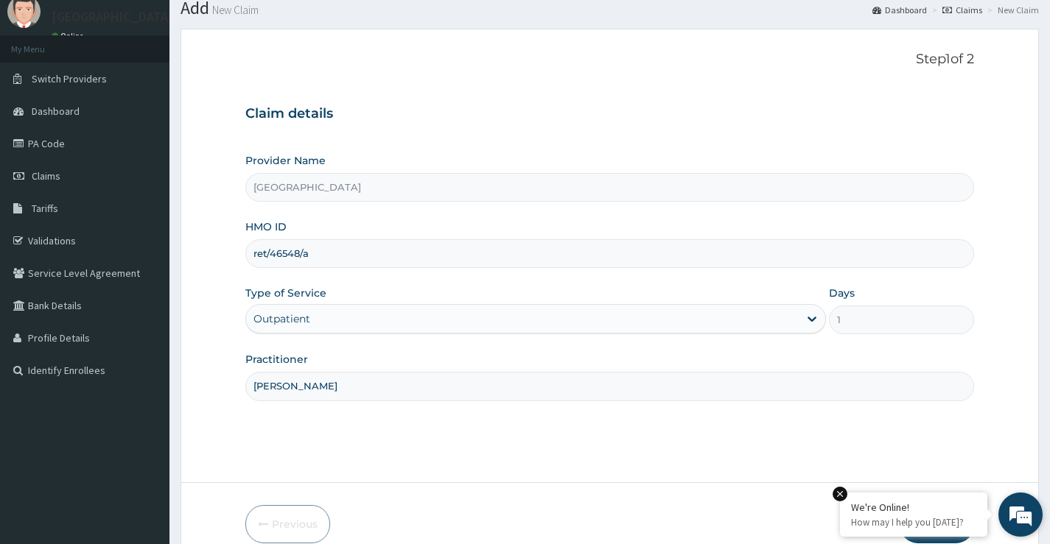
scroll to position [120, 0]
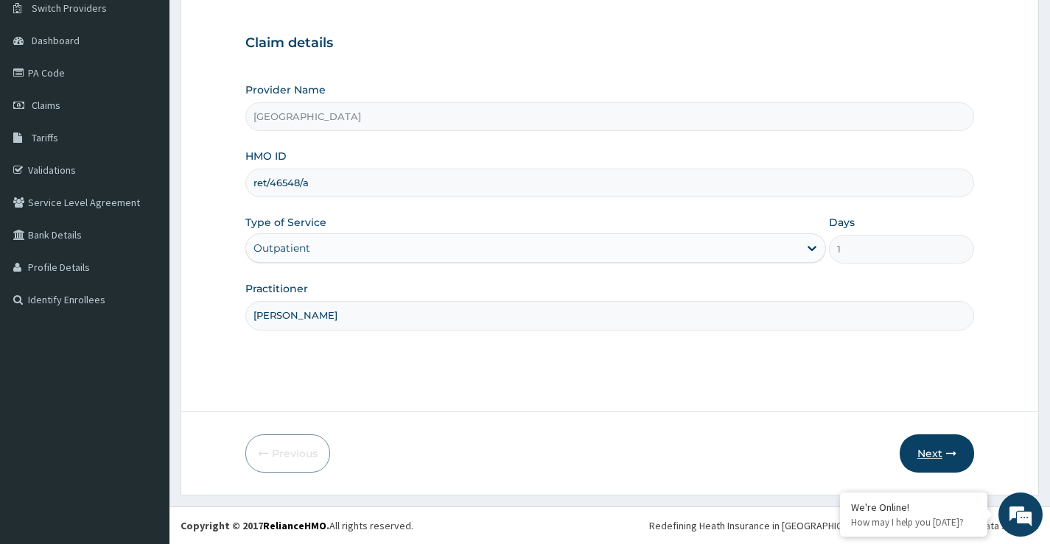
click at [938, 457] on button "Next" at bounding box center [936, 454] width 74 height 38
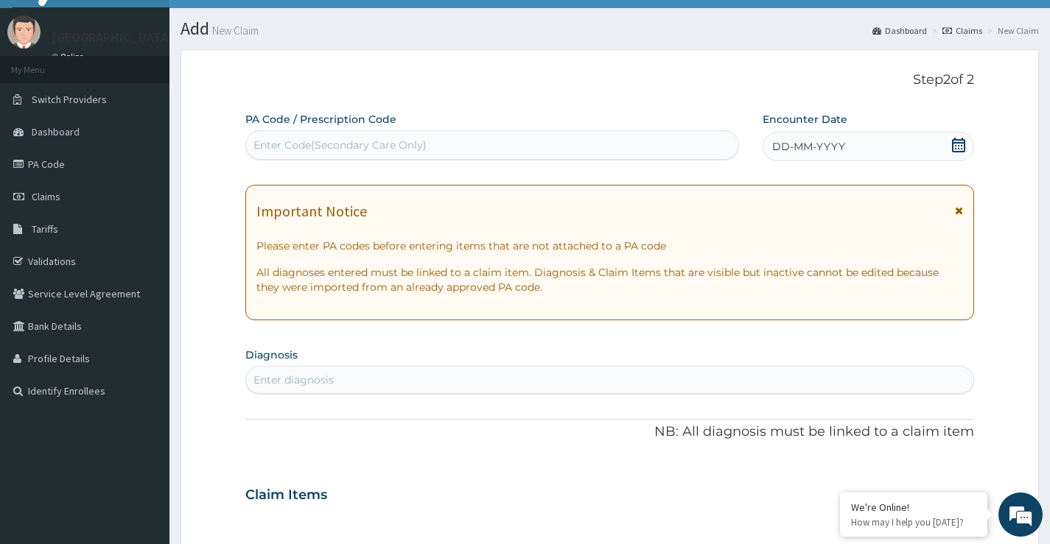
scroll to position [0, 0]
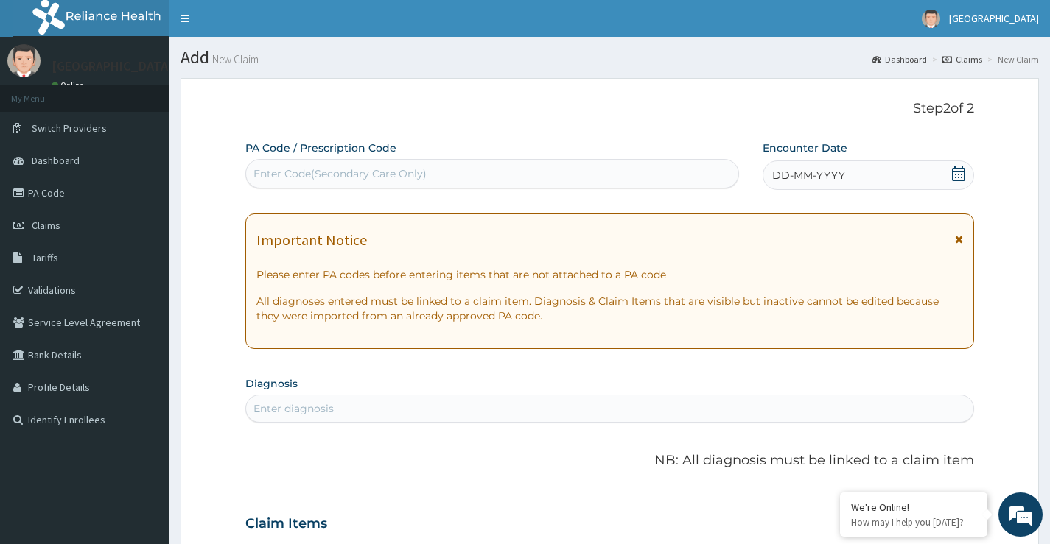
click at [957, 177] on icon at bounding box center [958, 173] width 15 height 15
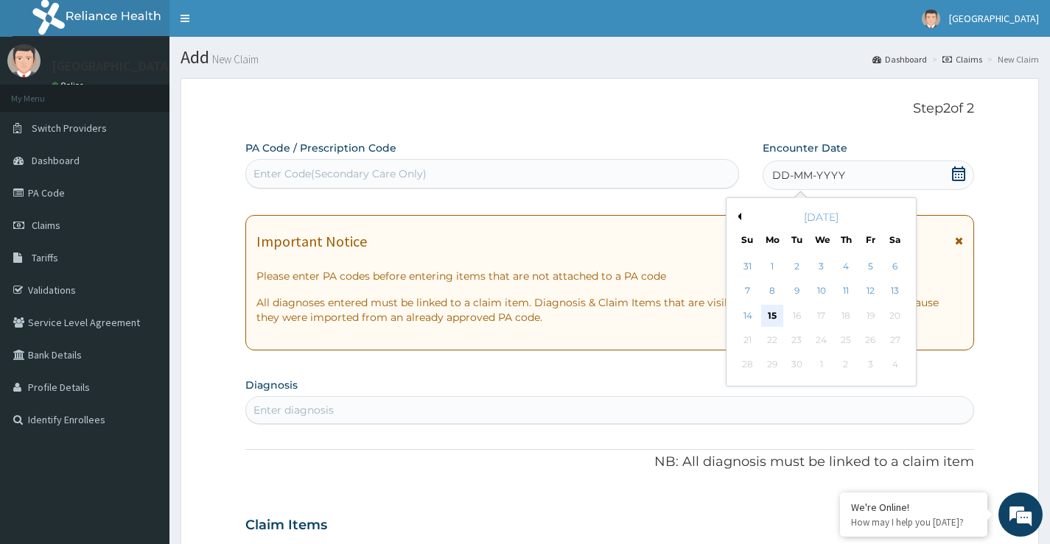
click at [776, 312] on div "15" at bounding box center [772, 316] width 22 height 22
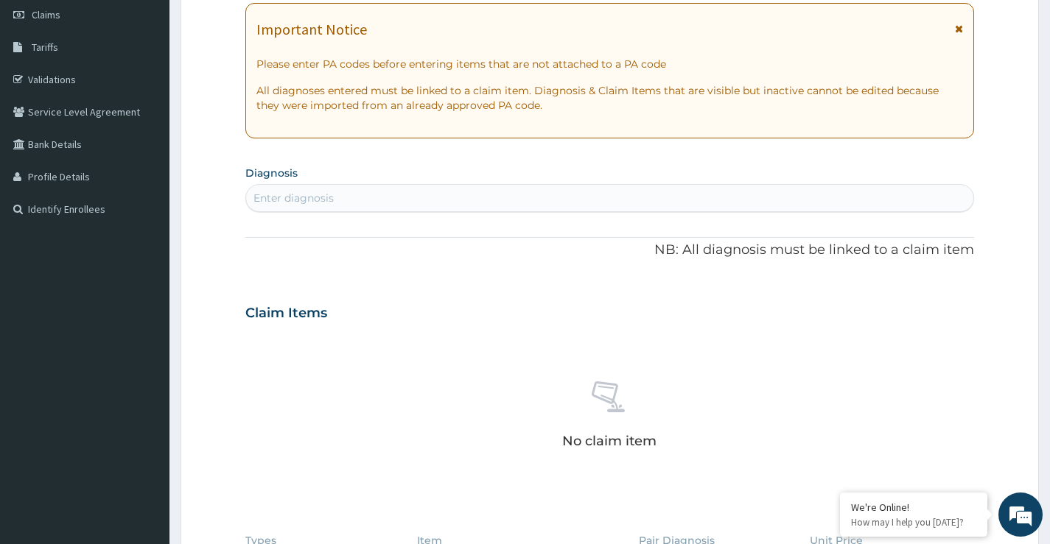
scroll to position [295, 0]
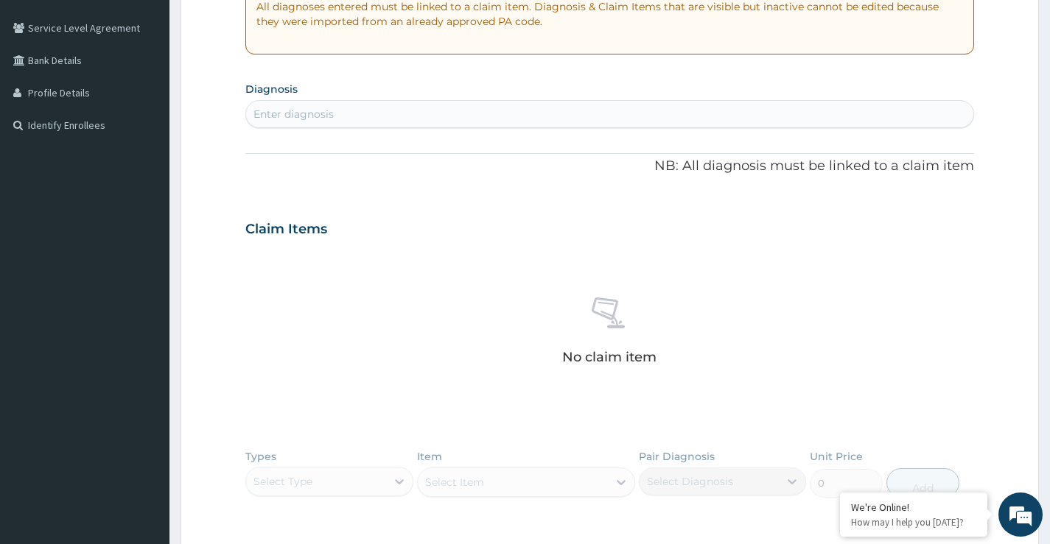
click at [502, 119] on div "Enter diagnosis" at bounding box center [609, 114] width 727 height 24
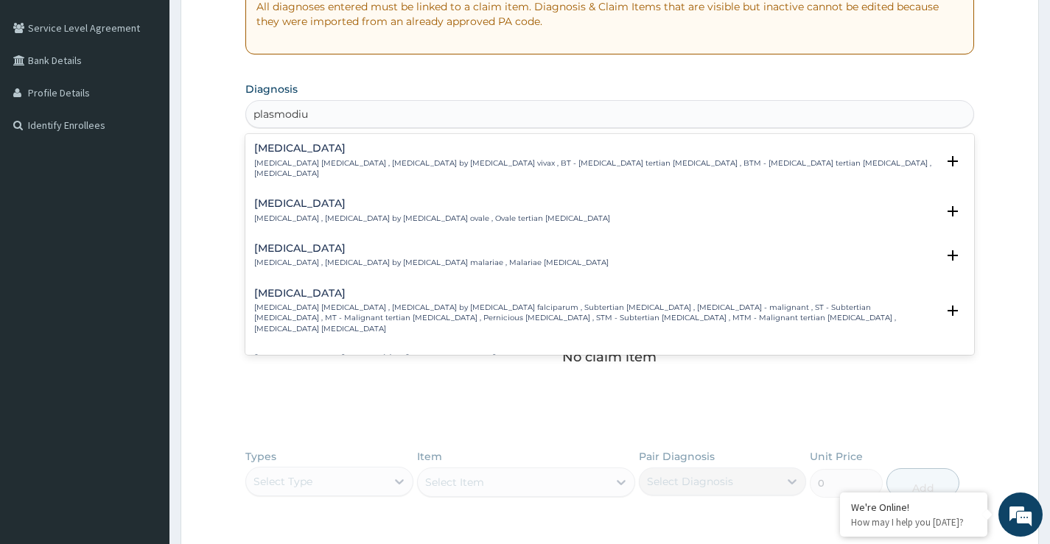
type input "[MEDICAL_DATA]"
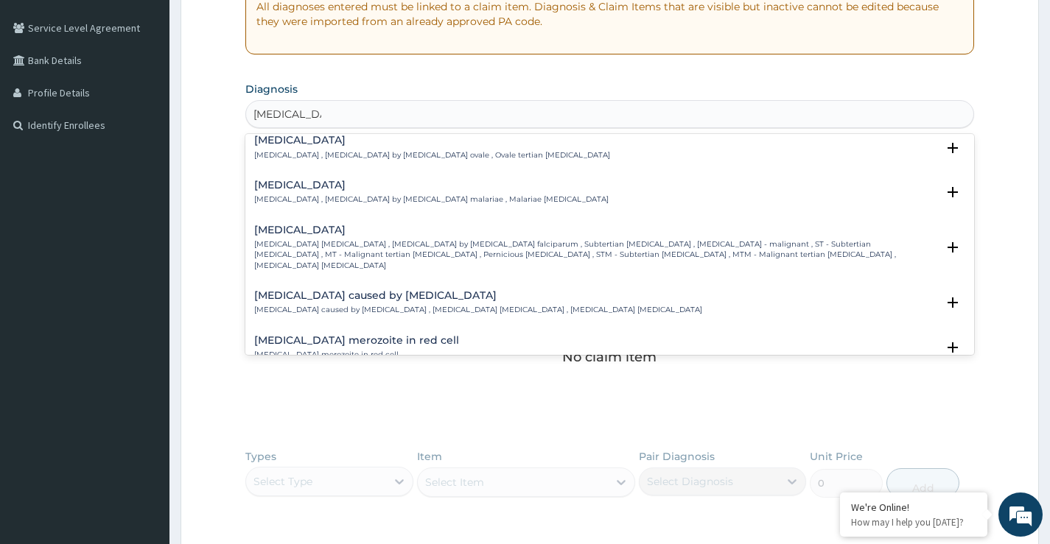
scroll to position [147, 0]
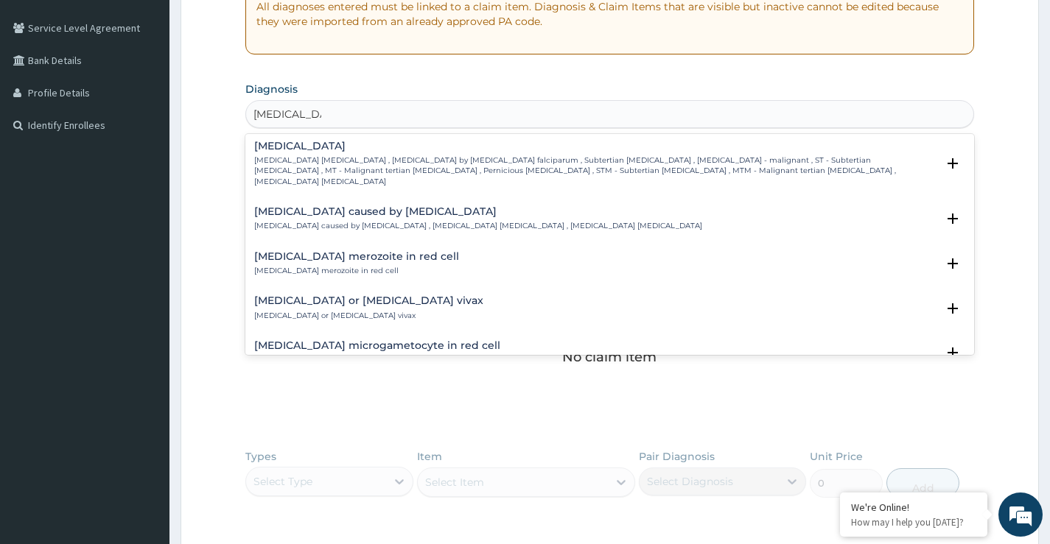
click at [393, 155] on p "[MEDICAL_DATA] [MEDICAL_DATA] , [MEDICAL_DATA] by [MEDICAL_DATA] falciparum , S…" at bounding box center [595, 171] width 682 height 32
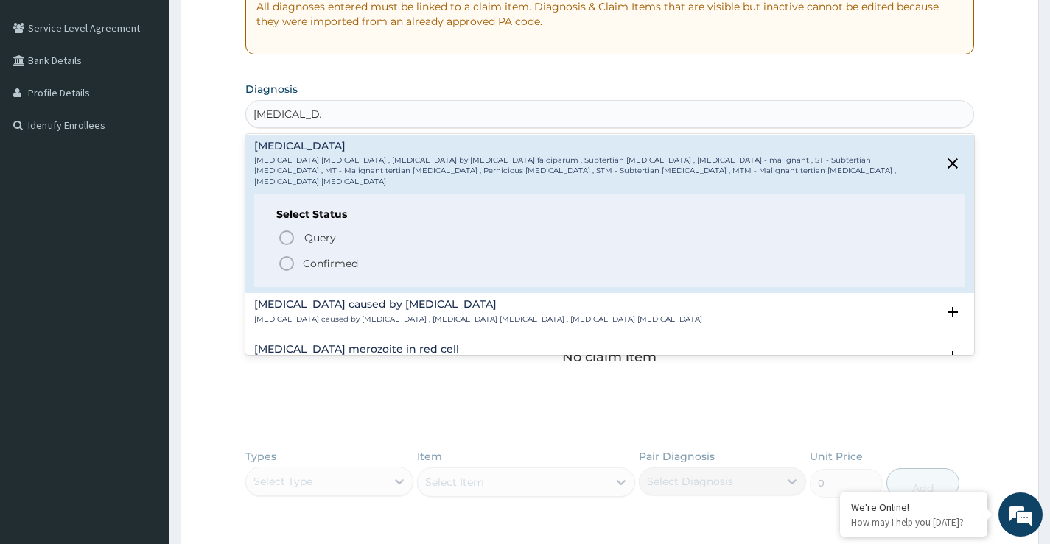
click at [346, 256] on p "Confirmed" at bounding box center [330, 263] width 55 height 15
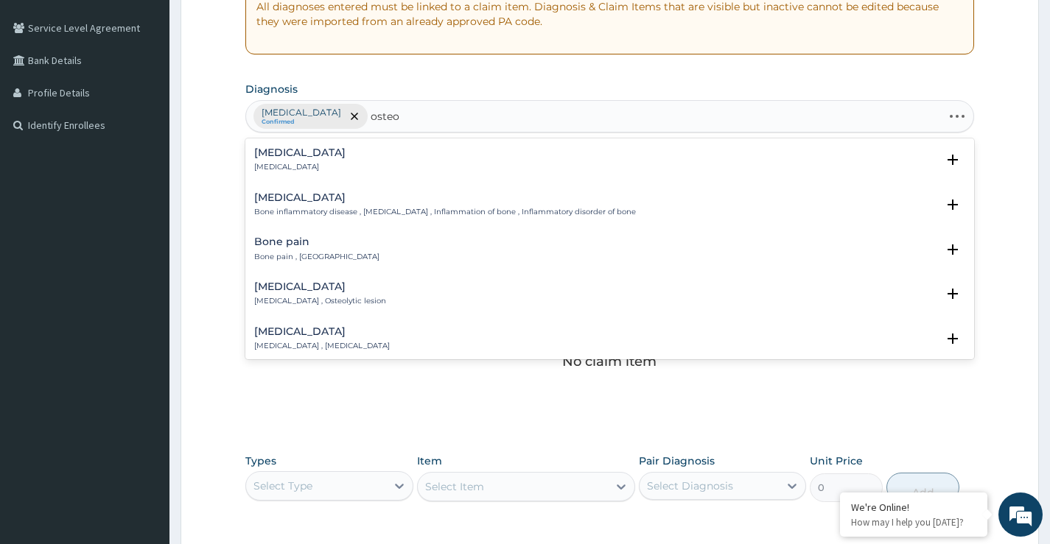
type input "osteoa"
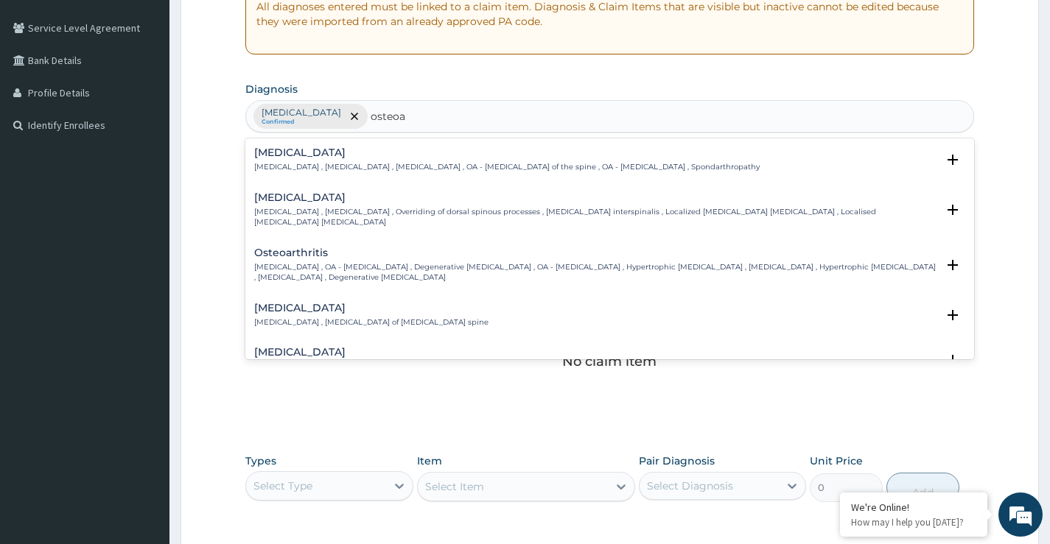
click at [301, 270] on p "[MEDICAL_DATA] , OA - [MEDICAL_DATA] , Degenerative [MEDICAL_DATA] , OA - [MEDI…" at bounding box center [595, 272] width 682 height 21
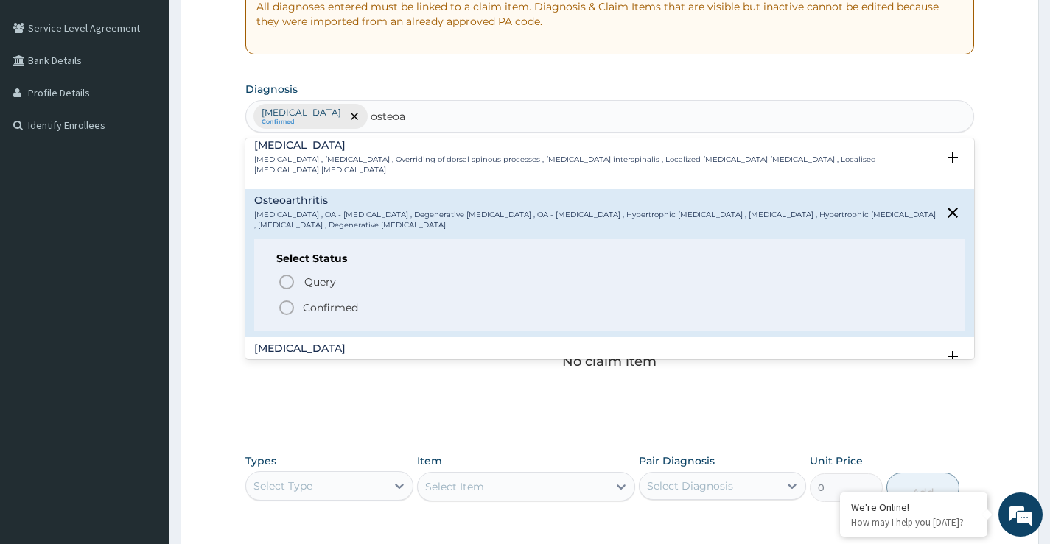
scroll to position [74, 0]
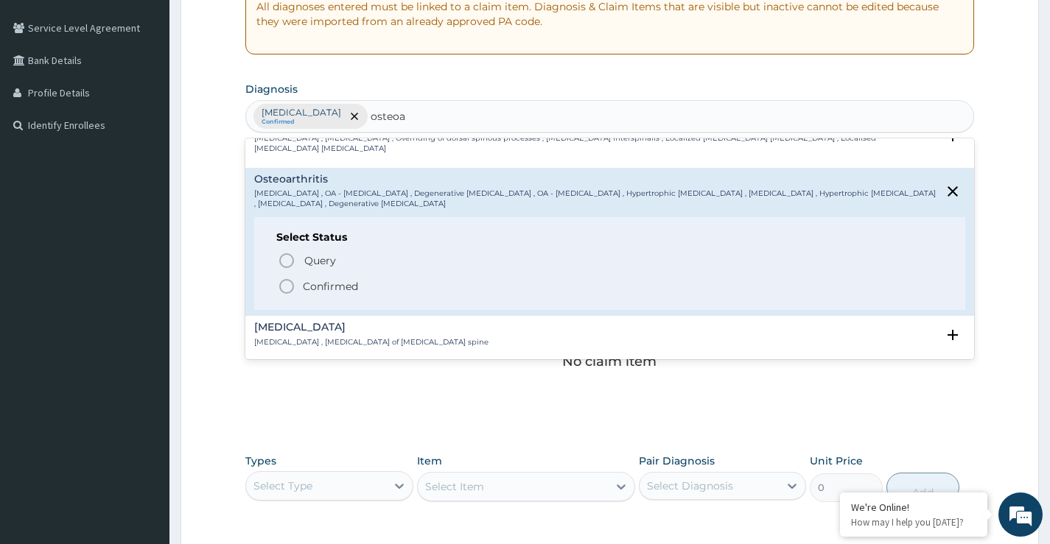
click at [312, 289] on p "Confirmed" at bounding box center [330, 286] width 55 height 15
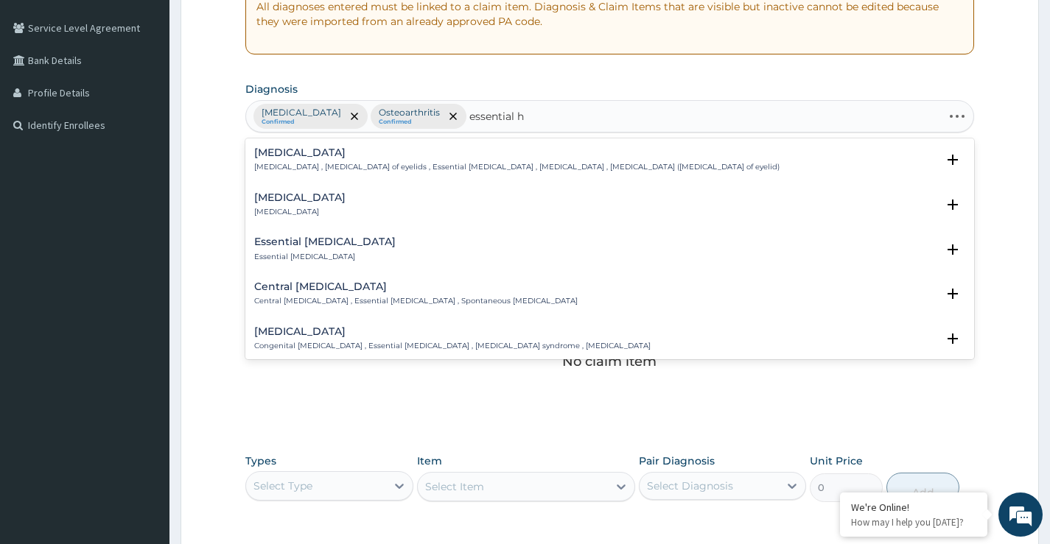
type input "essential hy"
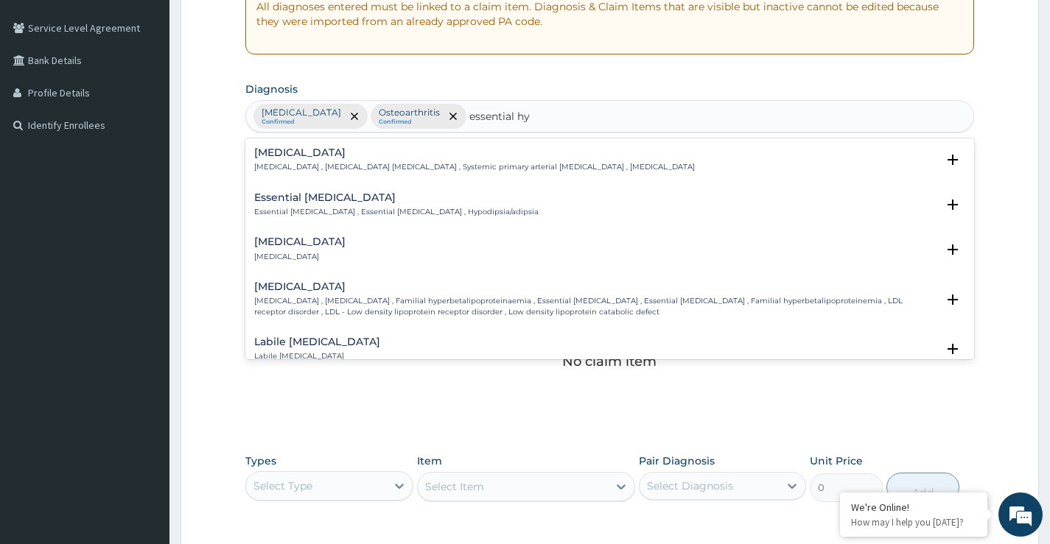
click at [355, 168] on p "[MEDICAL_DATA] , [MEDICAL_DATA] [MEDICAL_DATA] , Systemic primary arterial [MED…" at bounding box center [474, 167] width 440 height 10
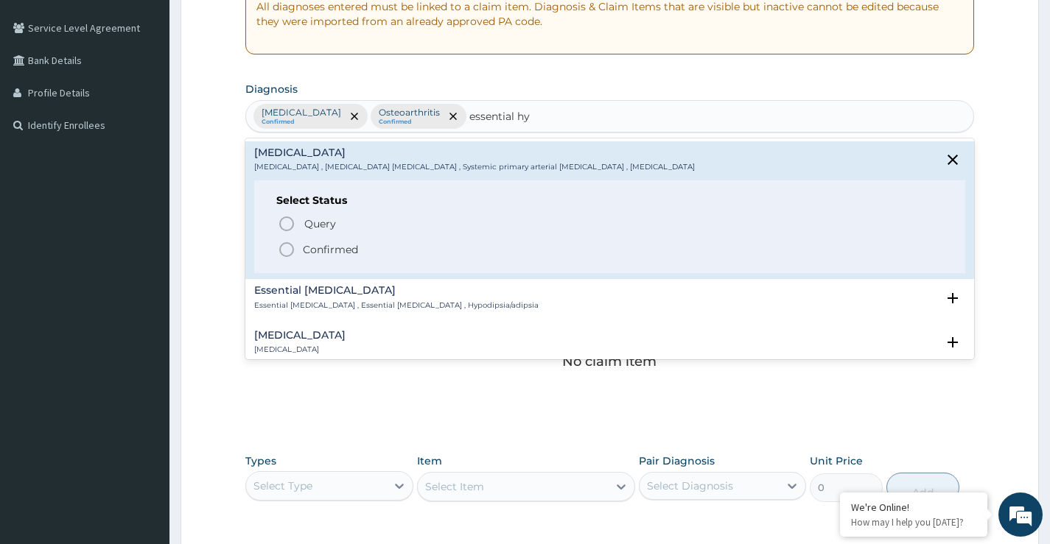
click at [354, 250] on p "Confirmed" at bounding box center [330, 249] width 55 height 15
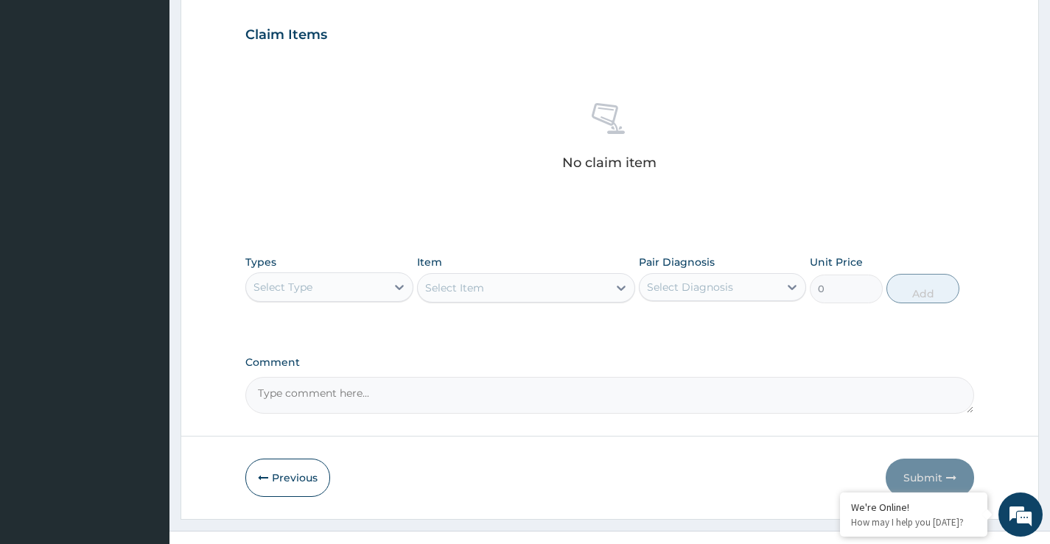
scroll to position [516, 0]
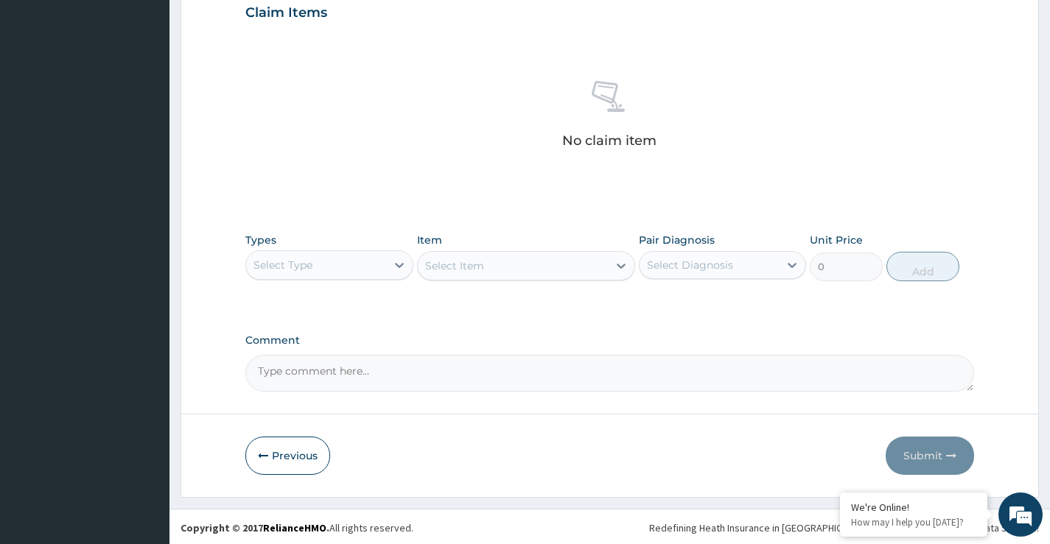
click at [385, 271] on div "Select Type" at bounding box center [315, 265] width 139 height 24
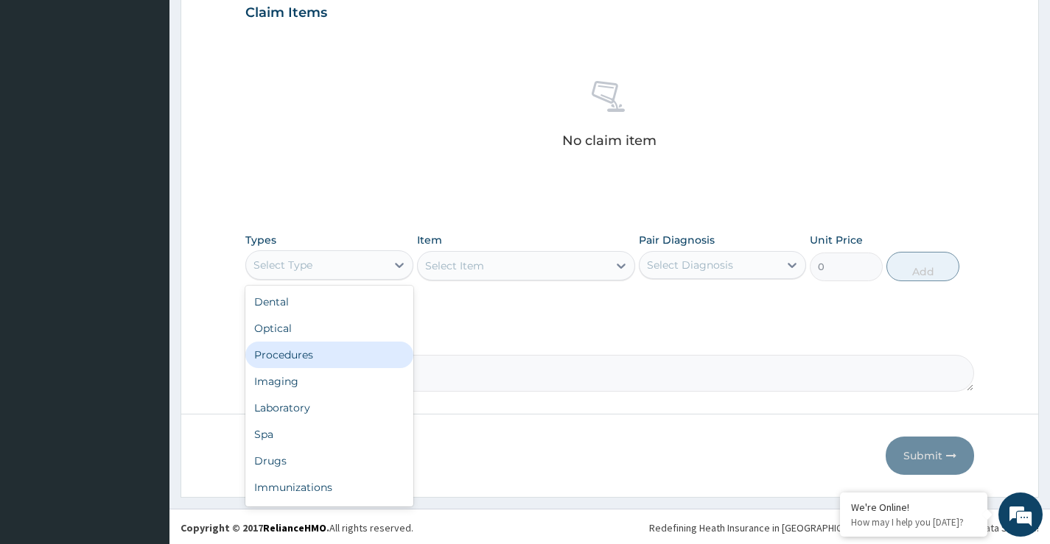
click at [331, 354] on div "Procedures" at bounding box center [328, 355] width 167 height 27
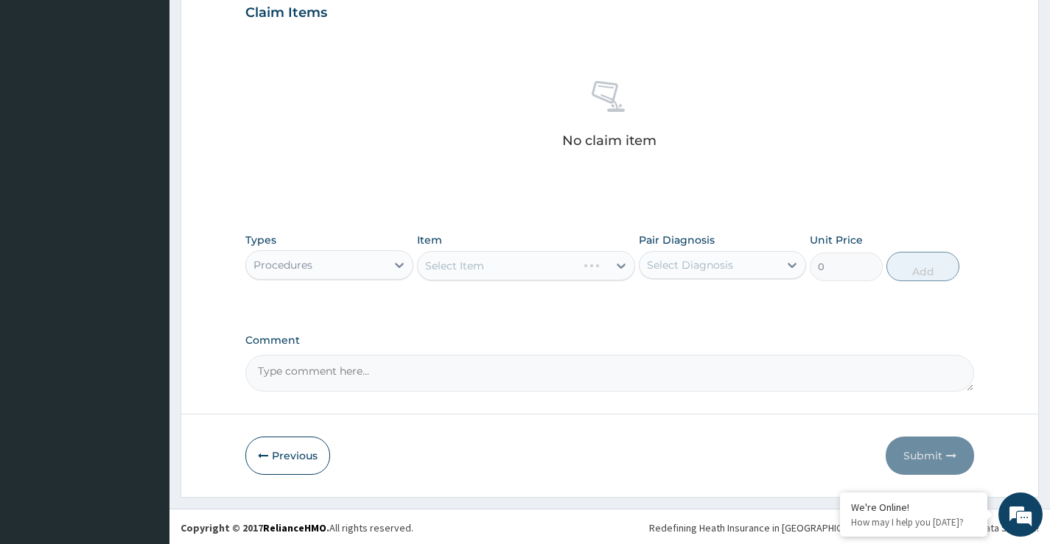
click at [652, 268] on div "Select Diagnosis" at bounding box center [690, 265] width 86 height 15
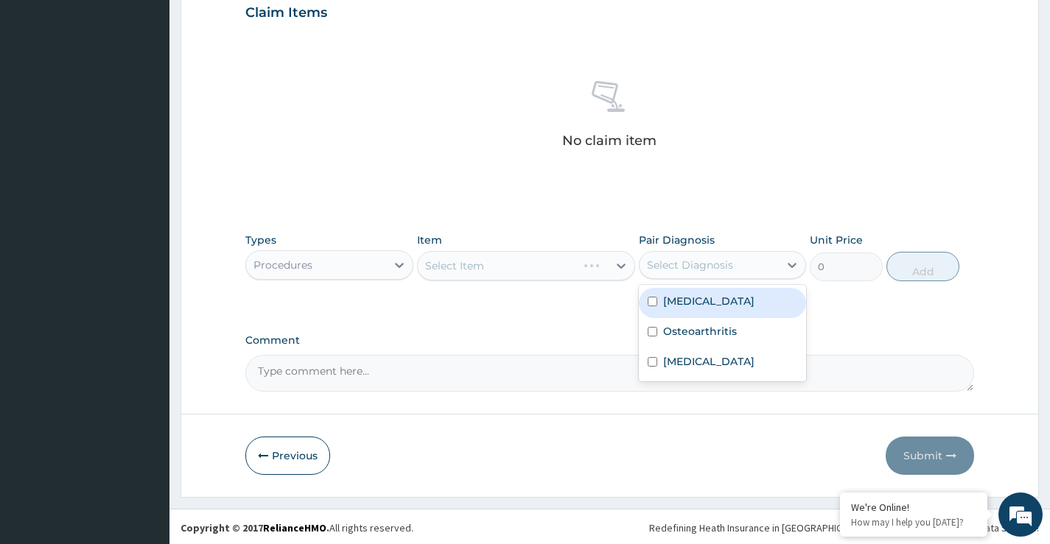
click at [662, 298] on div "[MEDICAL_DATA]" at bounding box center [722, 303] width 167 height 30
checkbox input "true"
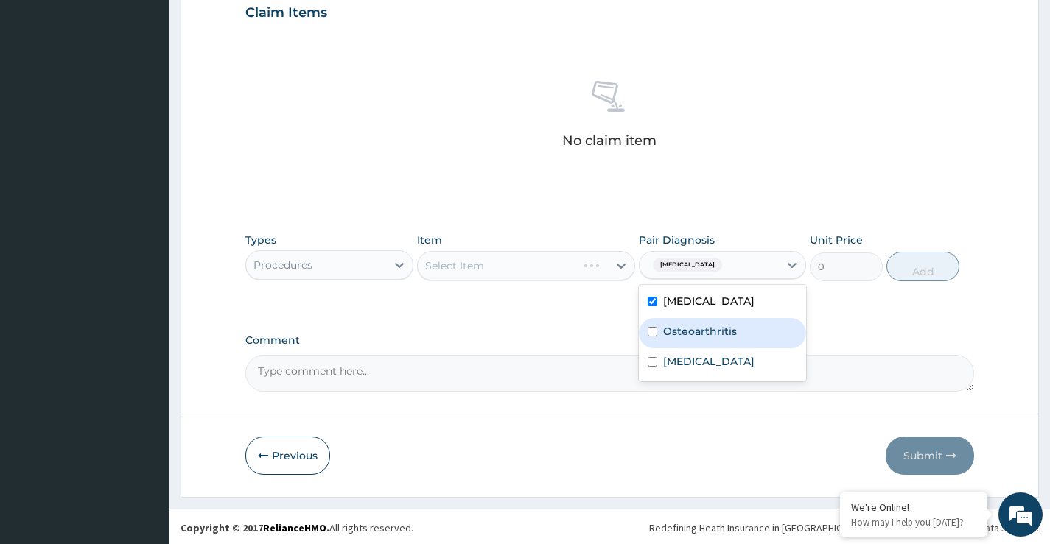
click at [682, 338] on label "Osteoarthritis" at bounding box center [700, 331] width 74 height 15
checkbox input "true"
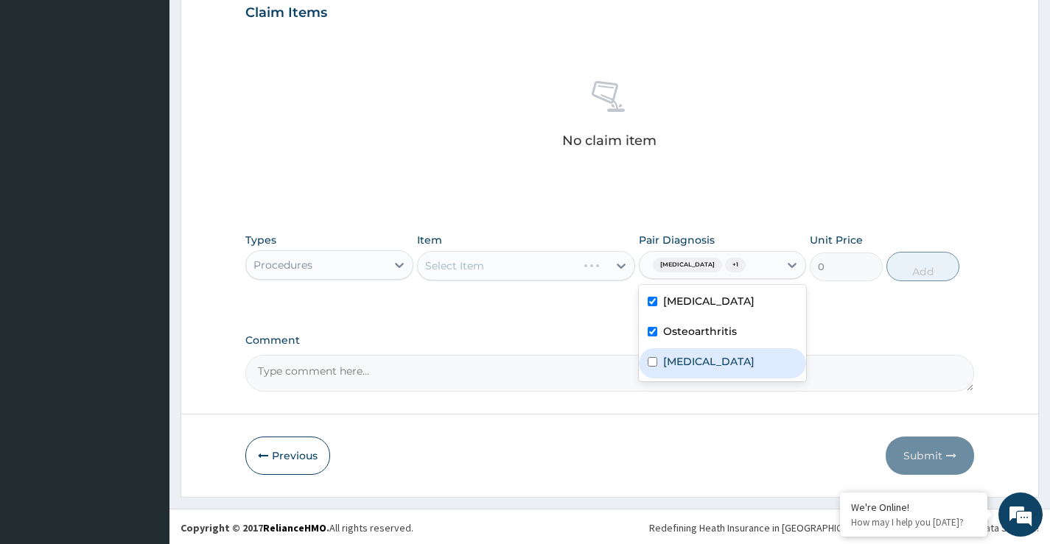
click at [689, 368] on label "[MEDICAL_DATA]" at bounding box center [708, 361] width 91 height 15
checkbox input "true"
click at [557, 271] on div "Select Item" at bounding box center [513, 266] width 191 height 24
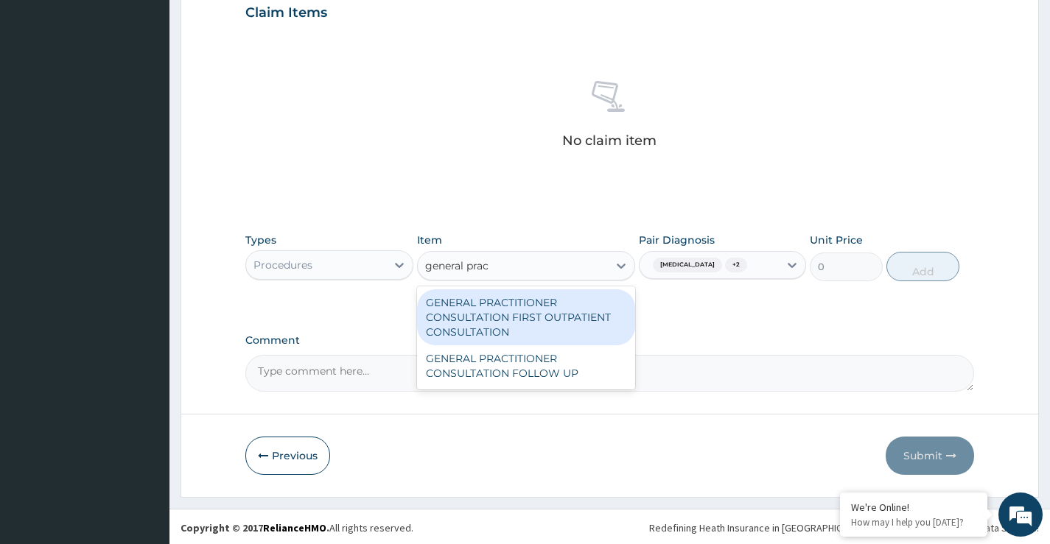
type input "general pract"
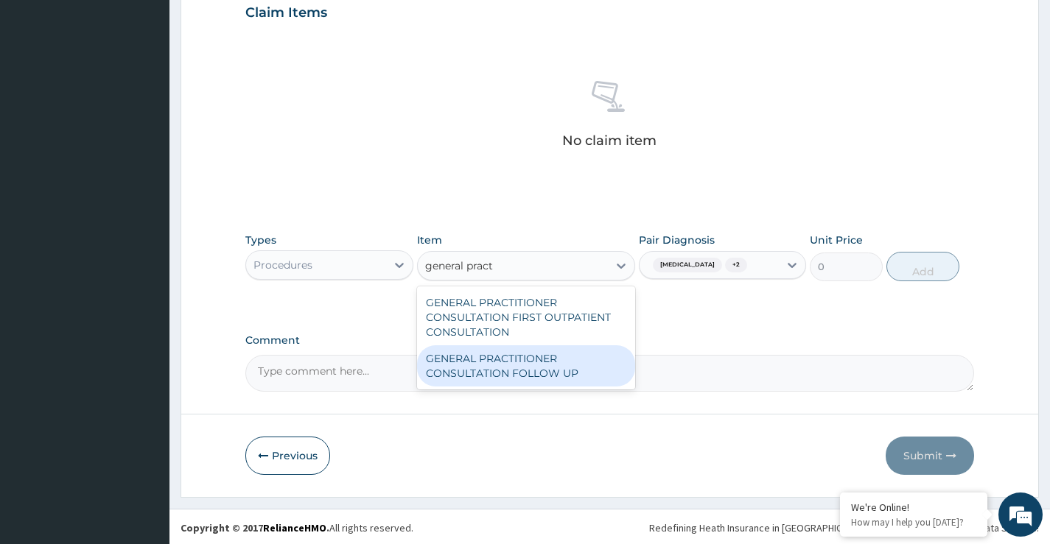
click at [535, 356] on div "GENERAL PRACTITIONER CONSULTATION FOLLOW UP" at bounding box center [526, 365] width 219 height 41
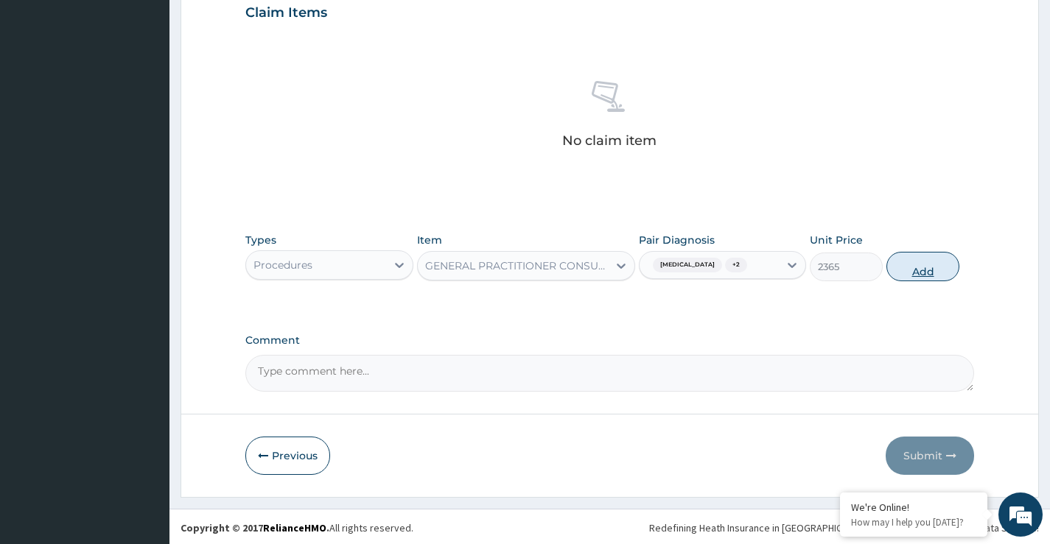
click at [917, 275] on button "Add" at bounding box center [922, 266] width 73 height 29
type input "0"
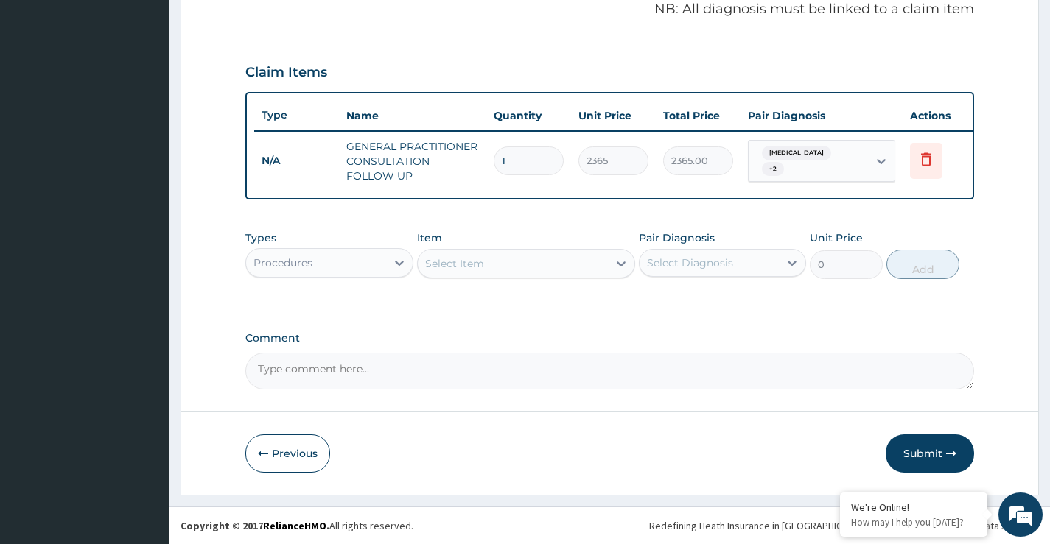
click at [569, 267] on div "Select Item" at bounding box center [513, 264] width 191 height 24
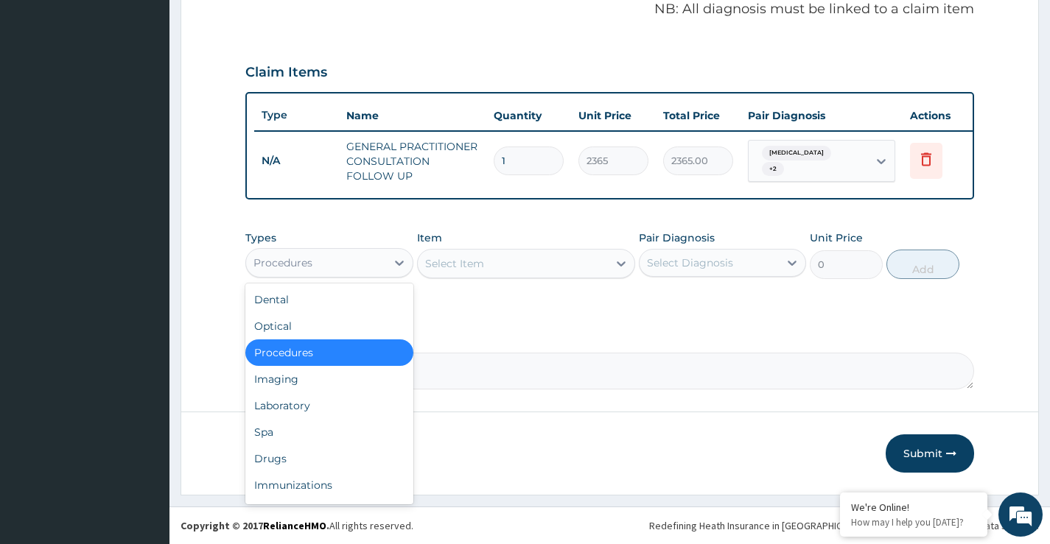
click at [376, 269] on div "Procedures" at bounding box center [315, 263] width 139 height 24
click at [323, 409] on div "Laboratory" at bounding box center [328, 406] width 167 height 27
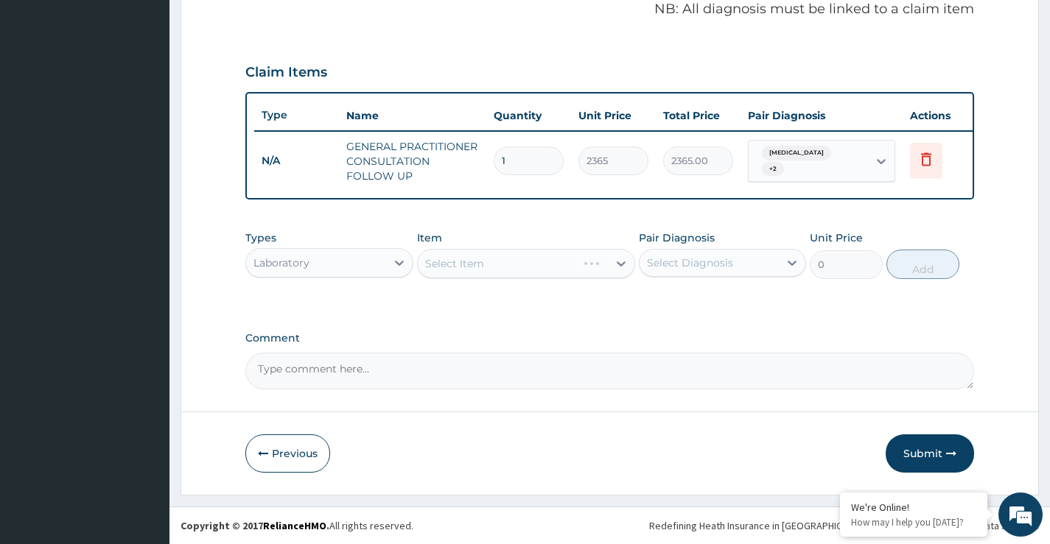
click at [611, 267] on div "Select Item" at bounding box center [526, 263] width 219 height 29
click at [599, 265] on div "Select Item" at bounding box center [513, 264] width 191 height 24
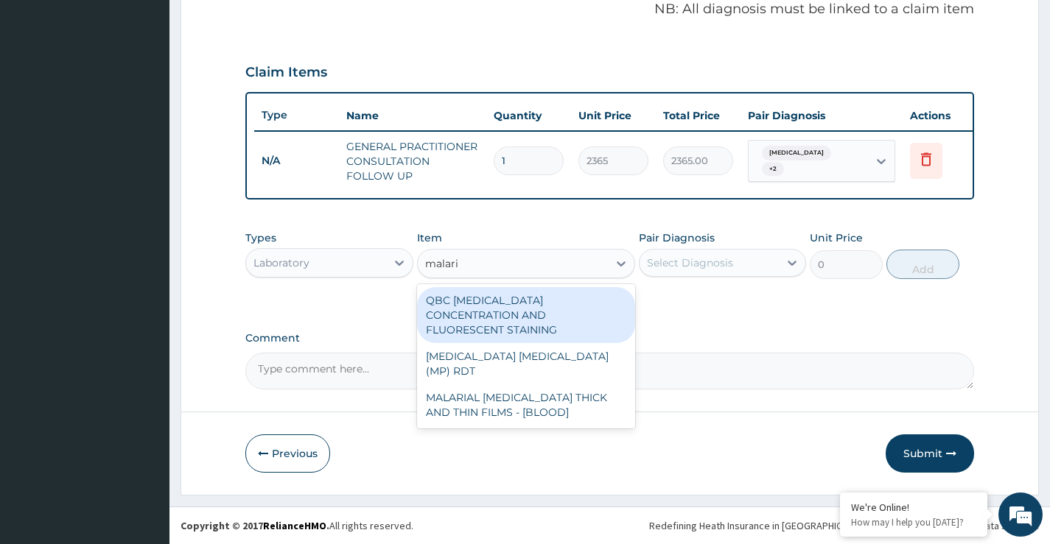
type input "[MEDICAL_DATA]"
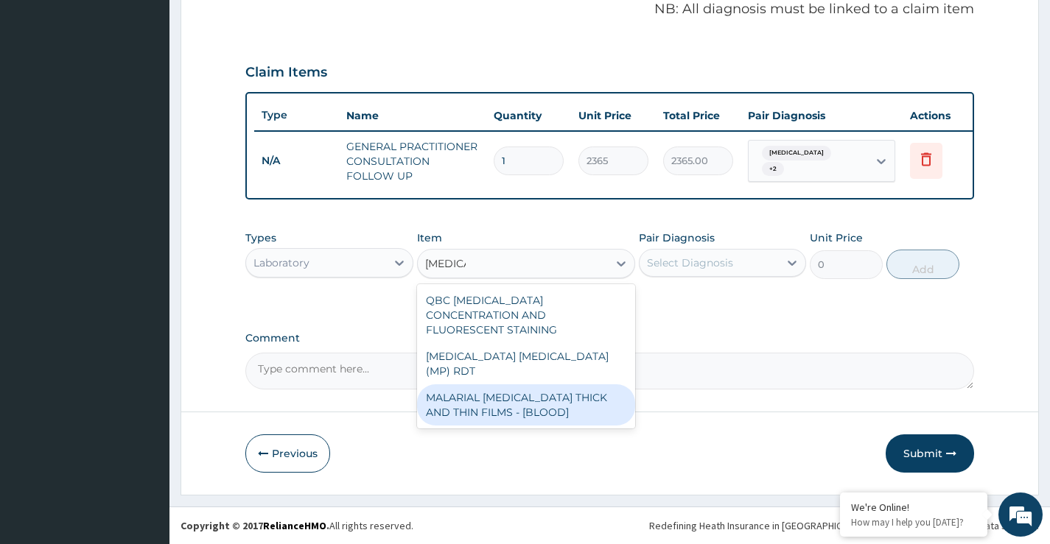
click at [547, 385] on div "MALARIAL [MEDICAL_DATA] THICK AND THIN FILMS - [BLOOD]" at bounding box center [526, 405] width 219 height 41
type input "2000"
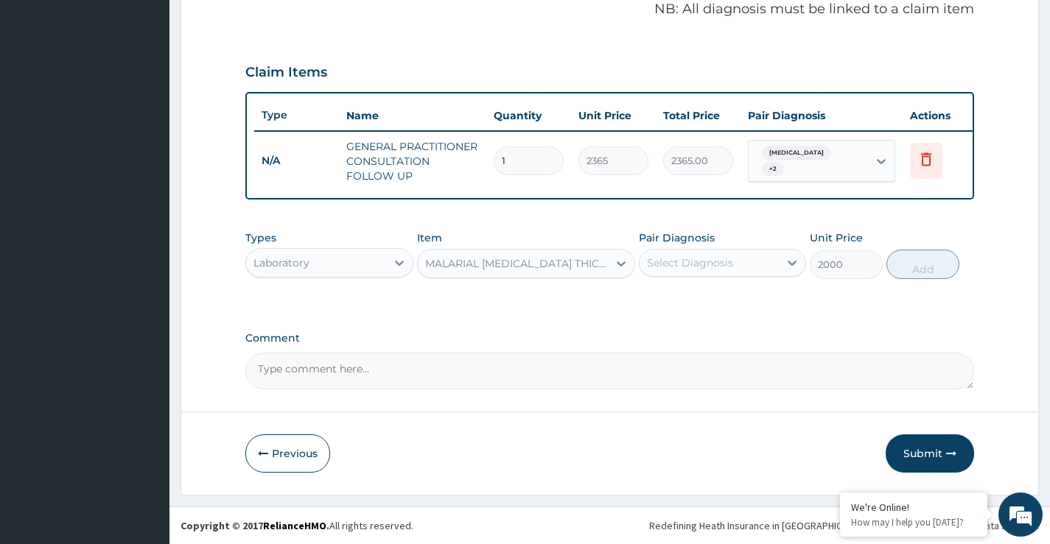
click at [730, 262] on div "Select Diagnosis" at bounding box center [690, 263] width 86 height 15
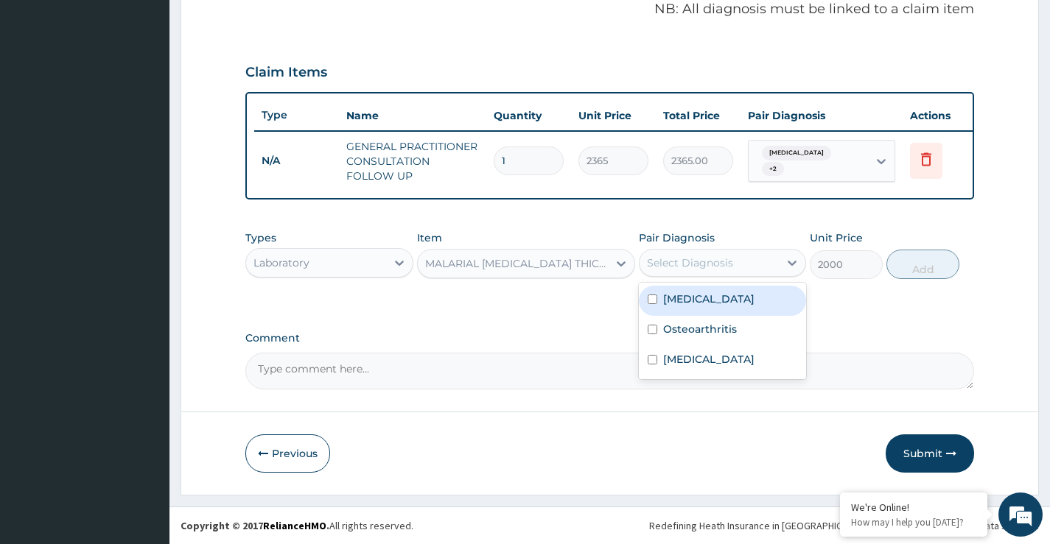
click at [723, 303] on label "[MEDICAL_DATA]" at bounding box center [708, 299] width 91 height 15
checkbox input "true"
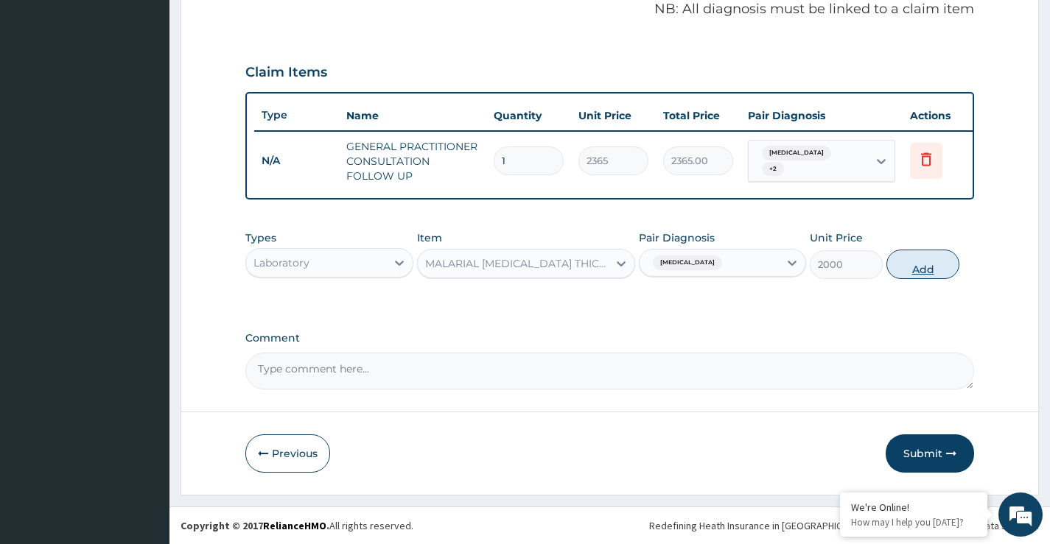
click at [937, 275] on button "Add" at bounding box center [922, 264] width 73 height 29
type input "0"
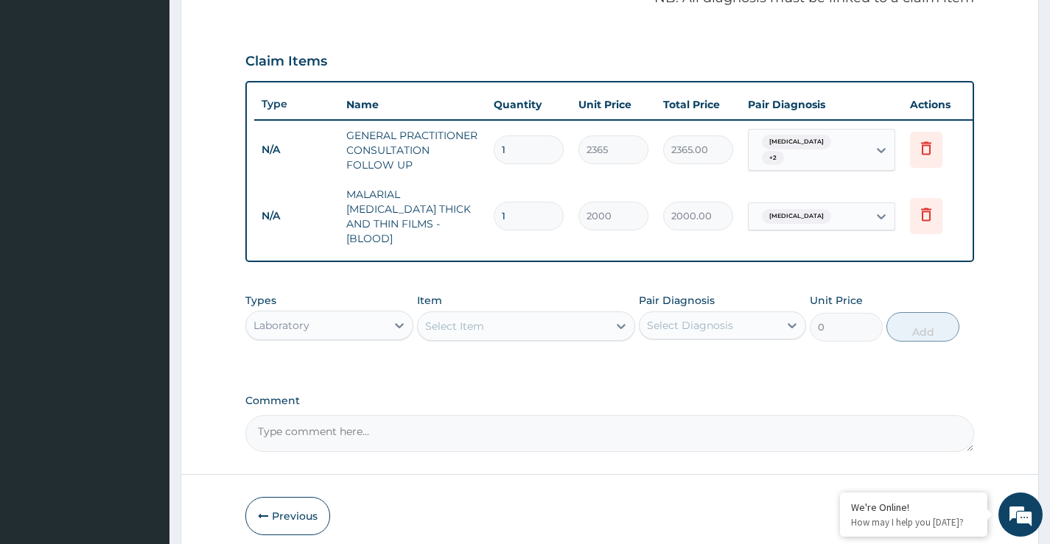
click at [441, 329] on div "Select Item" at bounding box center [454, 326] width 59 height 15
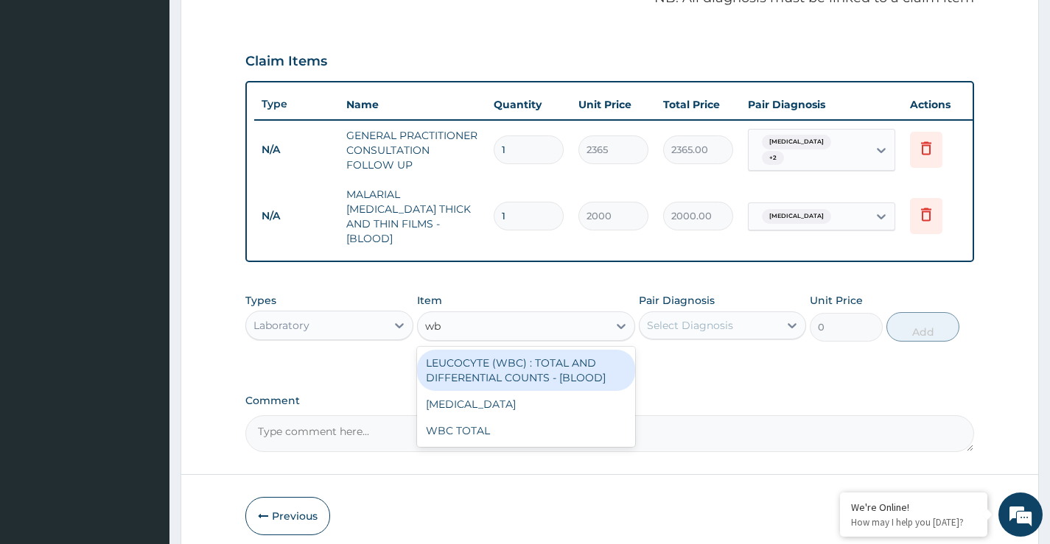
type input "wbc"
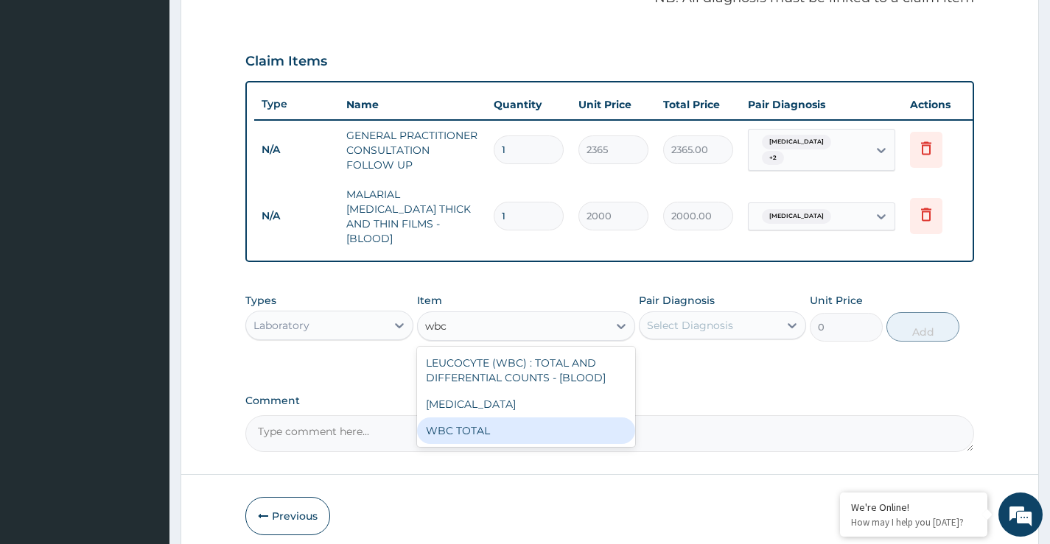
click at [465, 424] on div "WBC TOTAL" at bounding box center [526, 431] width 219 height 27
type input "3225"
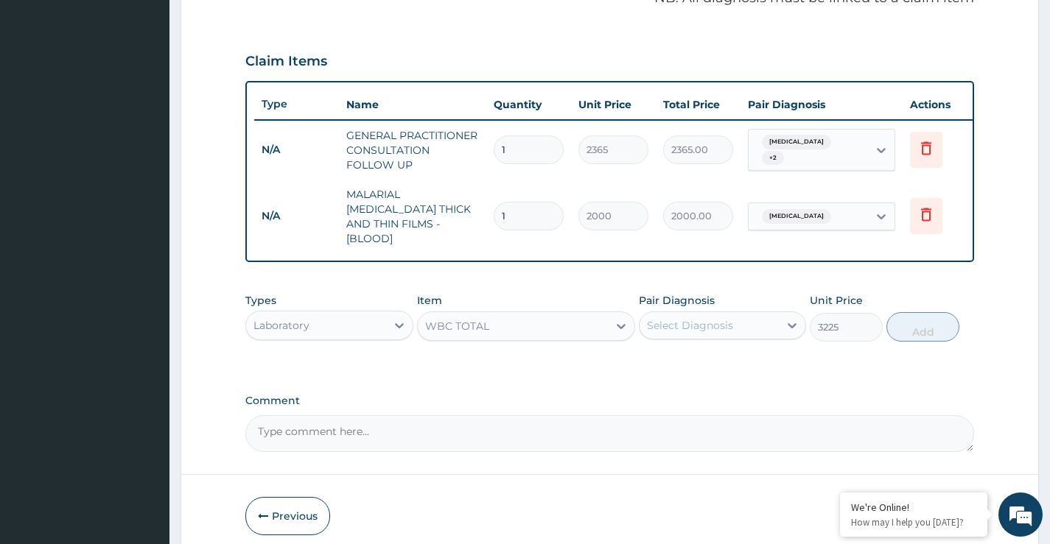
click at [758, 328] on div "Select Diagnosis" at bounding box center [708, 326] width 139 height 24
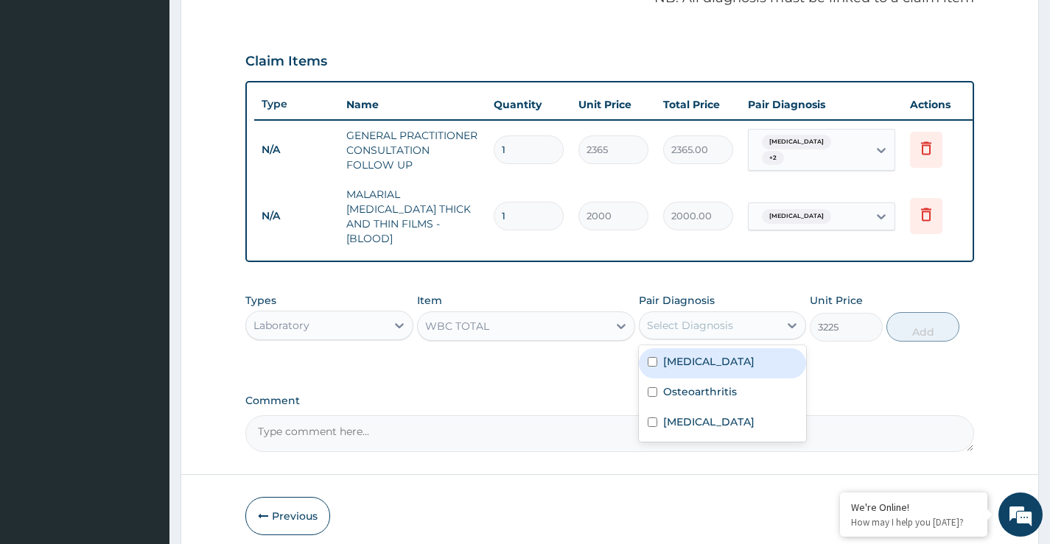
click at [740, 359] on label "[MEDICAL_DATA]" at bounding box center [708, 361] width 91 height 15
checkbox input "true"
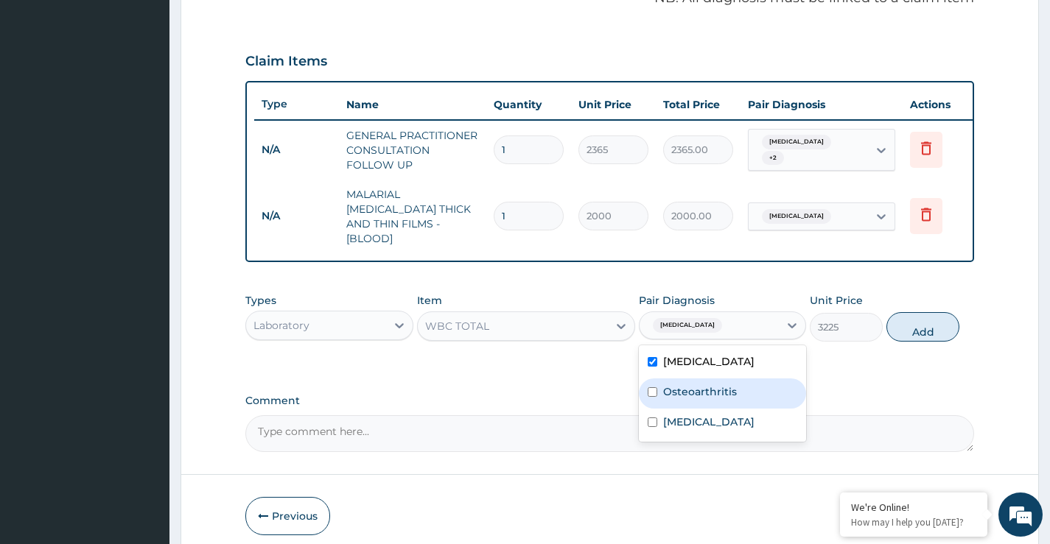
click at [734, 379] on div "Osteoarthritis" at bounding box center [722, 394] width 167 height 30
checkbox input "true"
drag, startPoint x: 921, startPoint y: 331, endPoint x: 905, endPoint y: 335, distance: 16.8
click at [921, 331] on button "Add" at bounding box center [922, 326] width 73 height 29
type input "0"
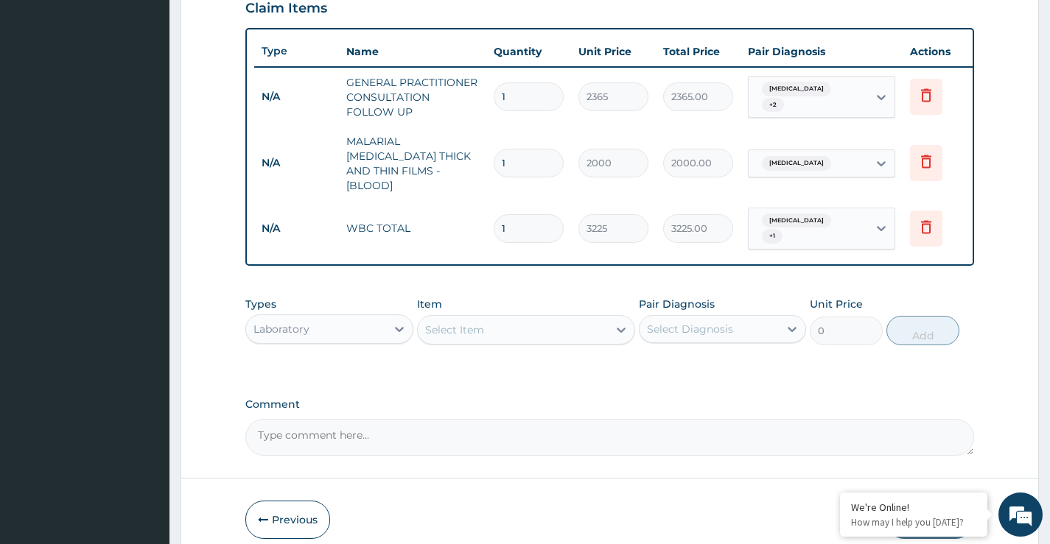
scroll to position [583, 0]
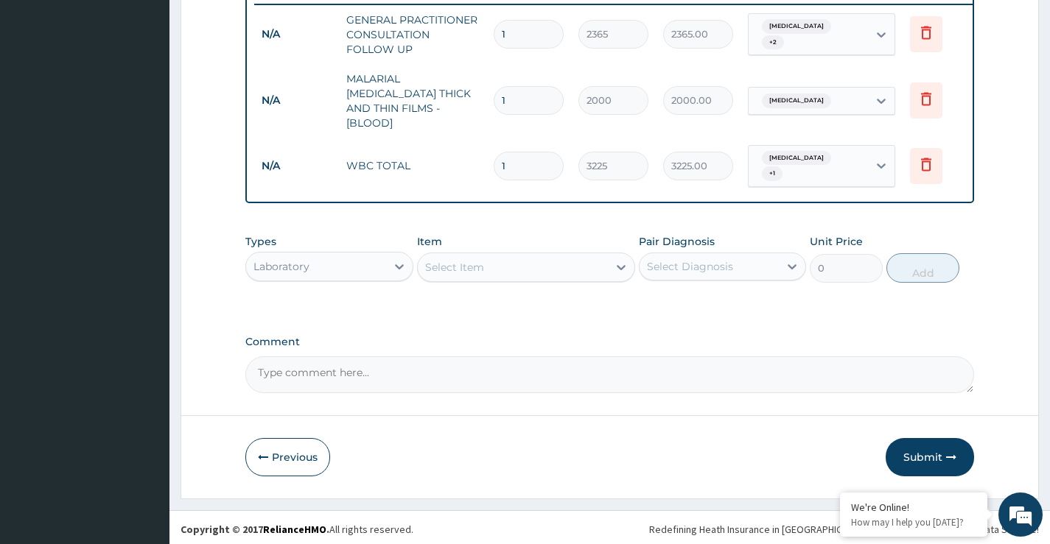
click at [539, 263] on div "Select Item" at bounding box center [513, 268] width 191 height 24
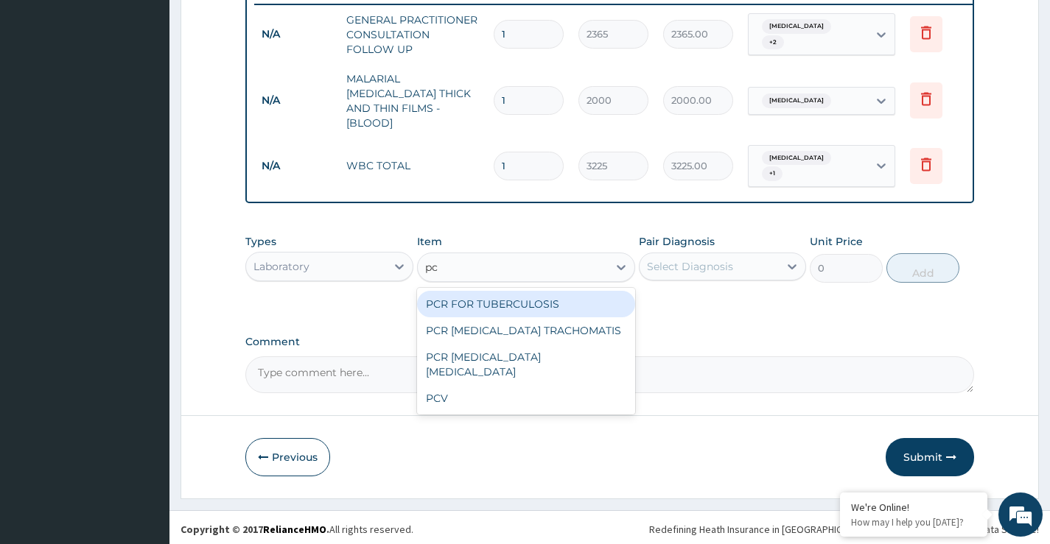
type input "pcv"
click at [539, 300] on div "PCV" at bounding box center [526, 304] width 219 height 27
type input "2150"
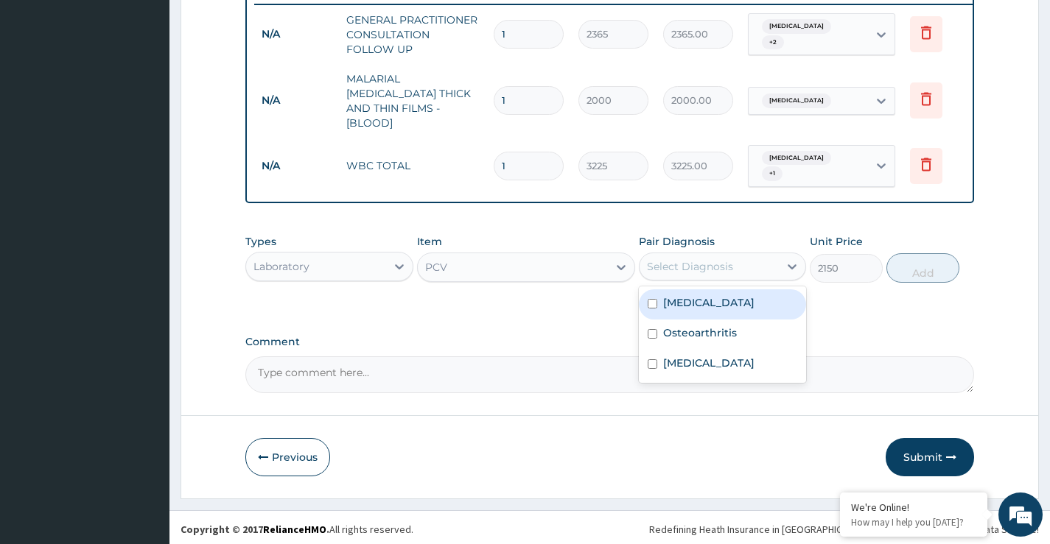
click at [708, 261] on div "Select Diagnosis" at bounding box center [690, 266] width 86 height 15
click at [710, 306] on label "[MEDICAL_DATA]" at bounding box center [708, 302] width 91 height 15
checkbox input "true"
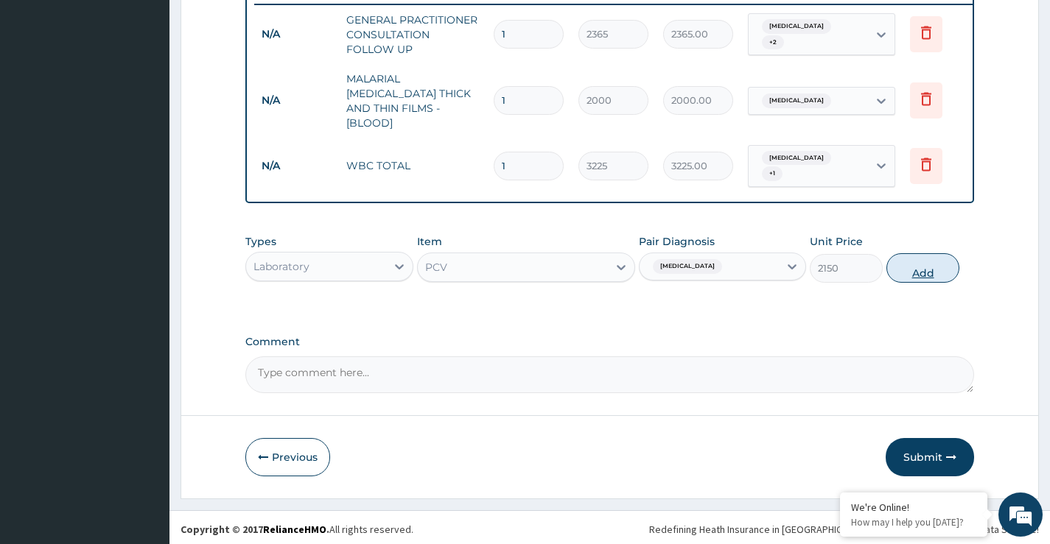
click at [920, 277] on button "Add" at bounding box center [922, 267] width 73 height 29
type input "0"
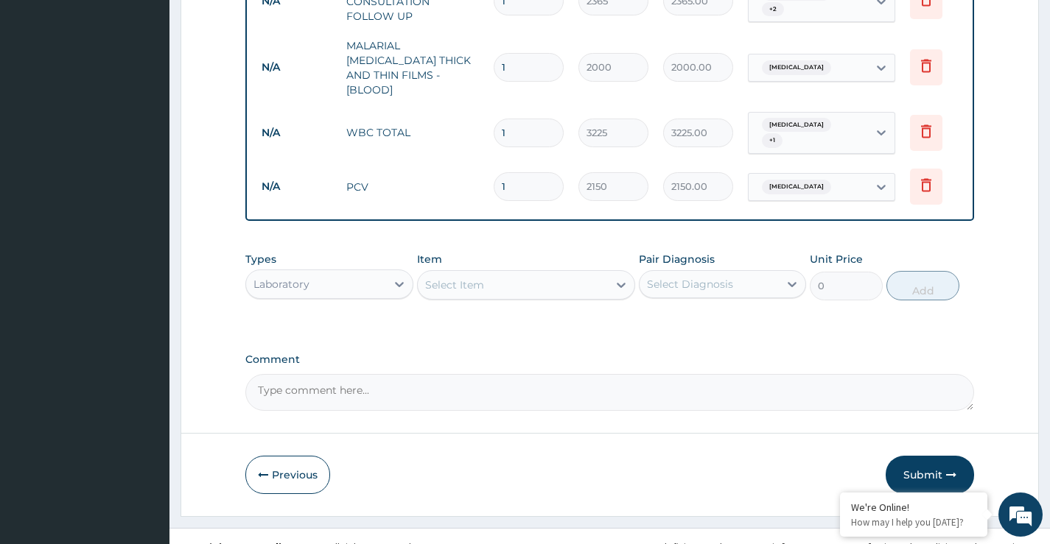
scroll to position [633, 0]
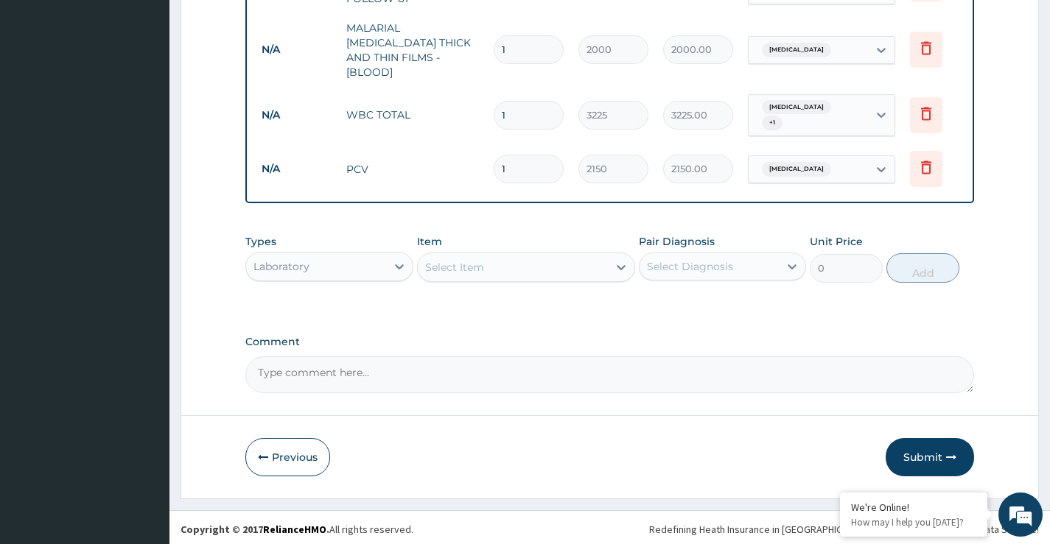
click at [307, 259] on div "Laboratory" at bounding box center [281, 266] width 56 height 15
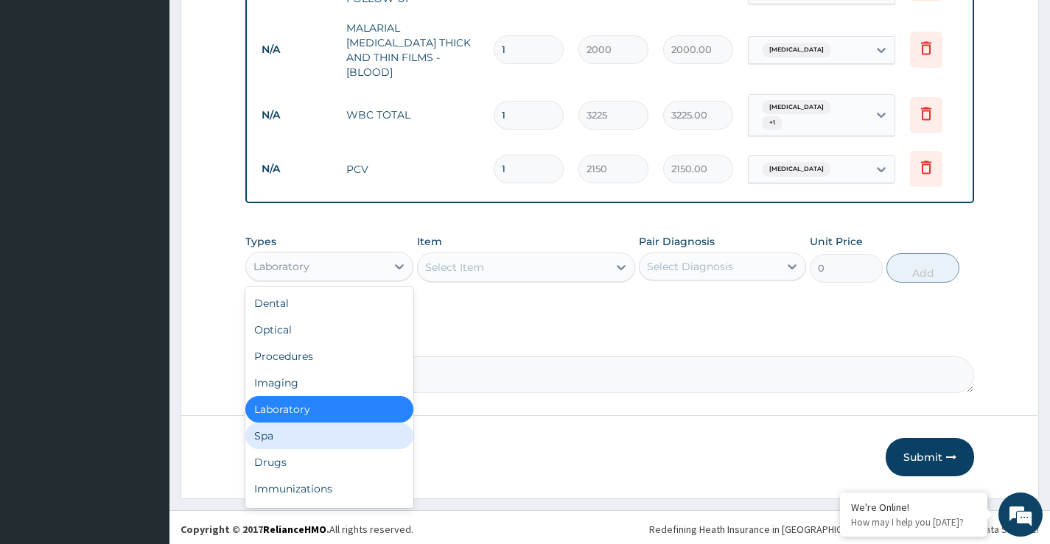
scroll to position [50, 0]
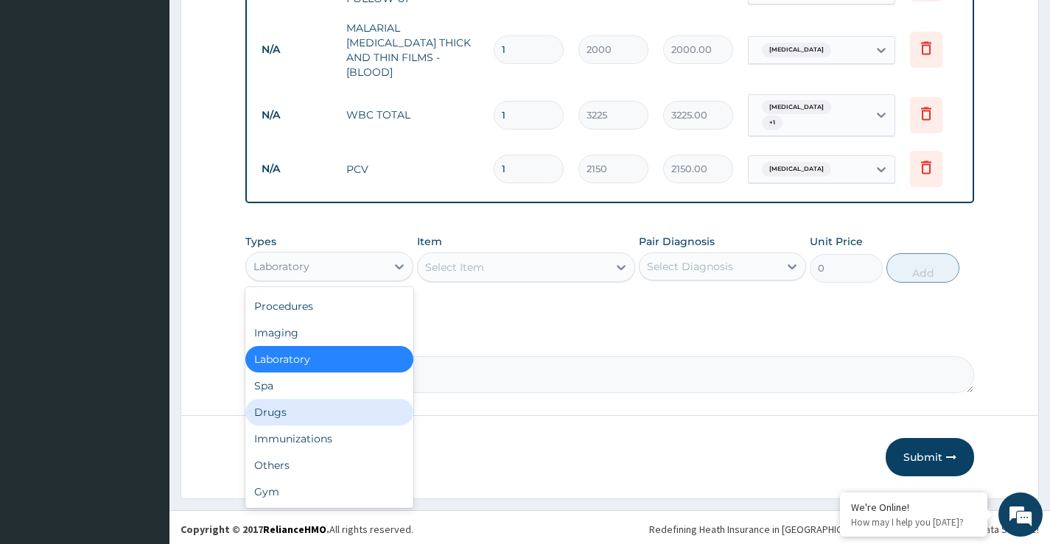
click at [309, 404] on div "Drugs" at bounding box center [328, 412] width 167 height 27
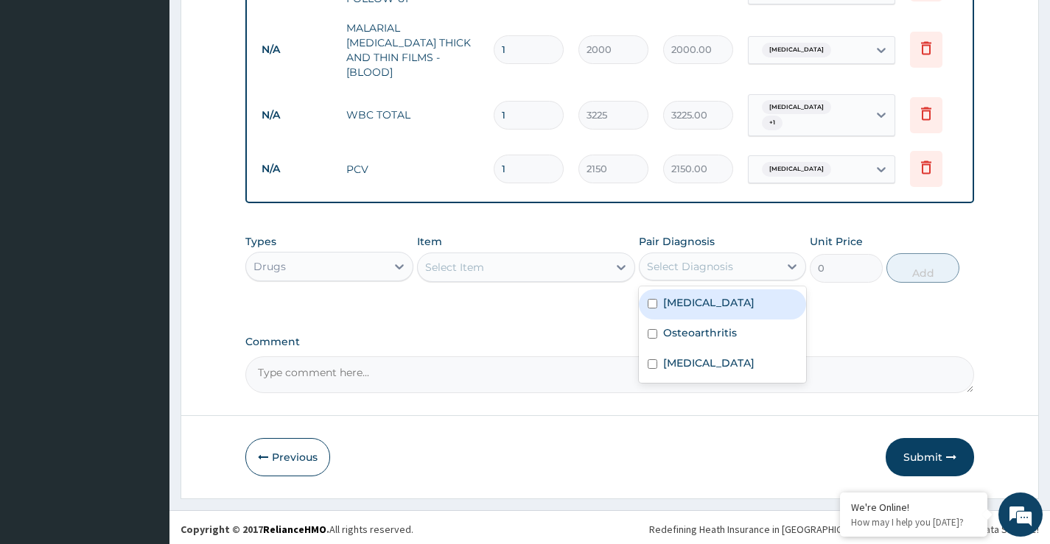
click at [726, 260] on div "Select Diagnosis" at bounding box center [690, 266] width 86 height 15
drag, startPoint x: 712, startPoint y: 298, endPoint x: 670, endPoint y: 298, distance: 41.3
click at [711, 298] on label "[MEDICAL_DATA]" at bounding box center [708, 302] width 91 height 15
checkbox input "true"
click at [599, 268] on div "Select Item" at bounding box center [513, 268] width 191 height 24
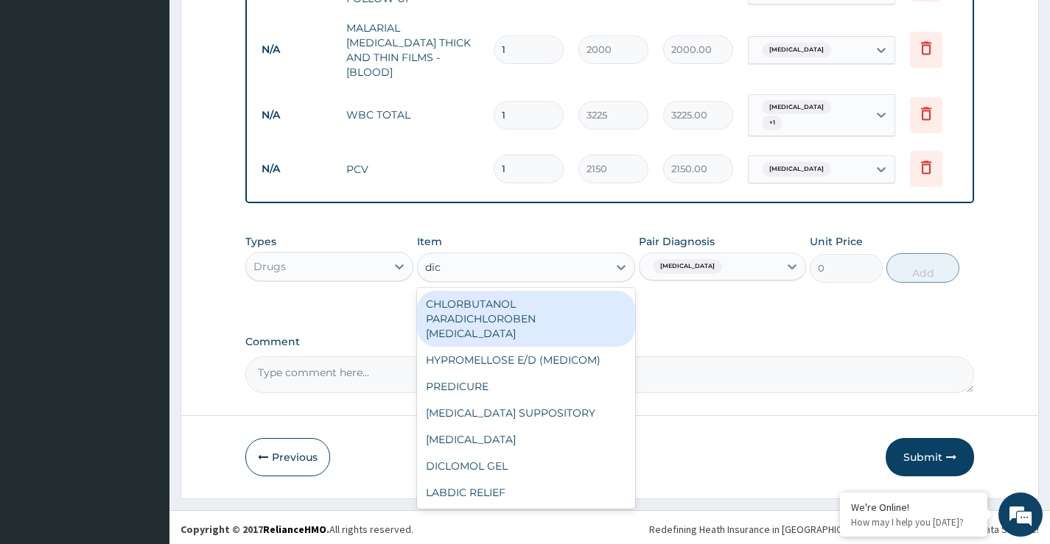
type input "dicl"
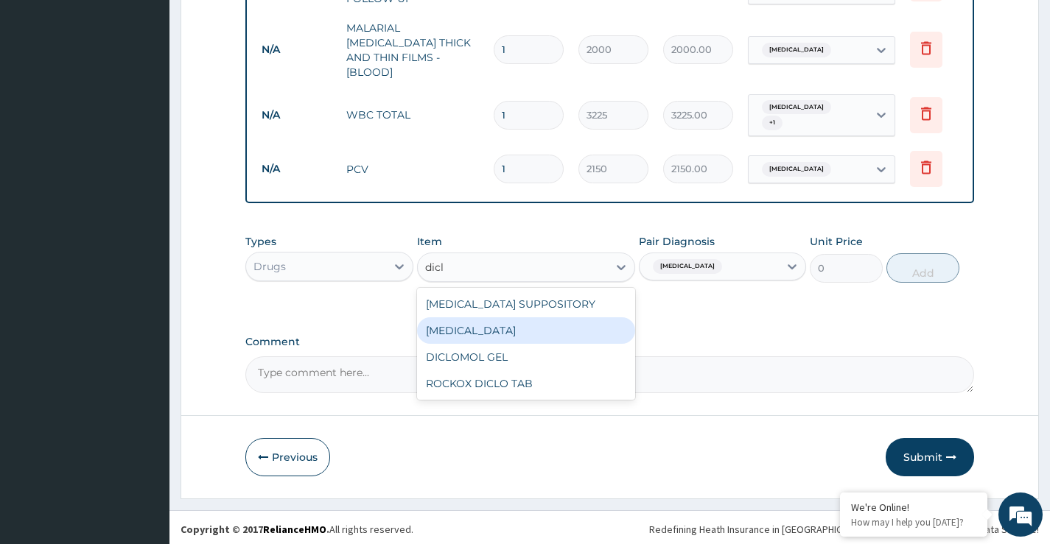
click at [511, 331] on div "[MEDICAL_DATA]" at bounding box center [526, 330] width 219 height 27
type input "591.25"
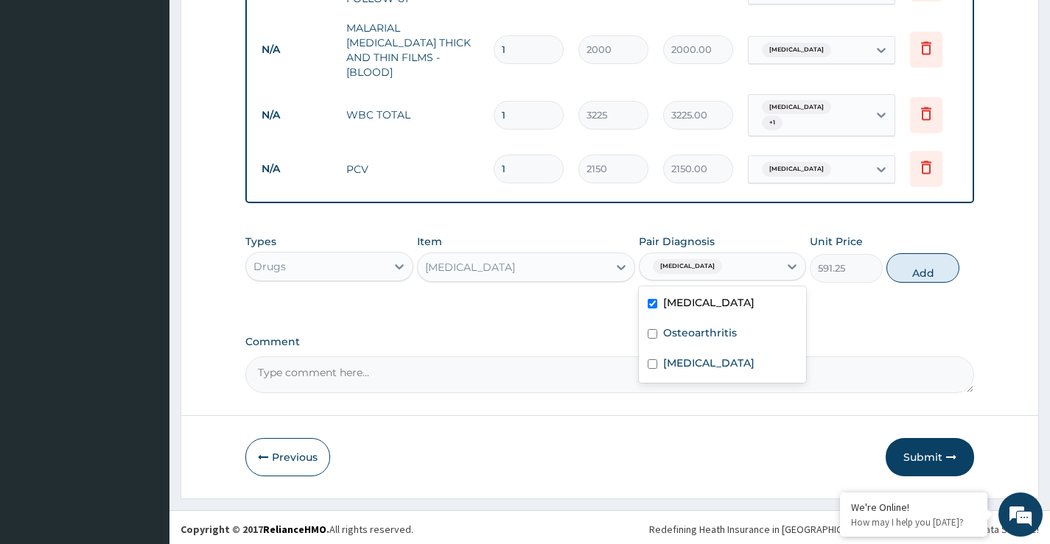
click at [771, 267] on div "[MEDICAL_DATA]" at bounding box center [708, 266] width 139 height 25
click at [734, 332] on label "Osteoarthritis" at bounding box center [700, 333] width 74 height 15
checkbox input "true"
click at [925, 267] on button "Add" at bounding box center [922, 267] width 73 height 29
type input "0"
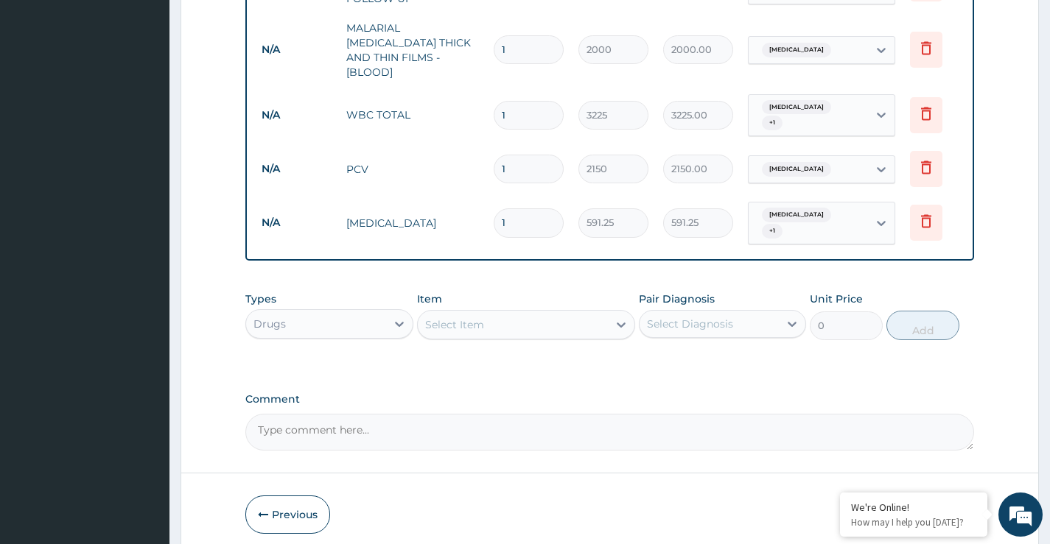
click at [563, 334] on div "Select Item" at bounding box center [526, 324] width 219 height 29
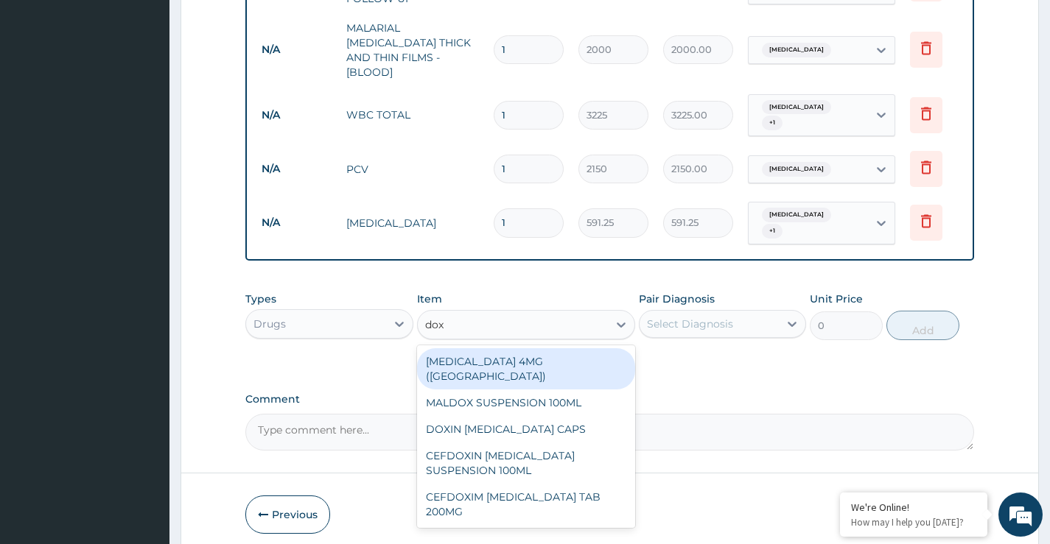
type input "doxy"
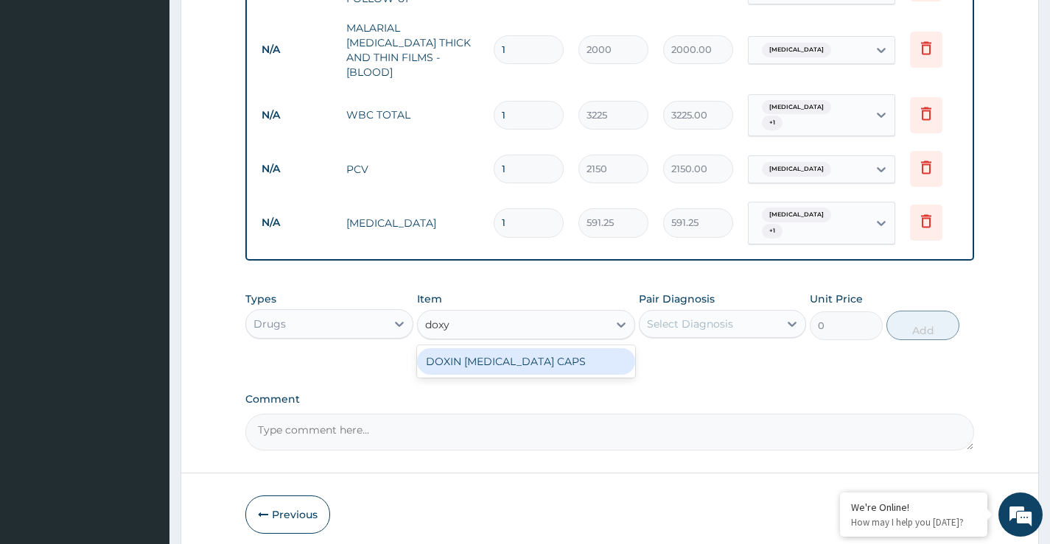
click at [546, 353] on div "DOXIN [MEDICAL_DATA] CAPS" at bounding box center [526, 361] width 219 height 27
type input "59.125"
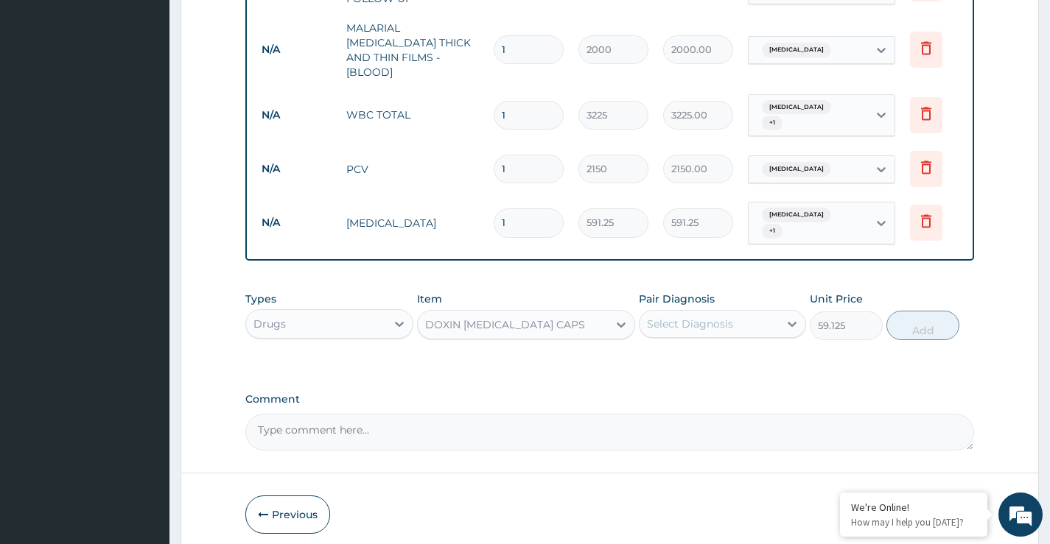
click at [697, 325] on div "Select Diagnosis" at bounding box center [690, 324] width 86 height 15
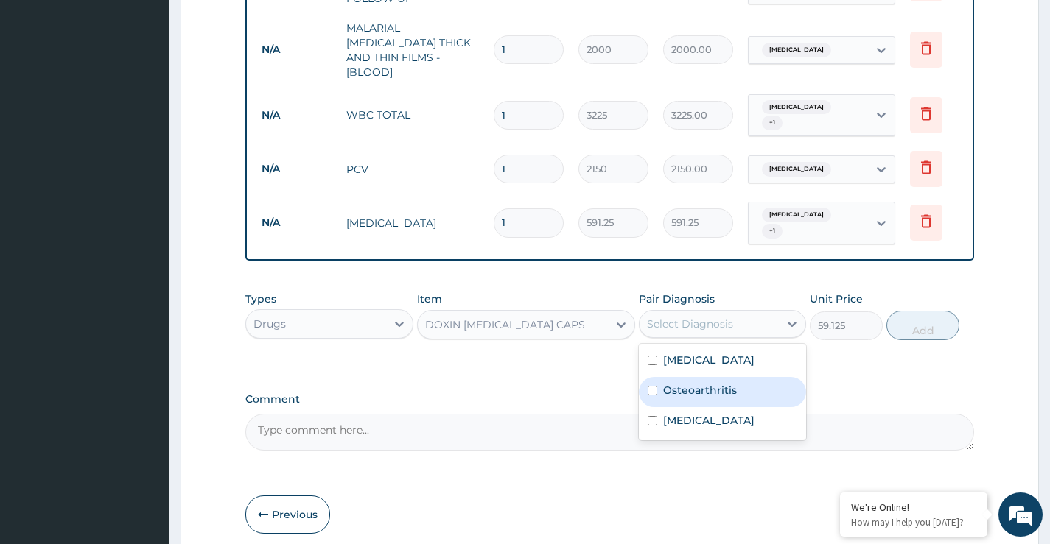
click at [698, 385] on label "Osteoarthritis" at bounding box center [700, 390] width 74 height 15
checkbox input "true"
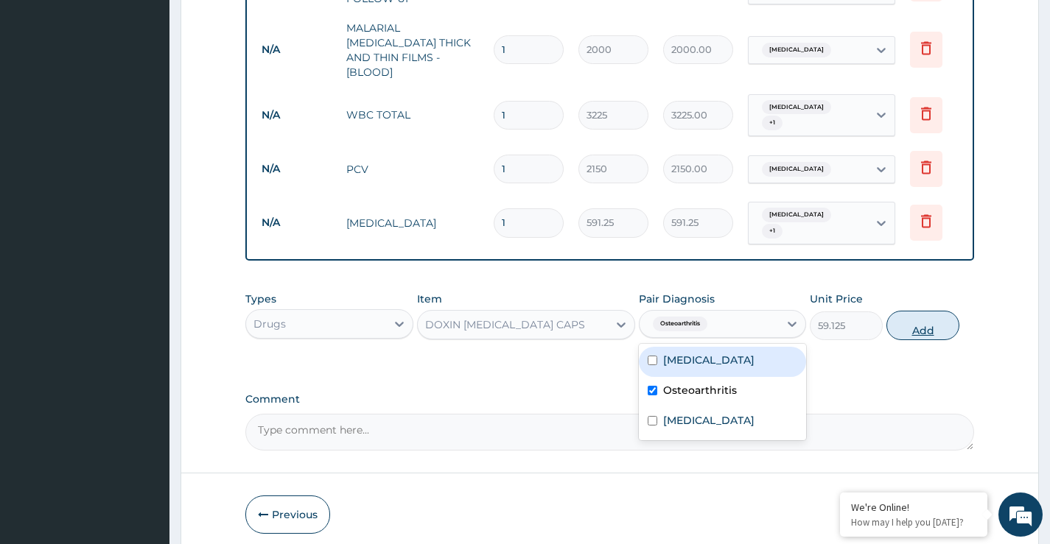
click at [912, 328] on button "Add" at bounding box center [922, 325] width 73 height 29
type input "0"
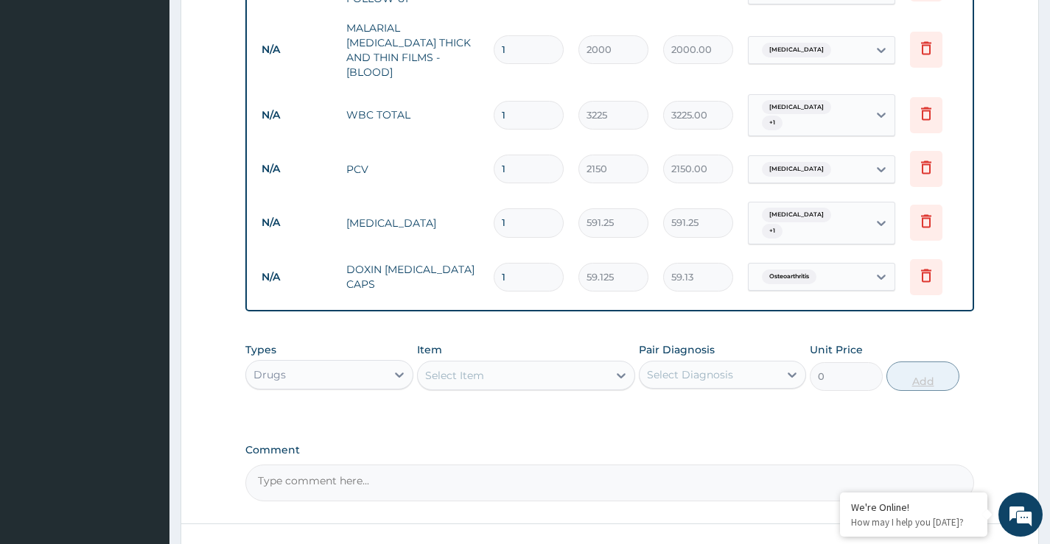
type input "10"
type input "591.25"
type input "10"
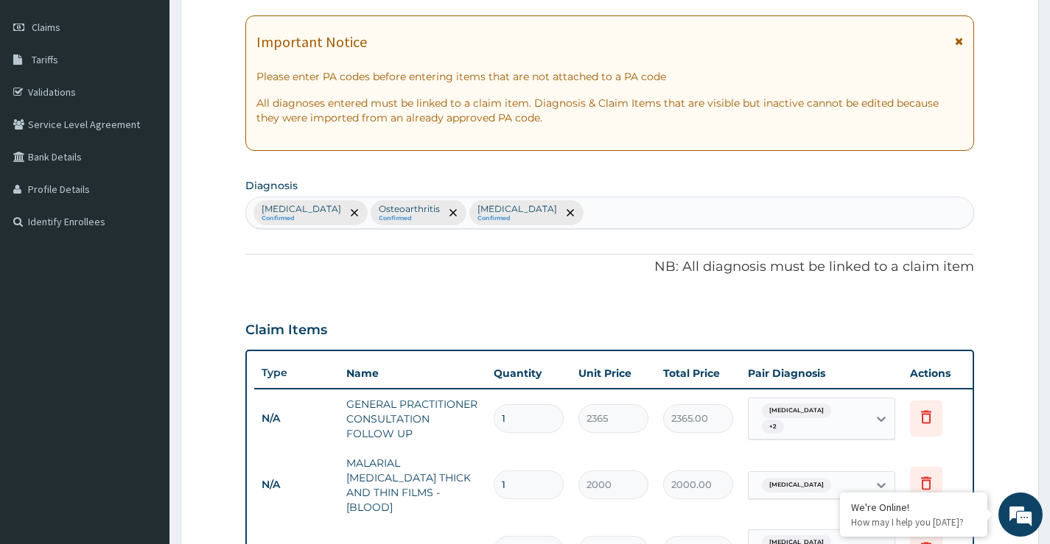
scroll to position [118, 0]
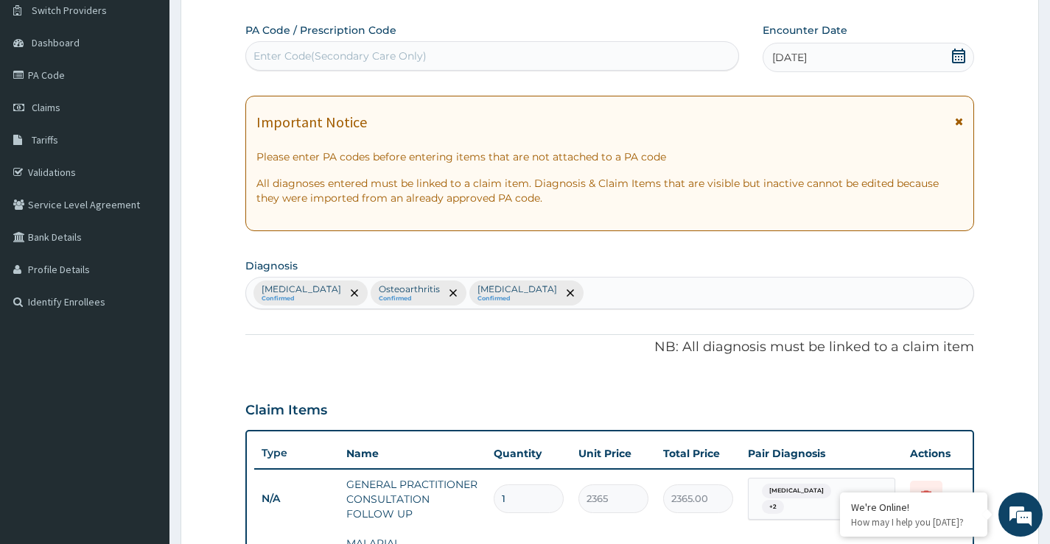
click at [404, 60] on div "Enter Code(Secondary Care Only)" at bounding box center [339, 56] width 173 height 15
click at [340, 54] on div "Enter Code(Secondary Care Only)" at bounding box center [339, 56] width 173 height 15
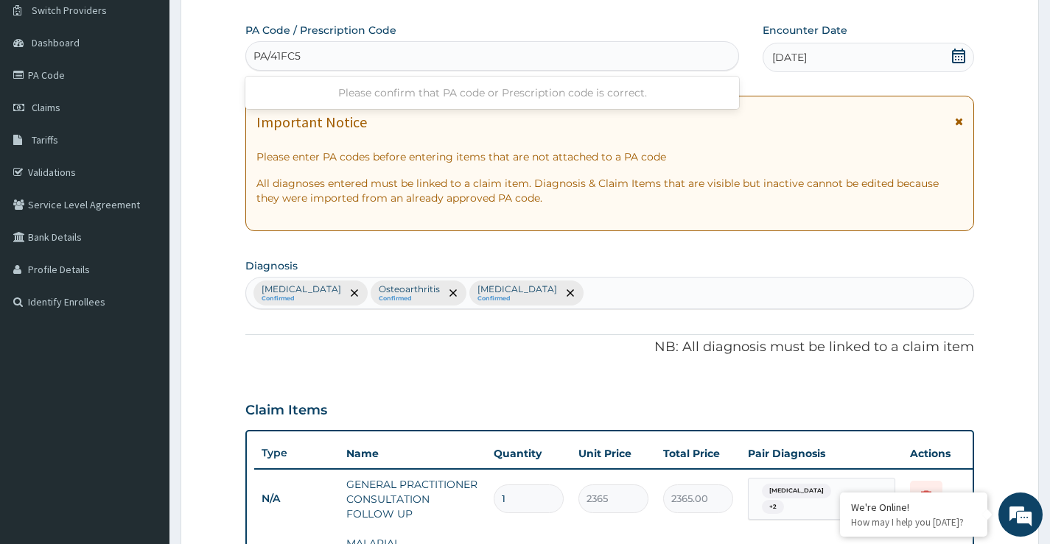
type input "PA/41FC52"
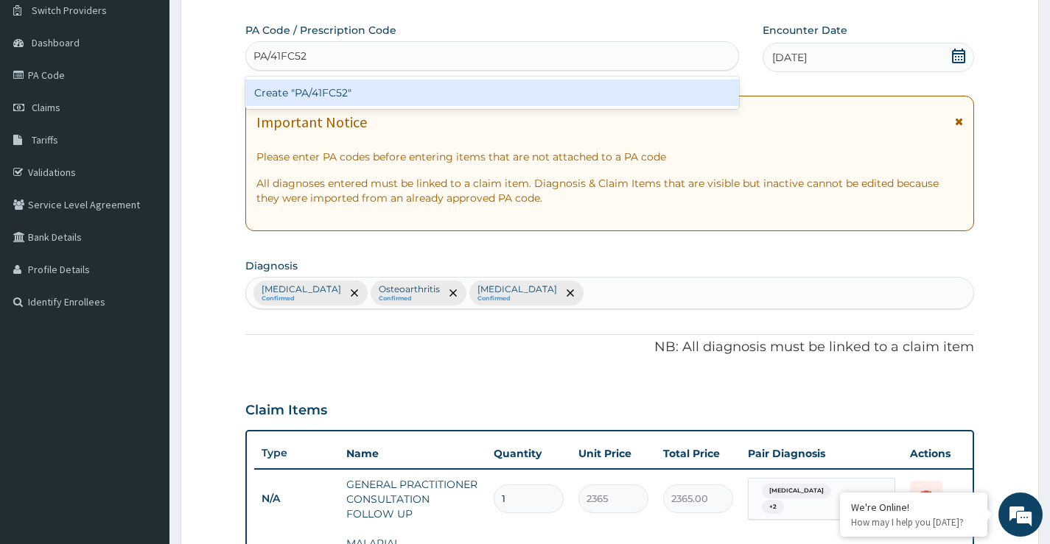
click at [314, 91] on div "Create "PA/41FC52"" at bounding box center [492, 93] width 494 height 27
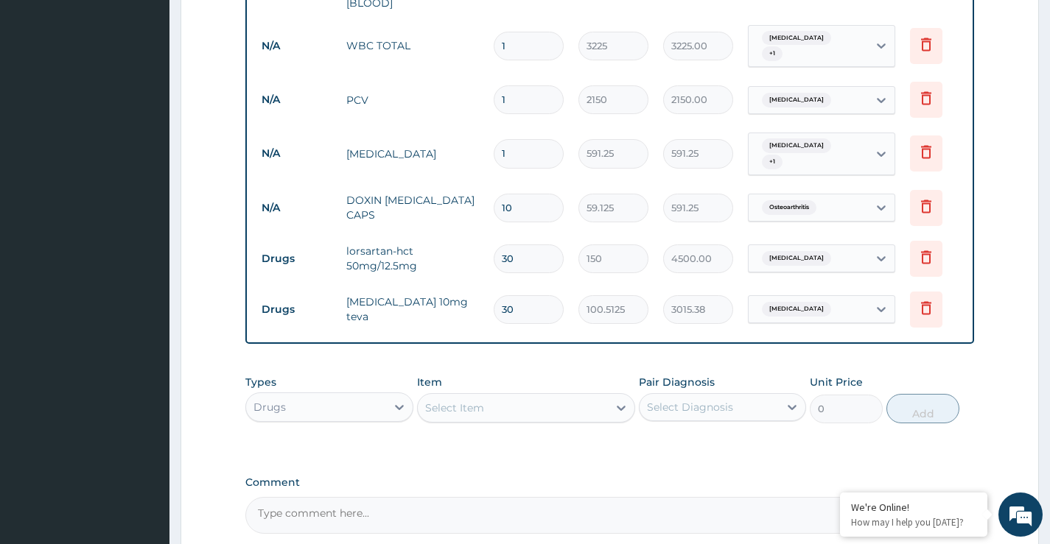
scroll to position [843, 0]
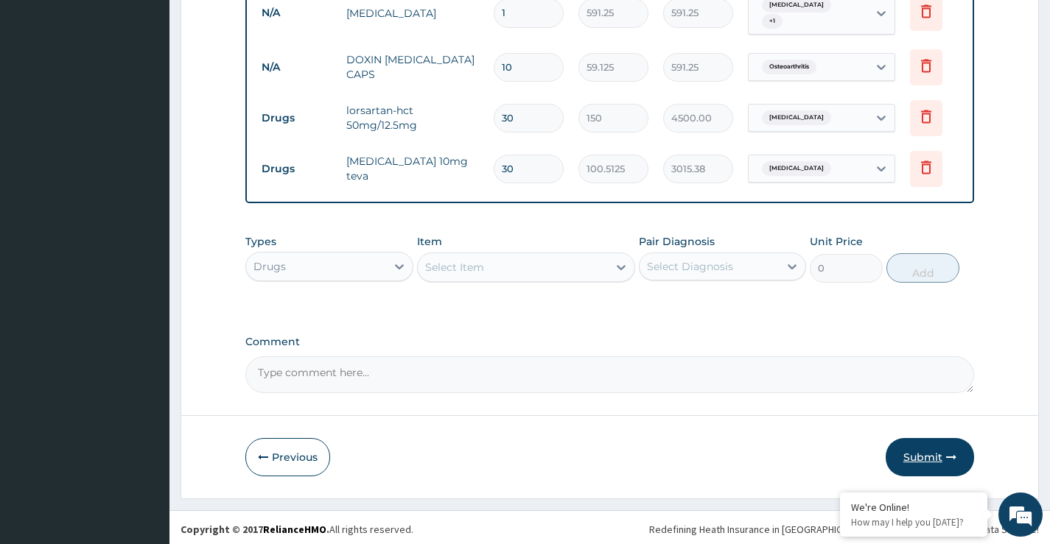
click at [937, 459] on button "Submit" at bounding box center [929, 457] width 88 height 38
